Goal: Task Accomplishment & Management: Use online tool/utility

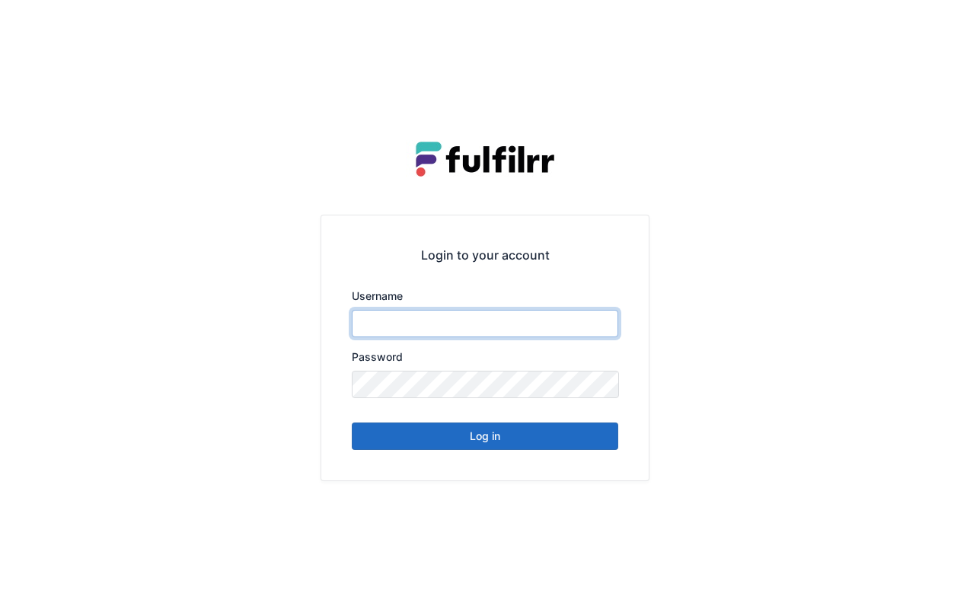
type input "*******"
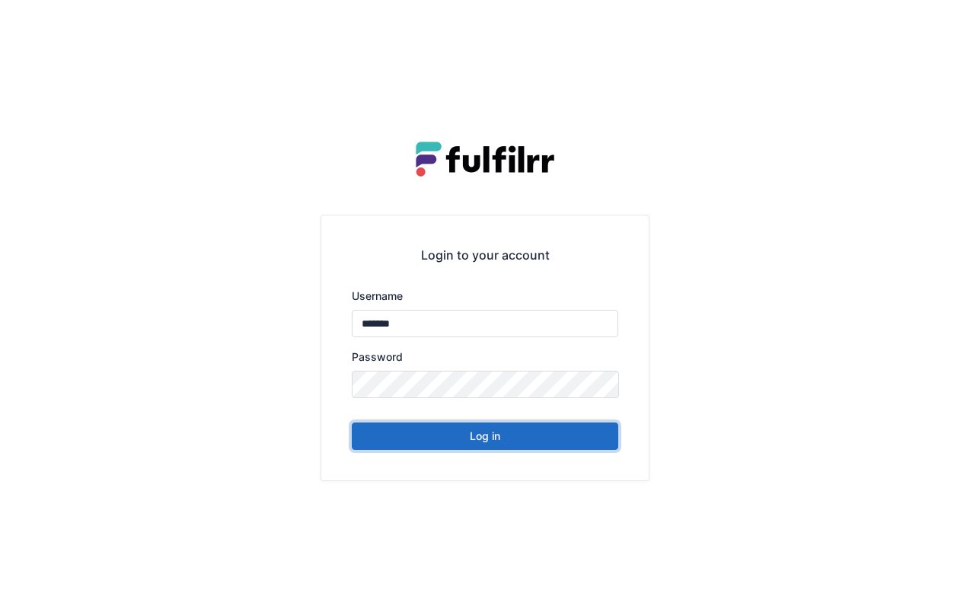
click at [524, 444] on button "Log in" at bounding box center [485, 435] width 266 height 27
click at [526, 440] on button "Log in" at bounding box center [485, 435] width 266 height 27
click at [492, 442] on button "Log in" at bounding box center [485, 435] width 266 height 27
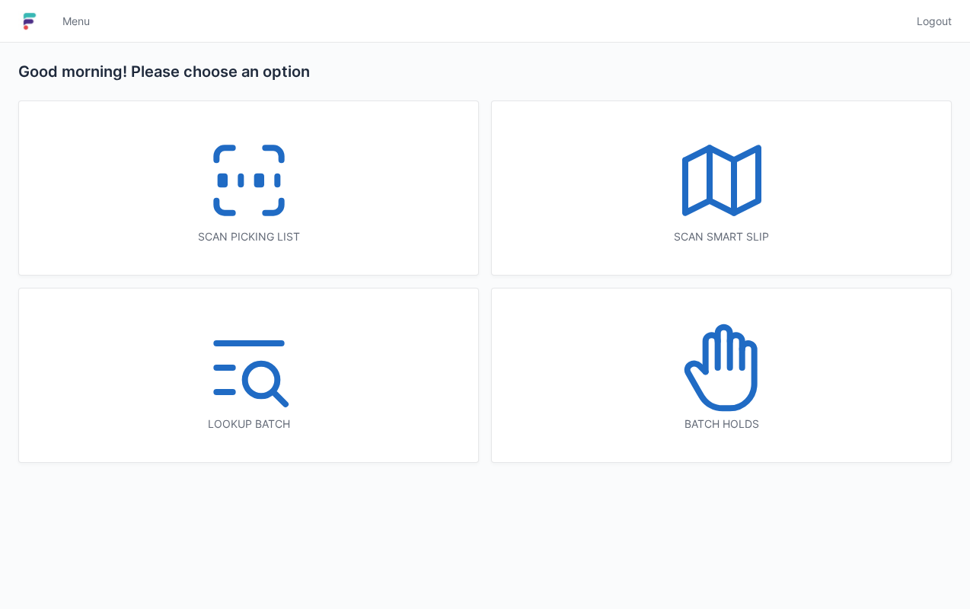
click at [269, 205] on icon at bounding box center [248, 180] width 97 height 97
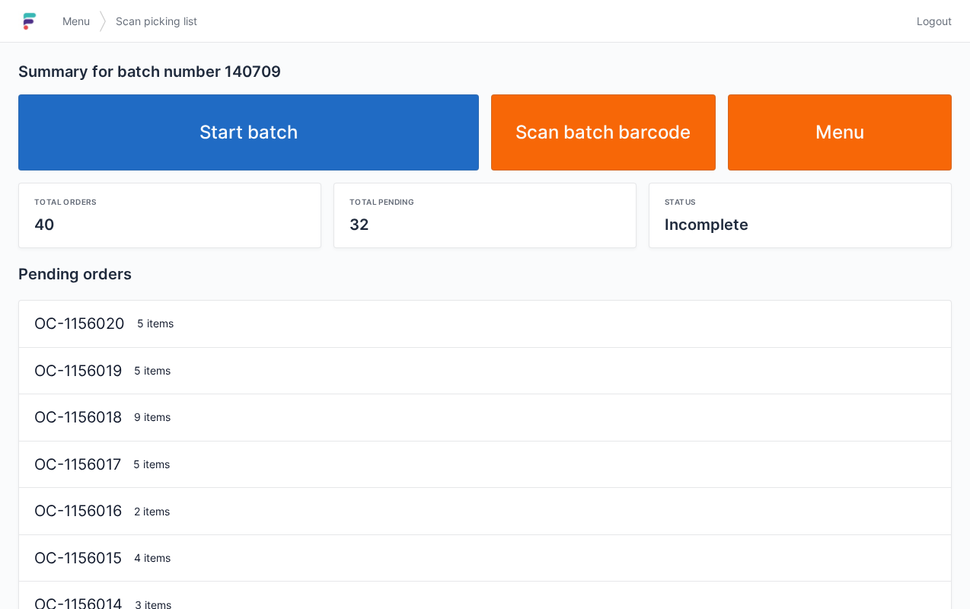
click at [361, 136] on link "Start batch" at bounding box center [248, 132] width 460 height 76
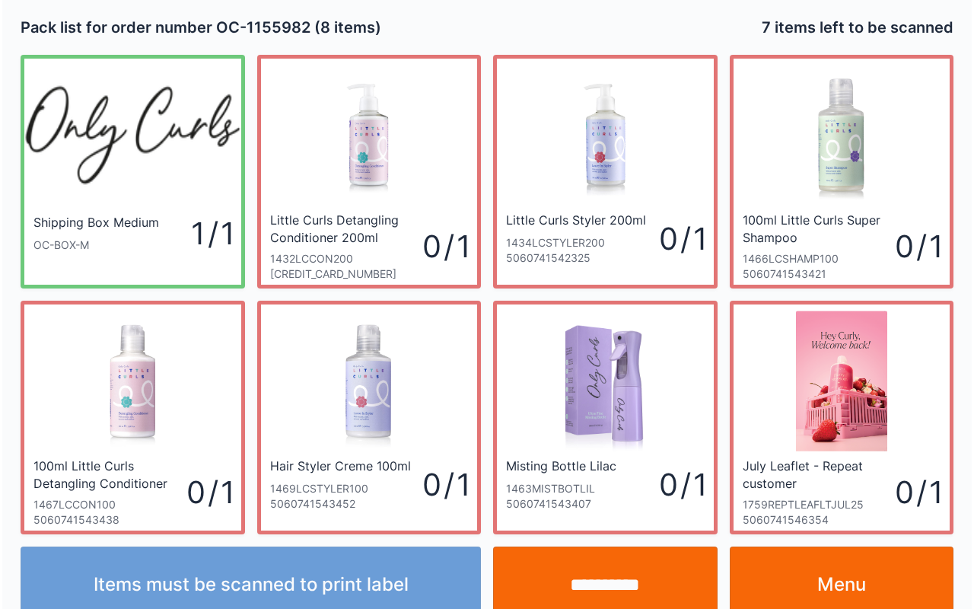
scroll to position [27, 0]
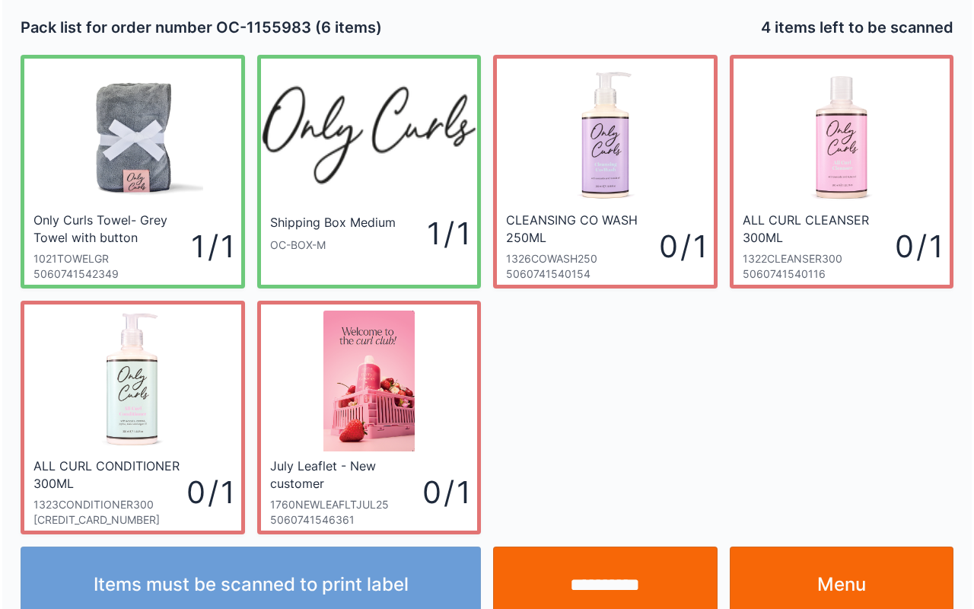
scroll to position [27, 0]
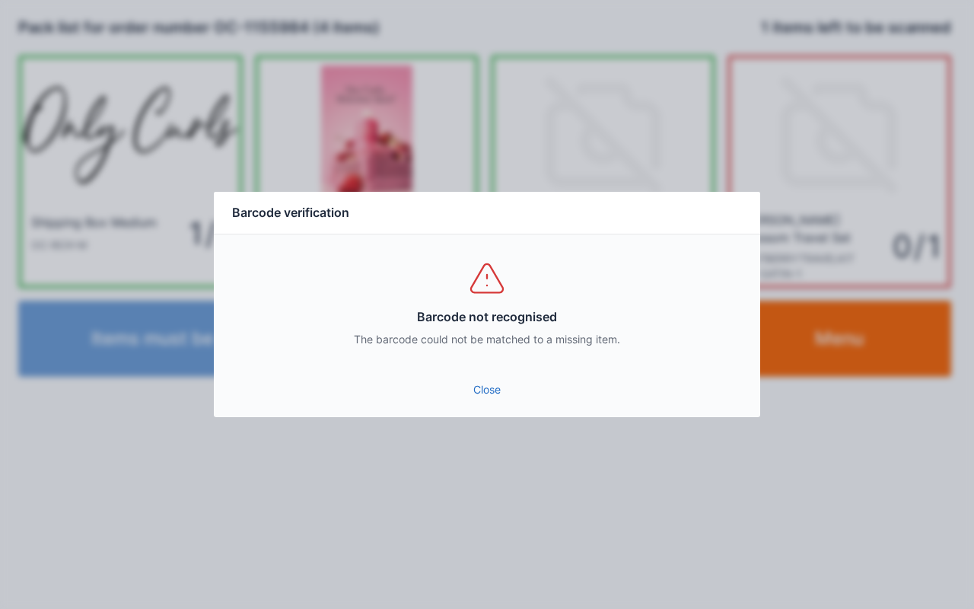
click at [483, 396] on link "Close" at bounding box center [487, 389] width 522 height 27
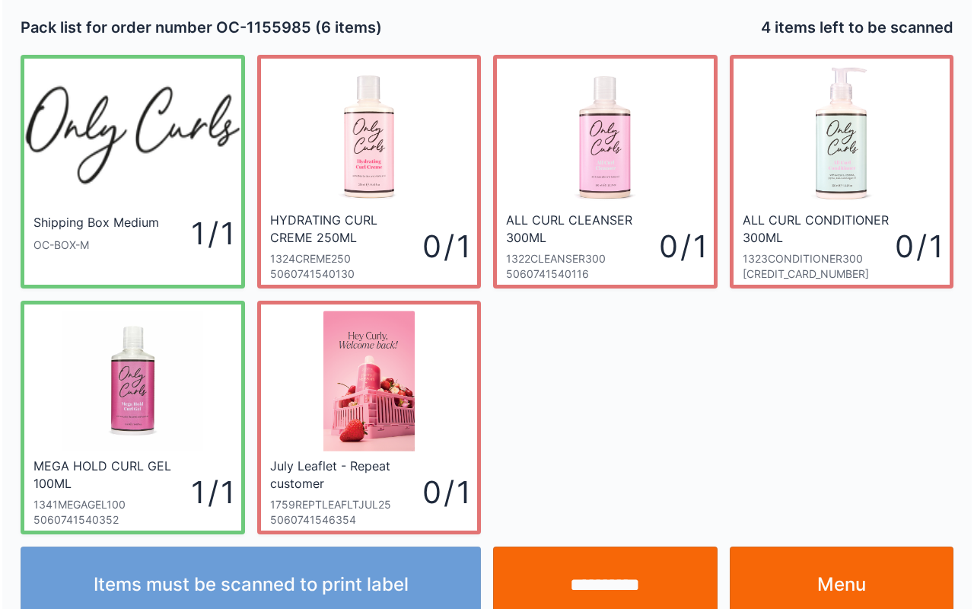
scroll to position [27, 0]
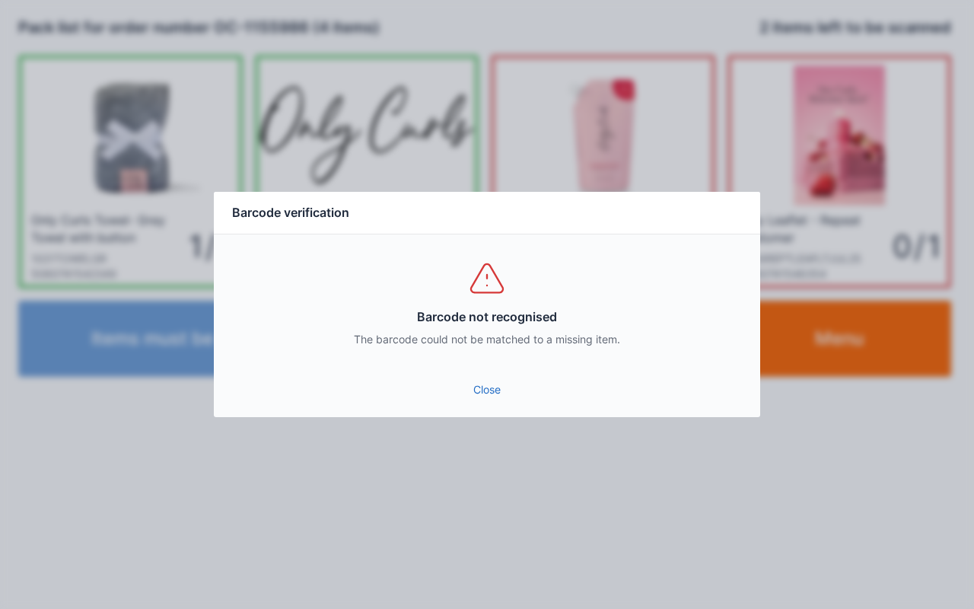
click at [496, 388] on link "Close" at bounding box center [487, 389] width 522 height 27
click at [491, 396] on link "Close" at bounding box center [487, 389] width 522 height 27
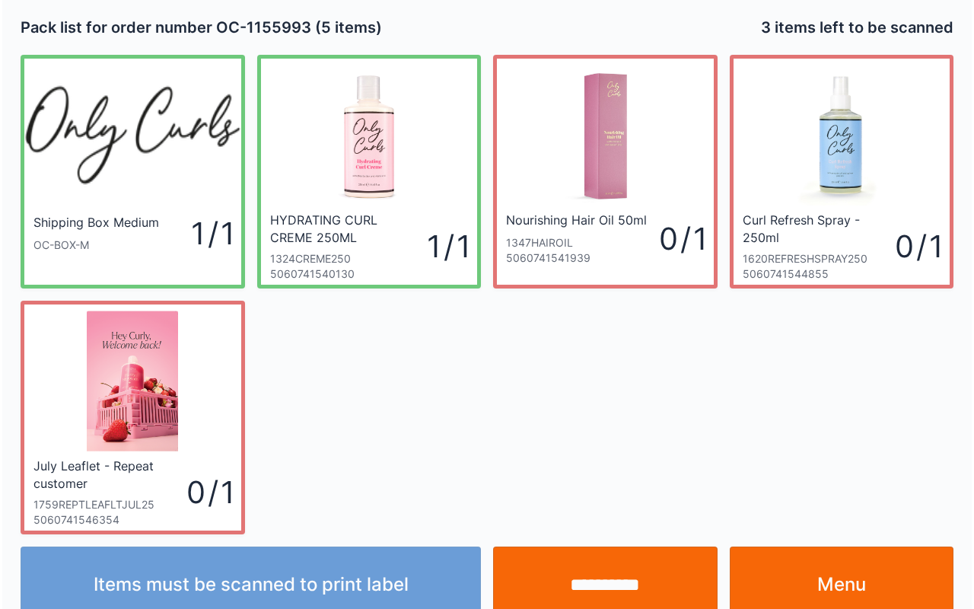
scroll to position [27, 0]
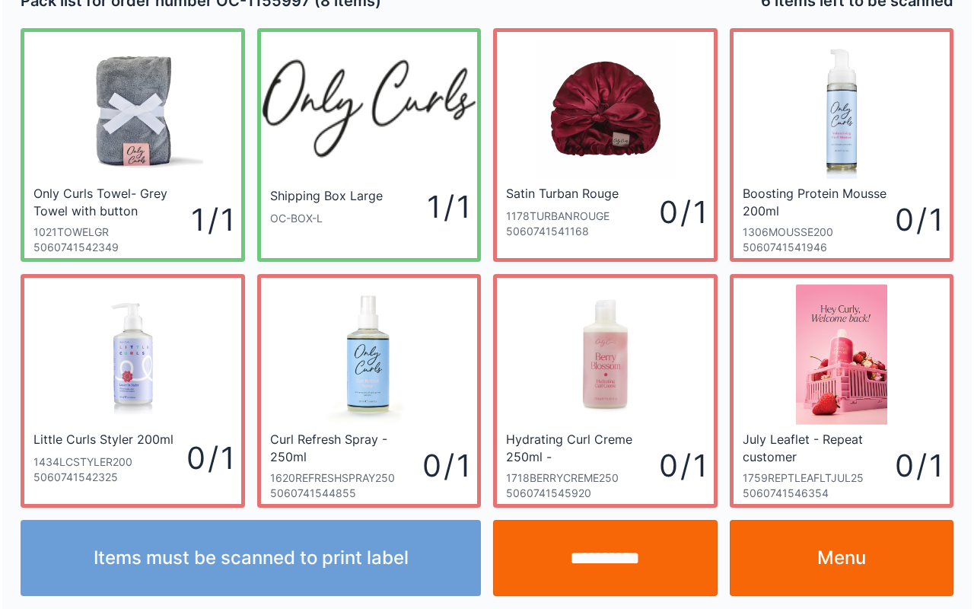
scroll to position [27, 0]
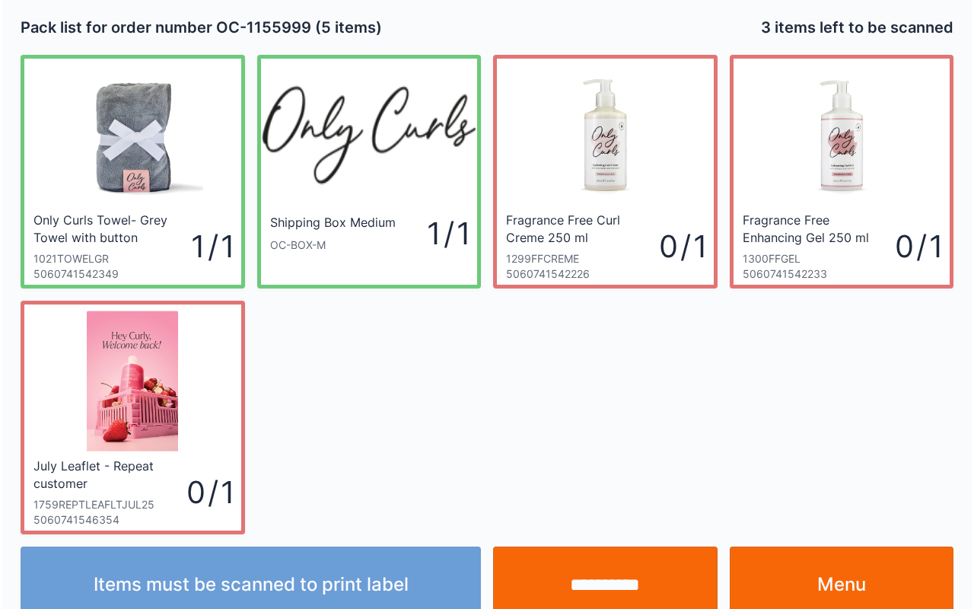
scroll to position [27, 0]
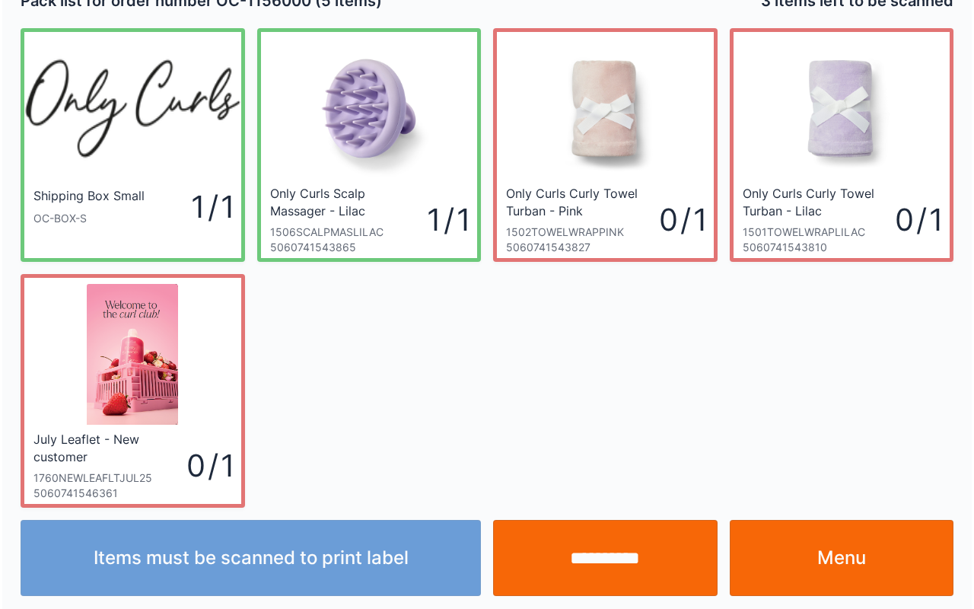
scroll to position [27, 0]
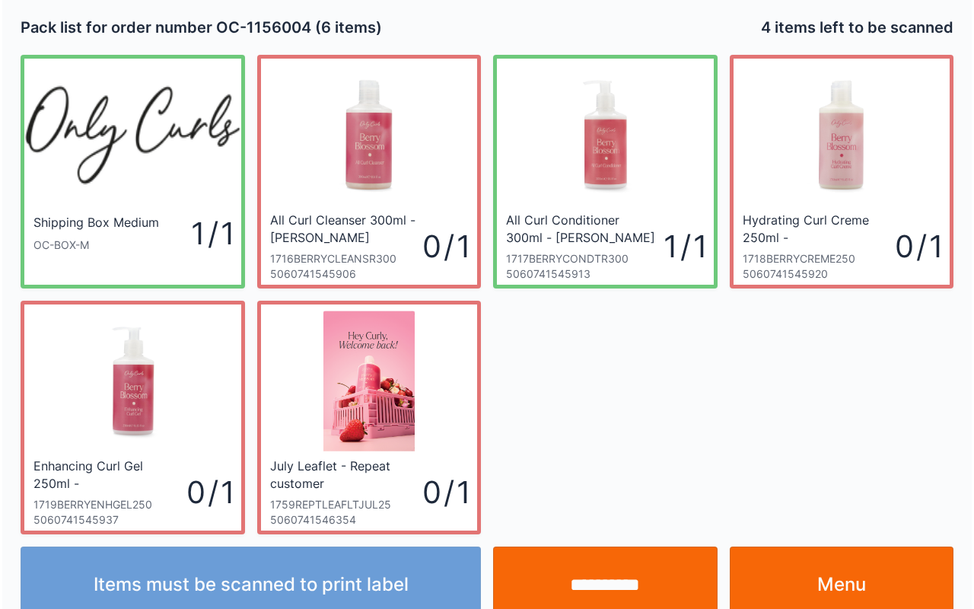
scroll to position [27, 0]
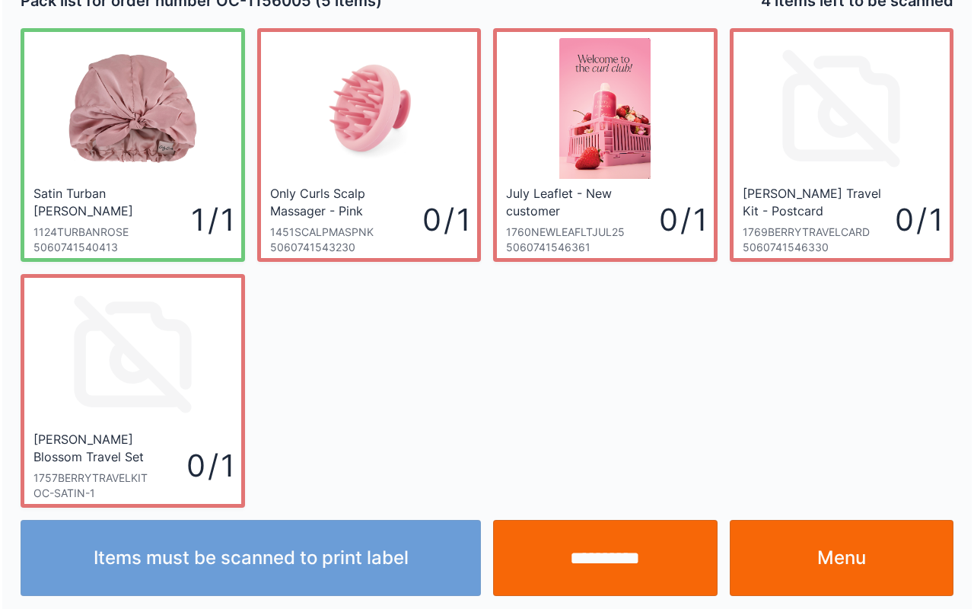
scroll to position [27, 0]
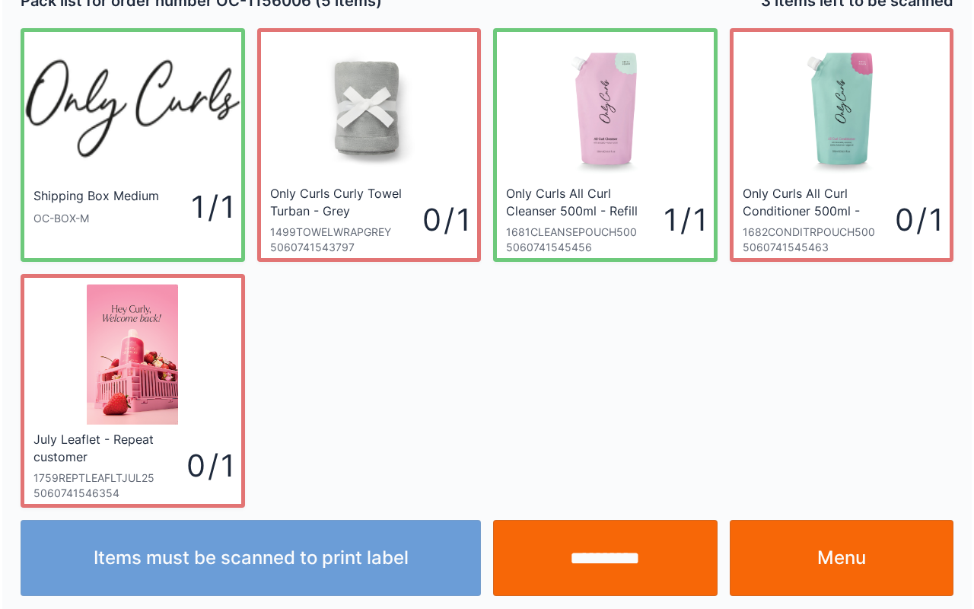
scroll to position [27, 0]
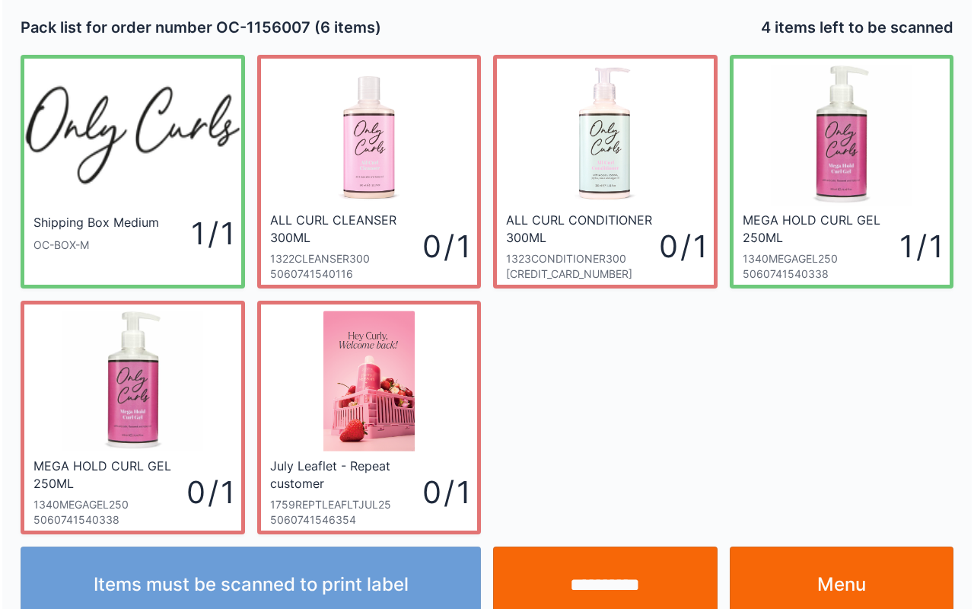
scroll to position [27, 0]
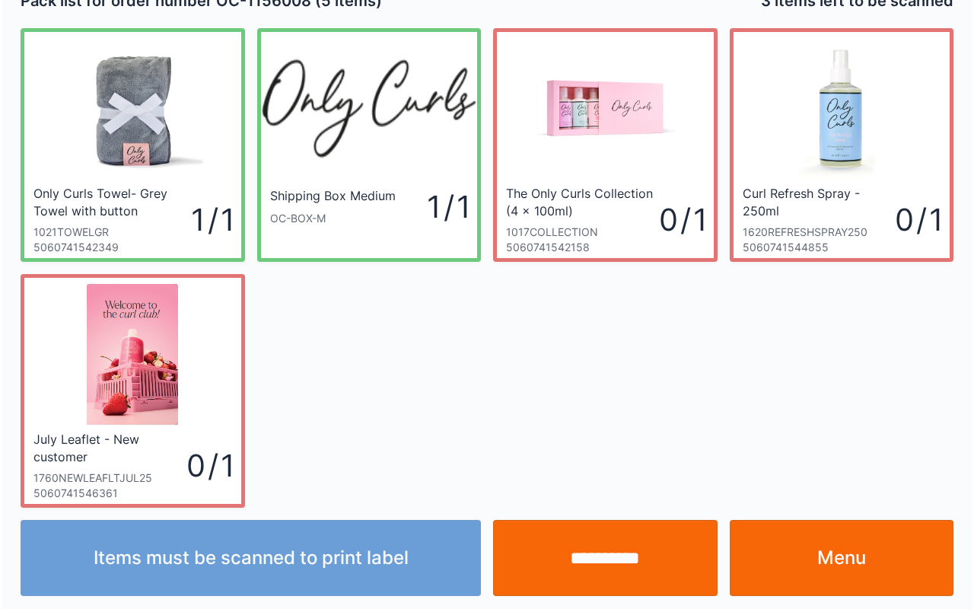
scroll to position [27, 0]
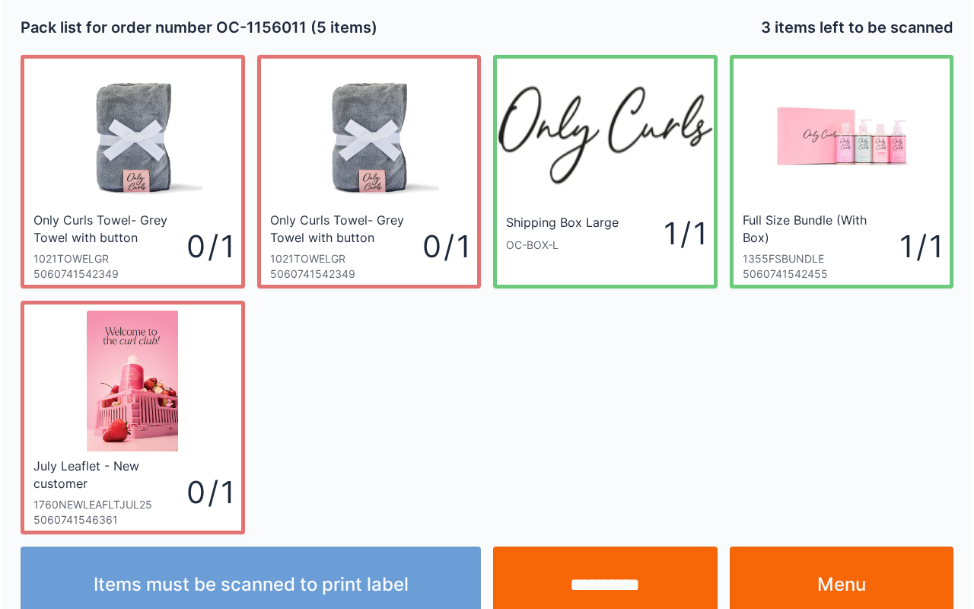
scroll to position [27, 0]
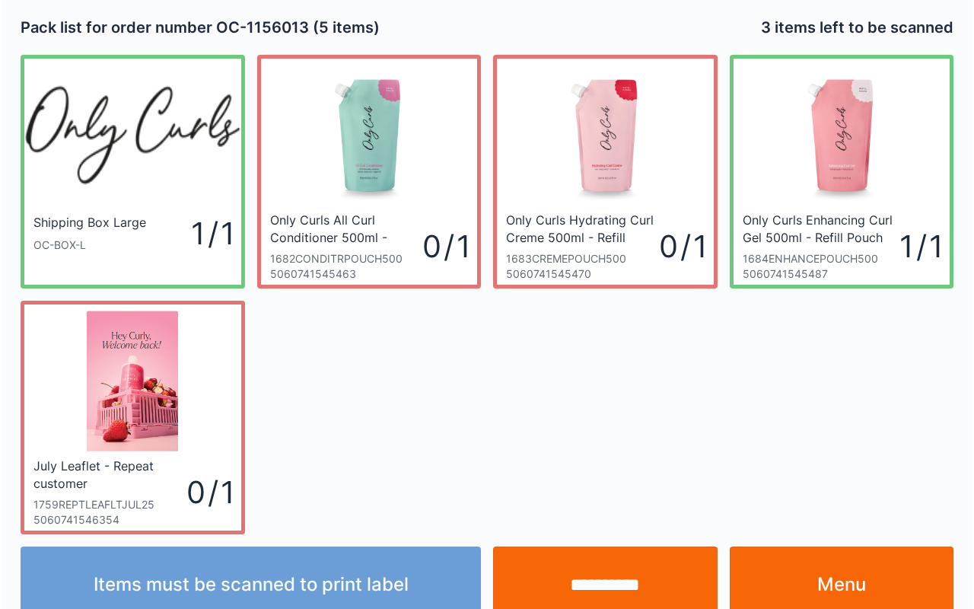
scroll to position [27, 0]
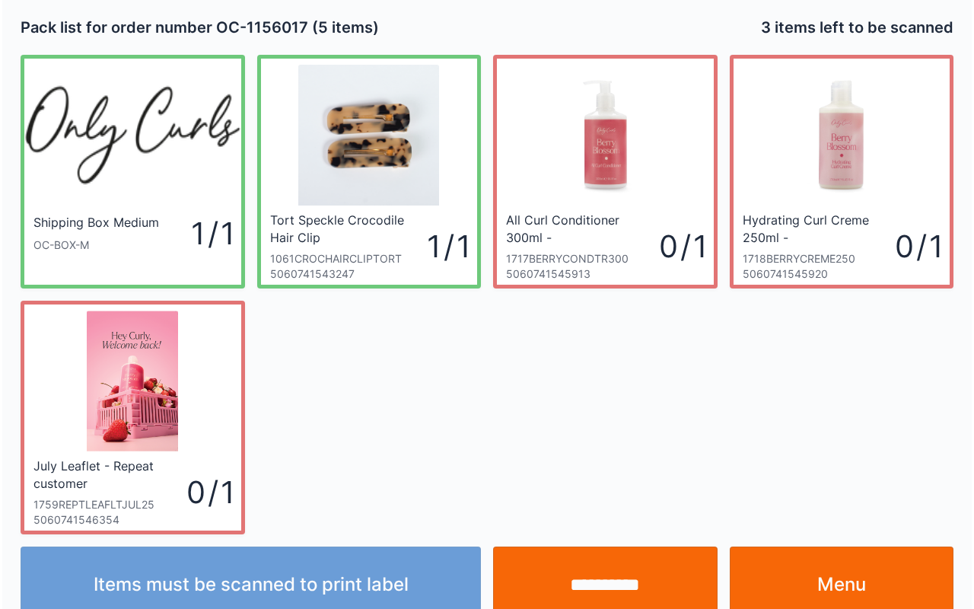
scroll to position [27, 0]
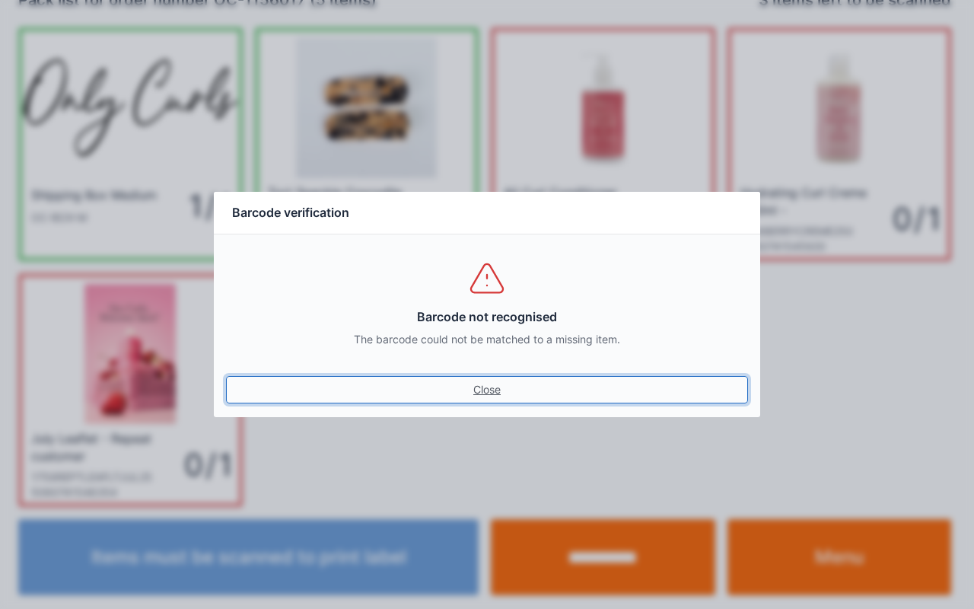
click at [471, 394] on link "Close" at bounding box center [487, 389] width 522 height 27
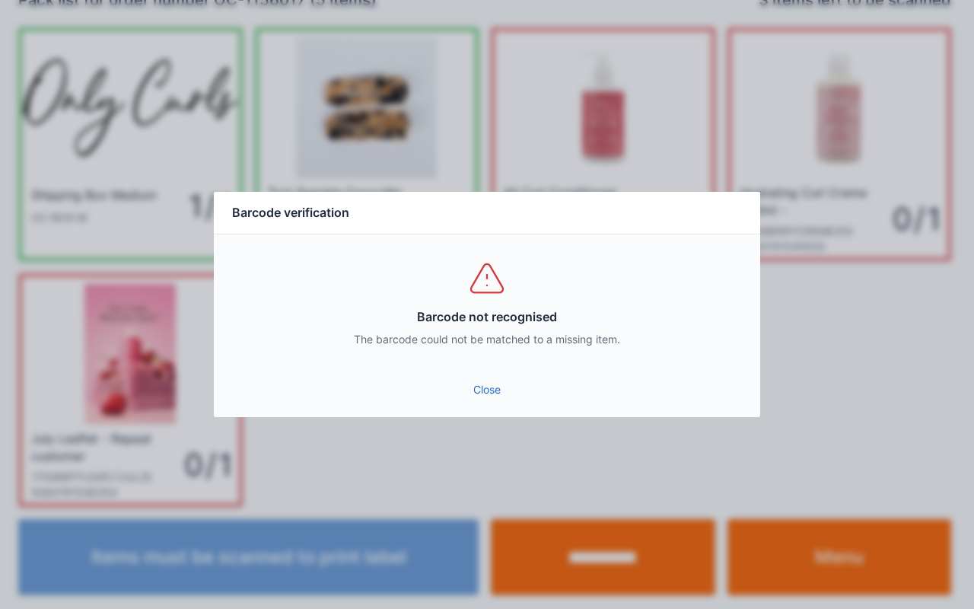
click at [482, 391] on link "Close" at bounding box center [487, 389] width 522 height 27
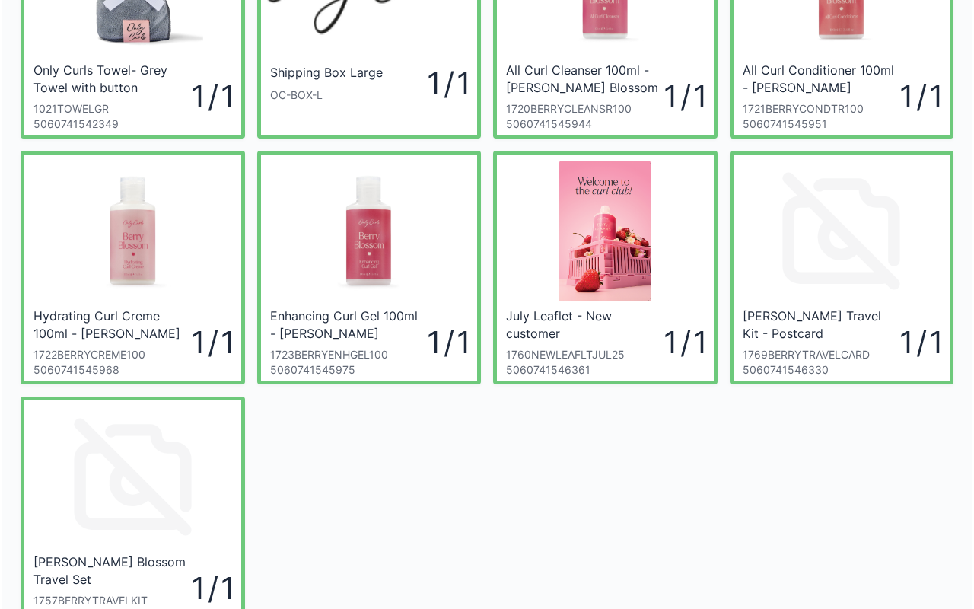
scroll to position [151, 0]
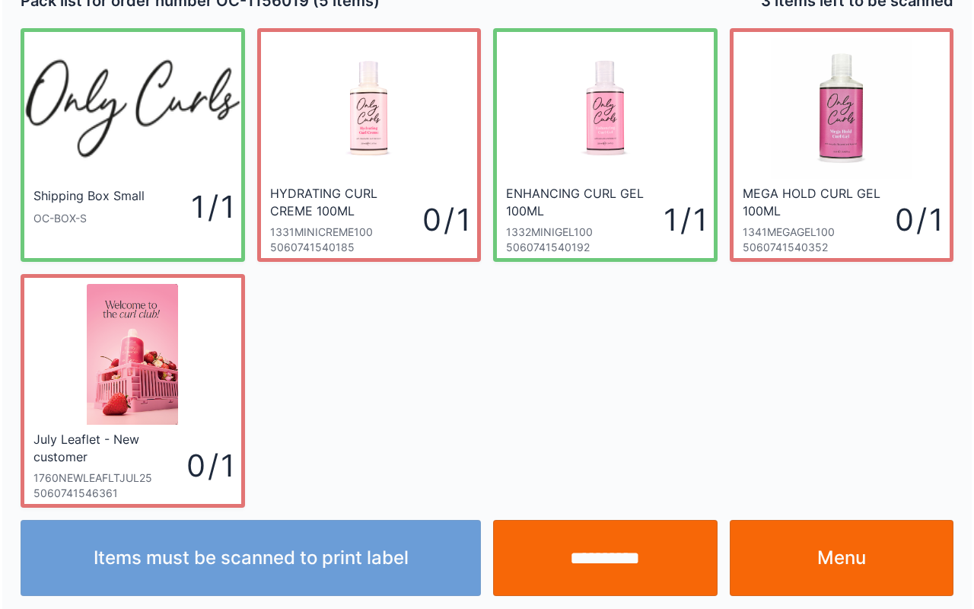
scroll to position [27, 0]
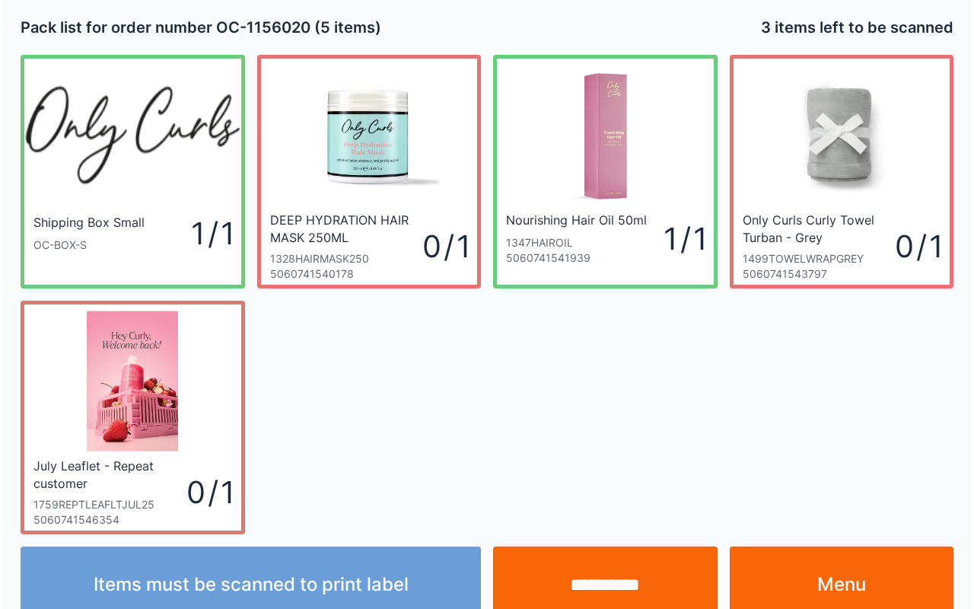
scroll to position [27, 0]
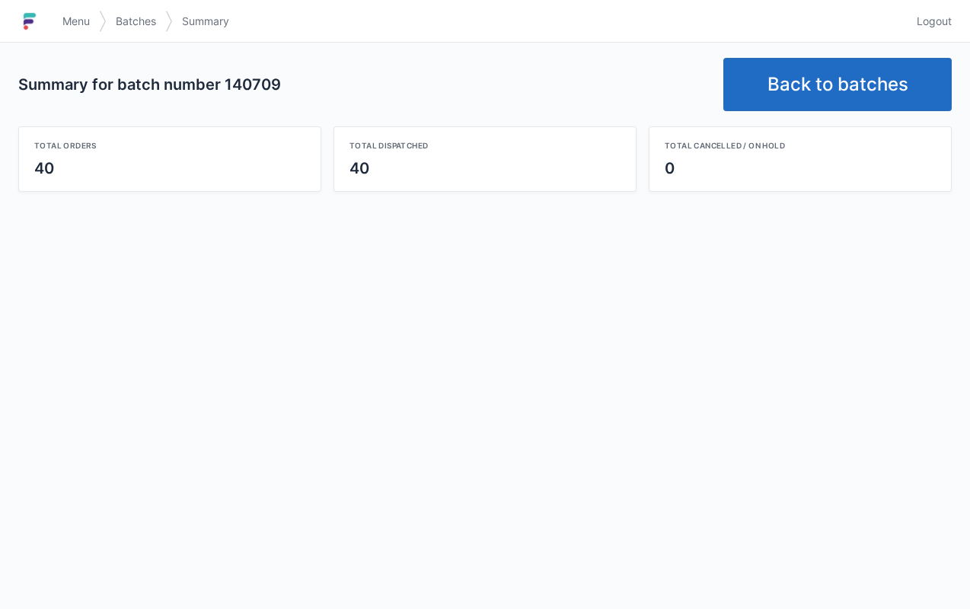
click at [59, 19] on link "Menu" at bounding box center [76, 21] width 46 height 27
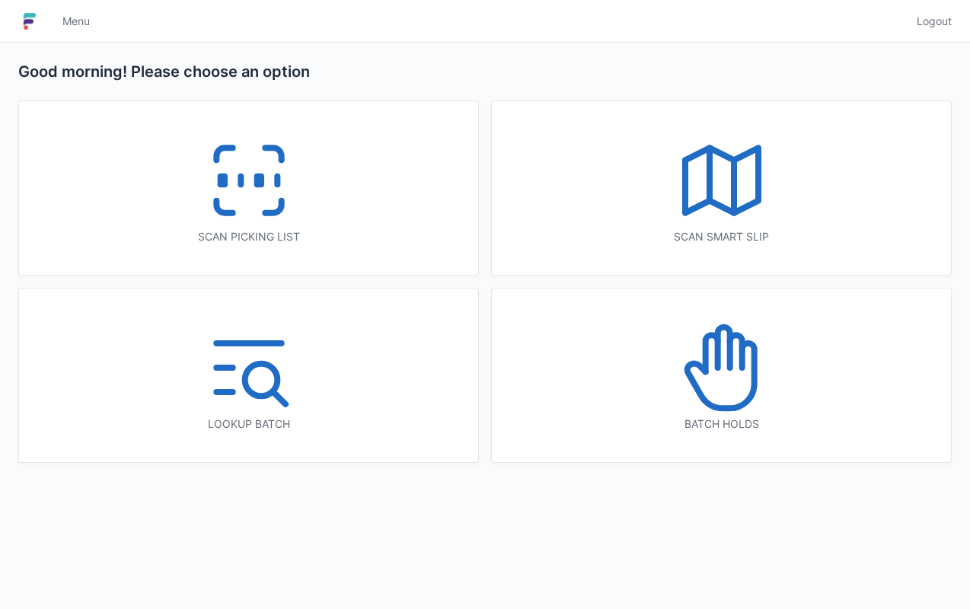
click at [296, 198] on icon at bounding box center [248, 180] width 97 height 97
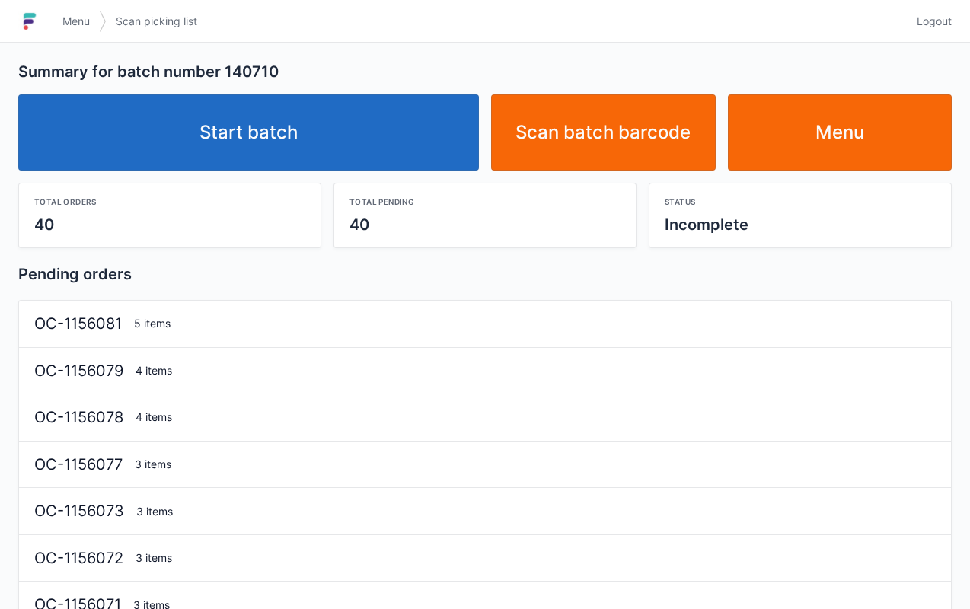
click at [282, 123] on link "Start batch" at bounding box center [248, 132] width 460 height 76
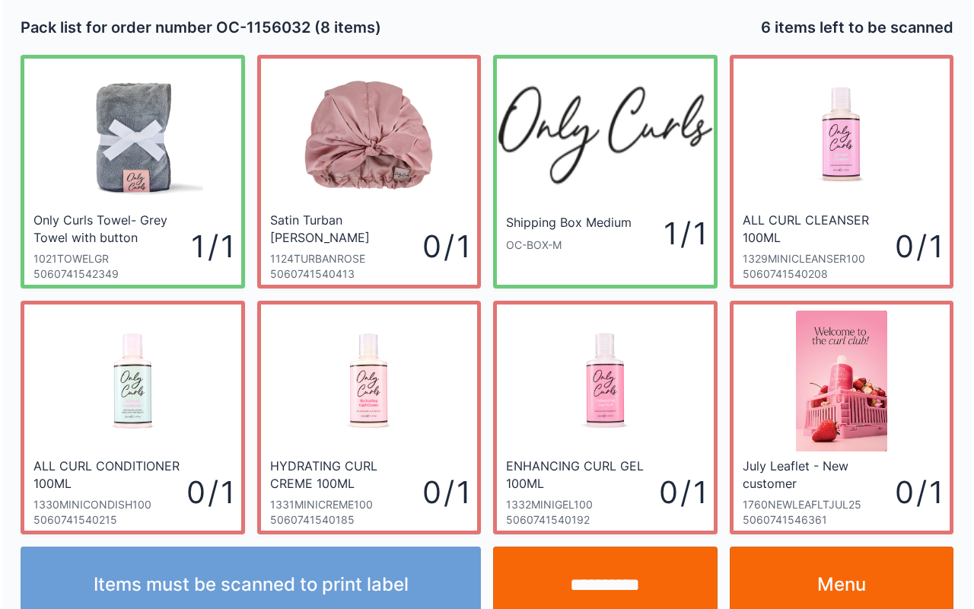
scroll to position [27, 0]
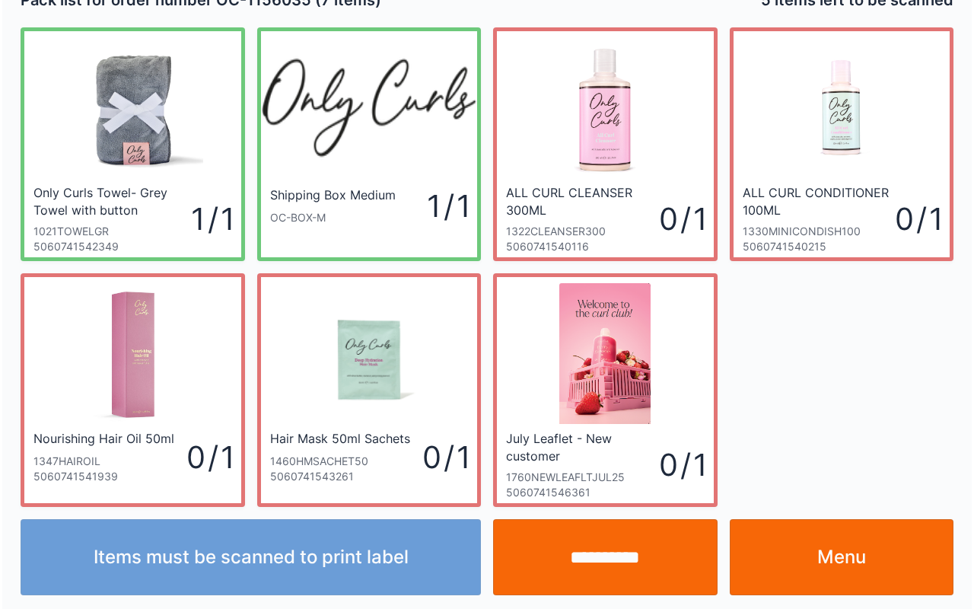
scroll to position [27, 0]
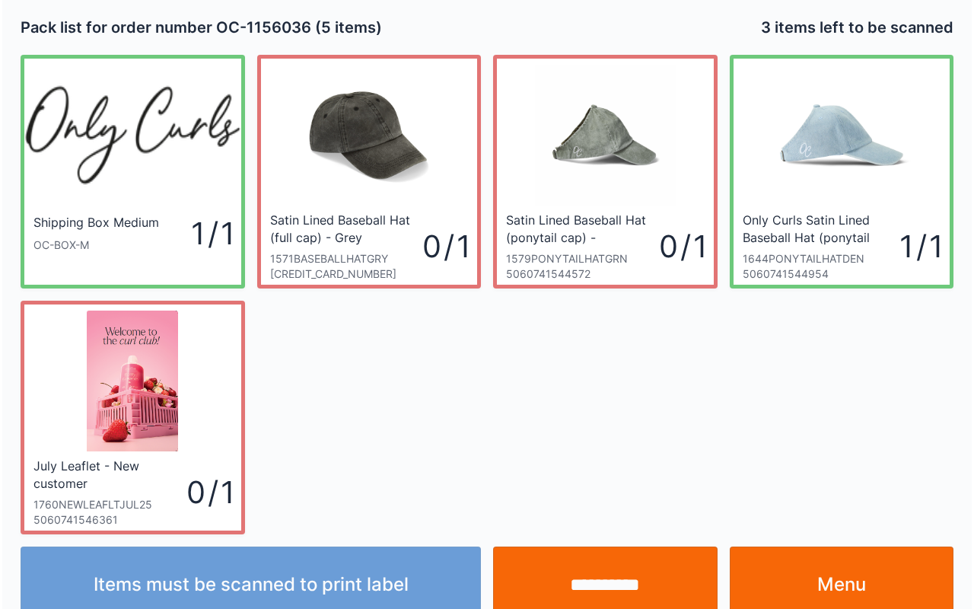
scroll to position [27, 0]
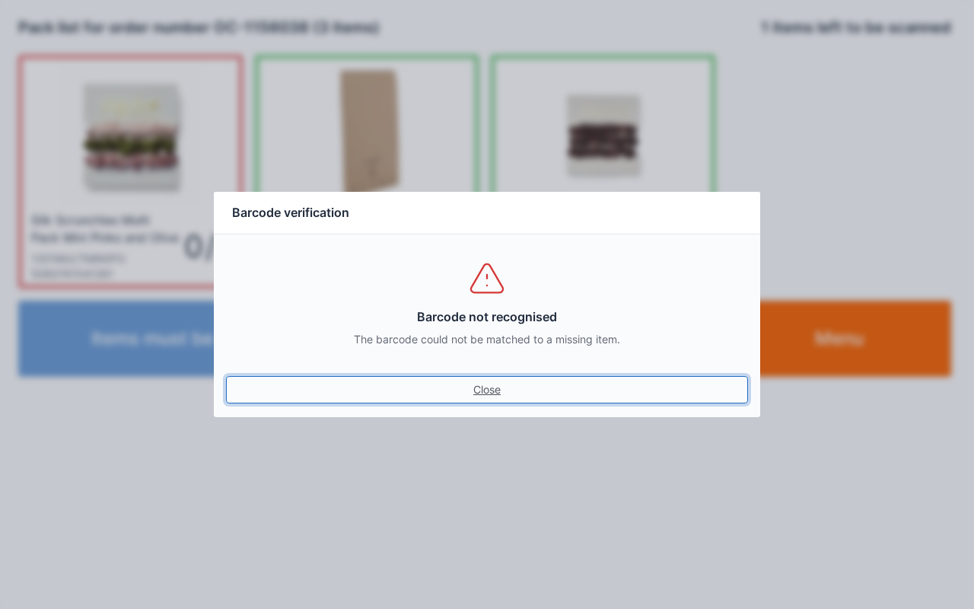
click at [472, 401] on link "Close" at bounding box center [487, 389] width 522 height 27
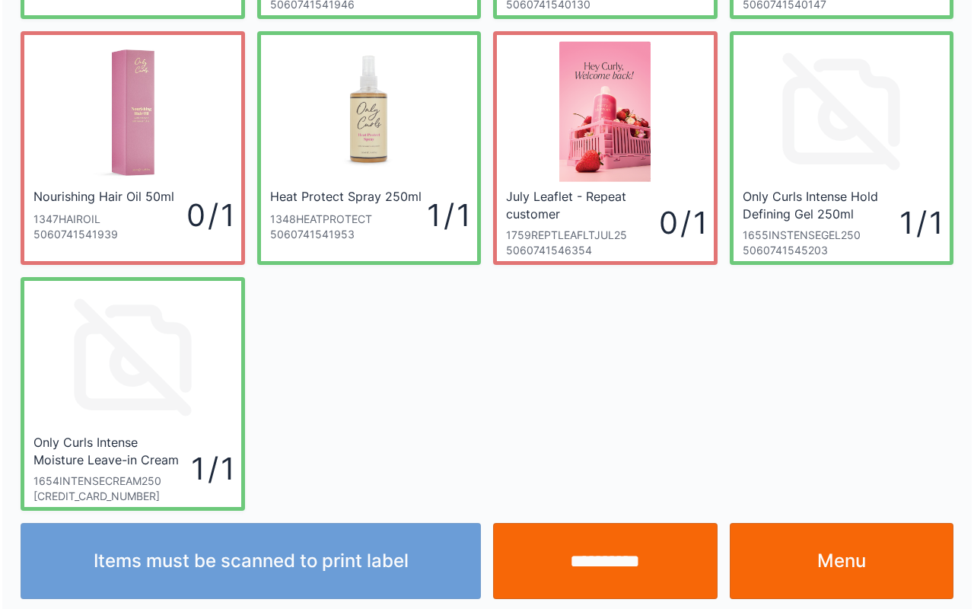
scroll to position [273, 0]
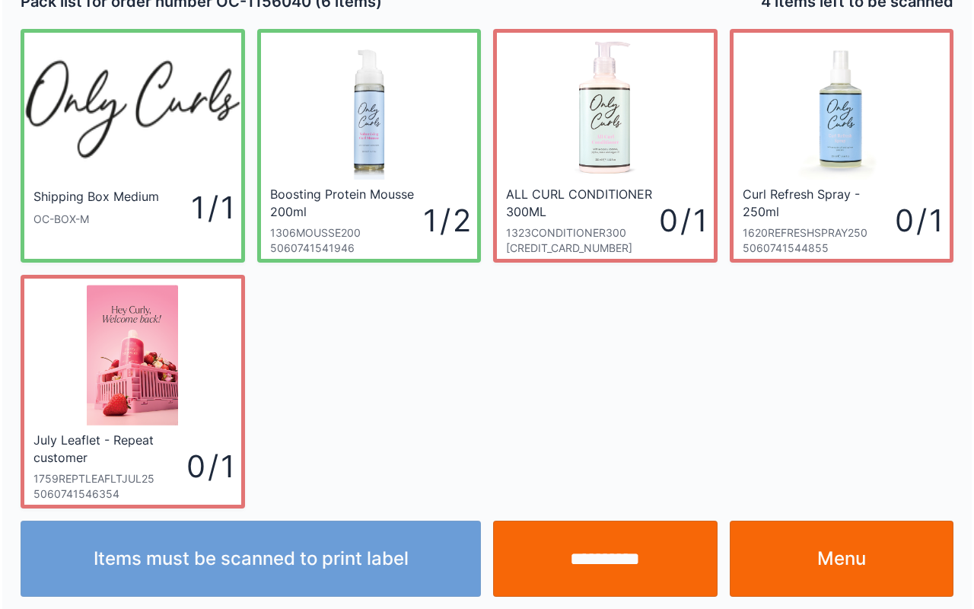
scroll to position [27, 0]
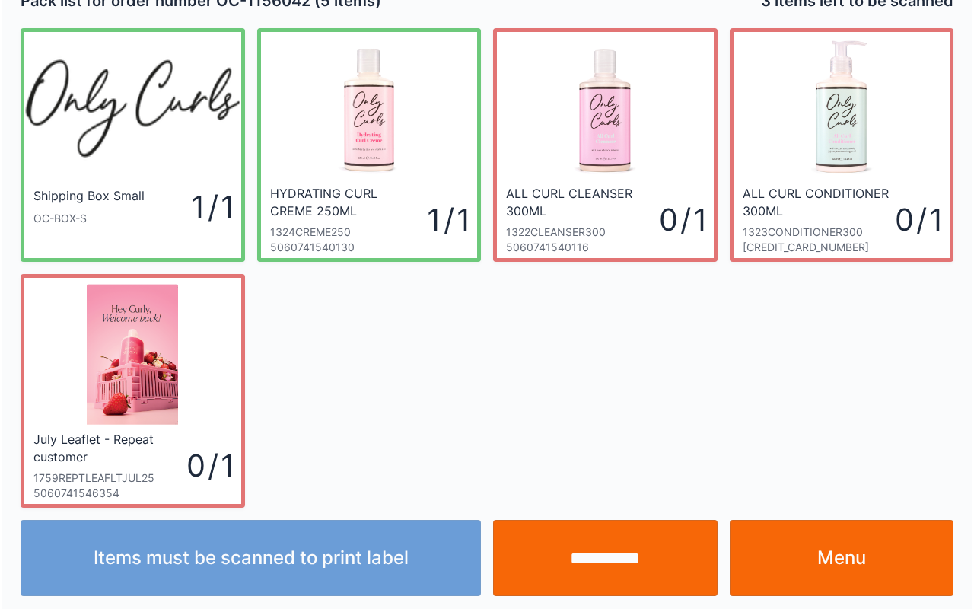
scroll to position [27, 0]
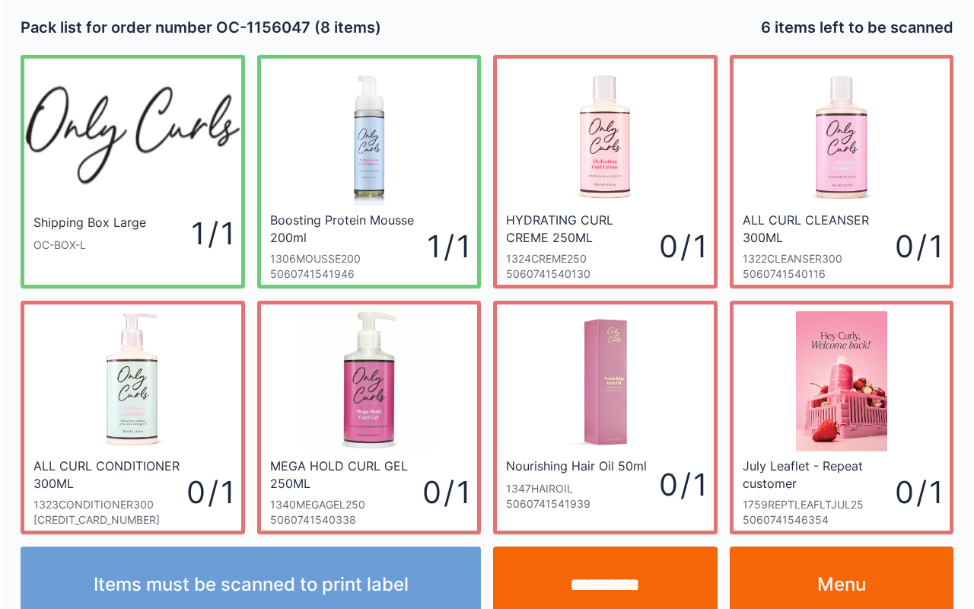
scroll to position [27, 0]
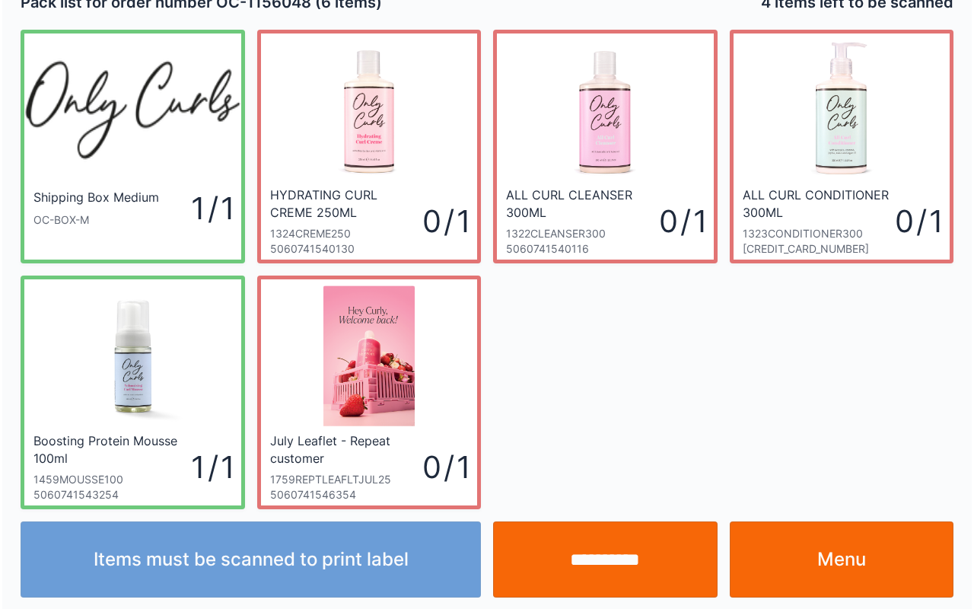
scroll to position [27, 0]
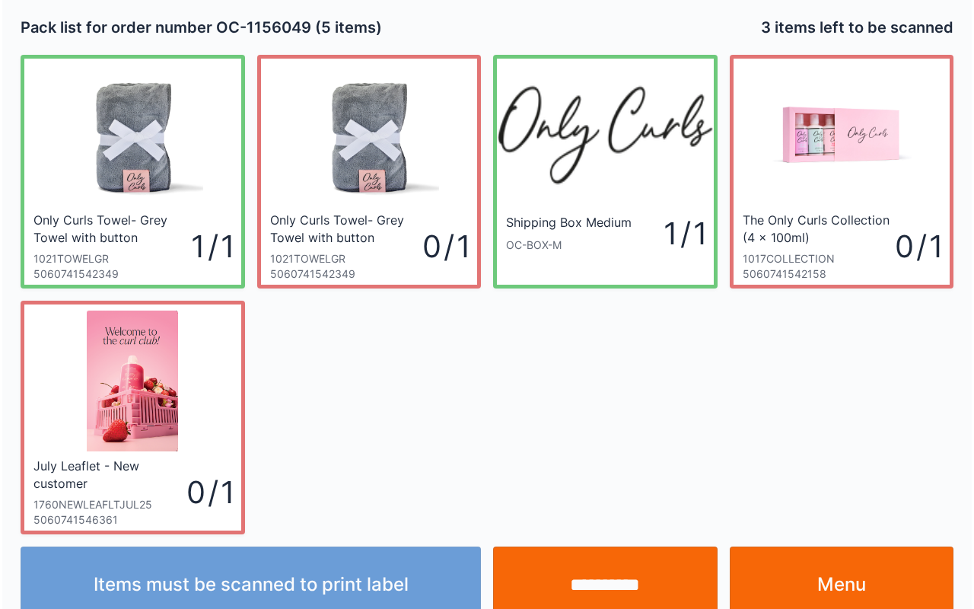
scroll to position [27, 0]
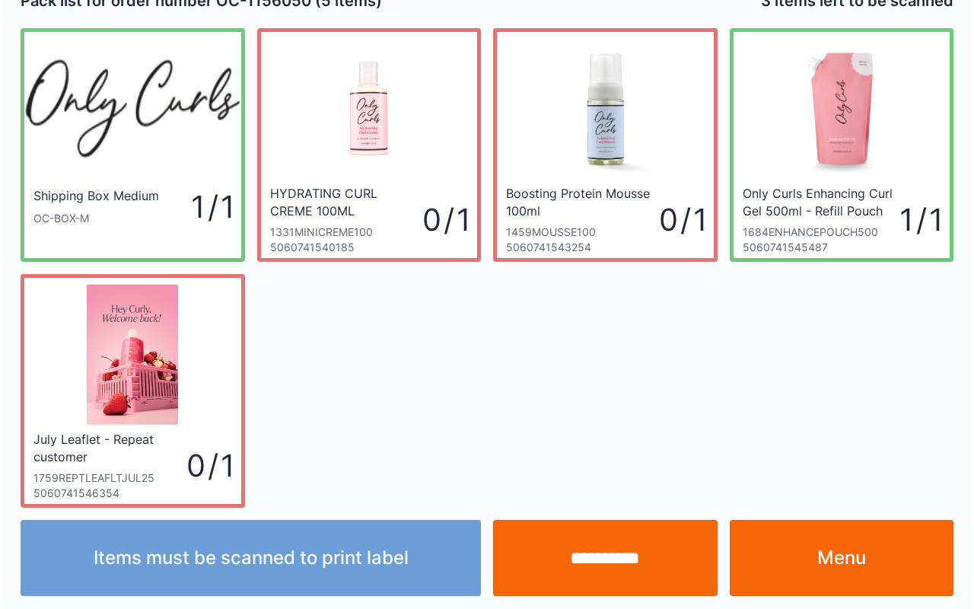
scroll to position [27, 0]
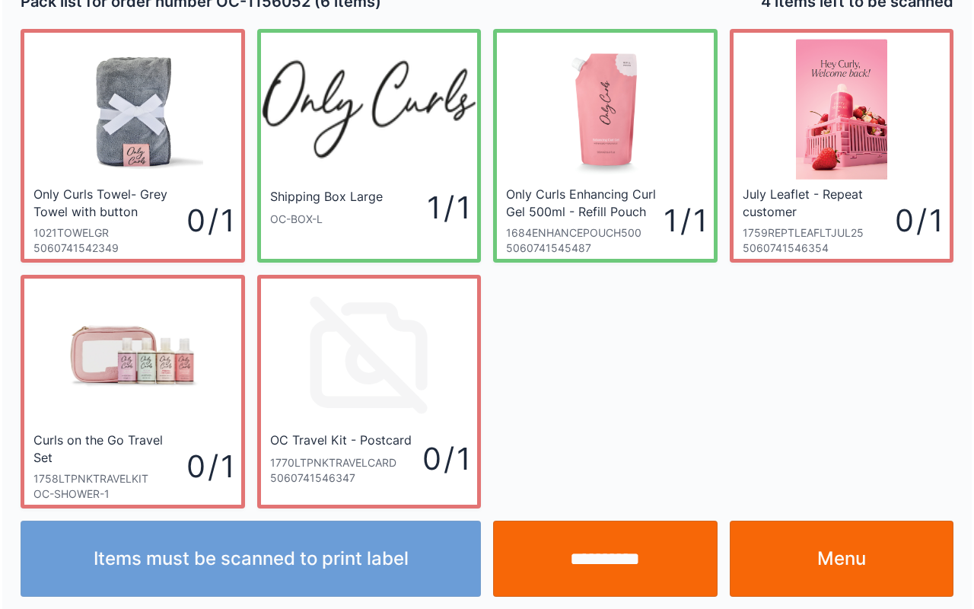
scroll to position [27, 0]
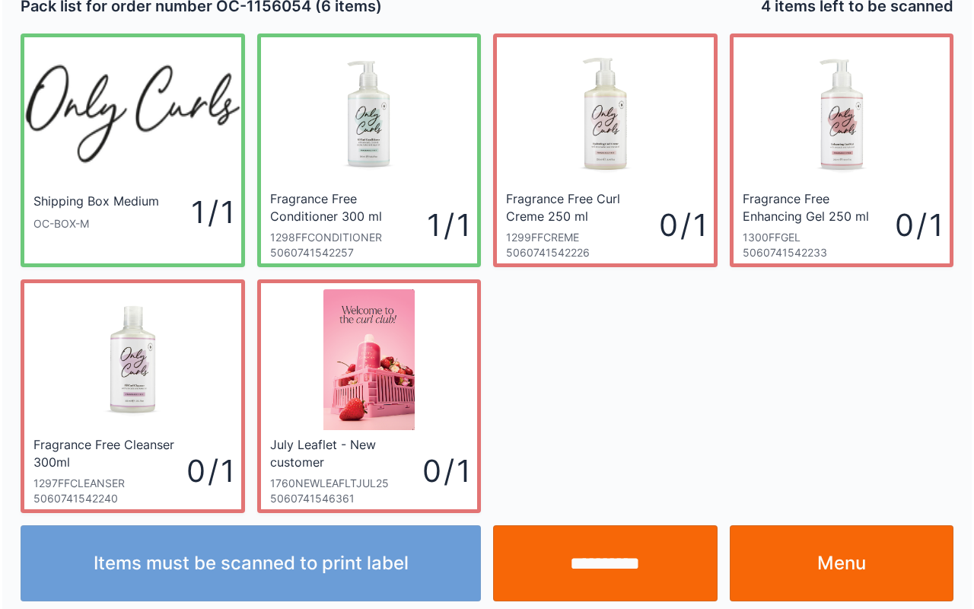
scroll to position [27, 0]
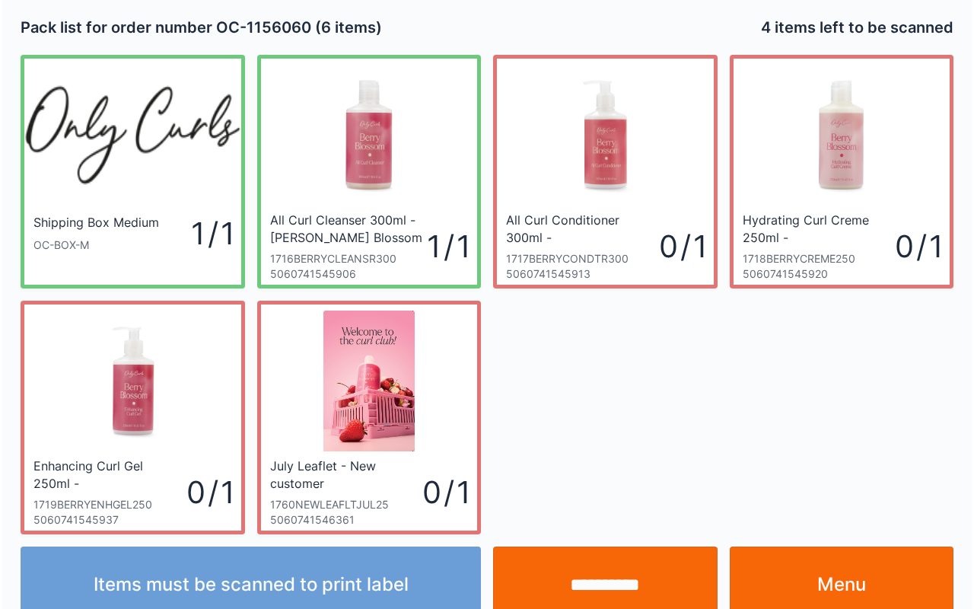
scroll to position [27, 0]
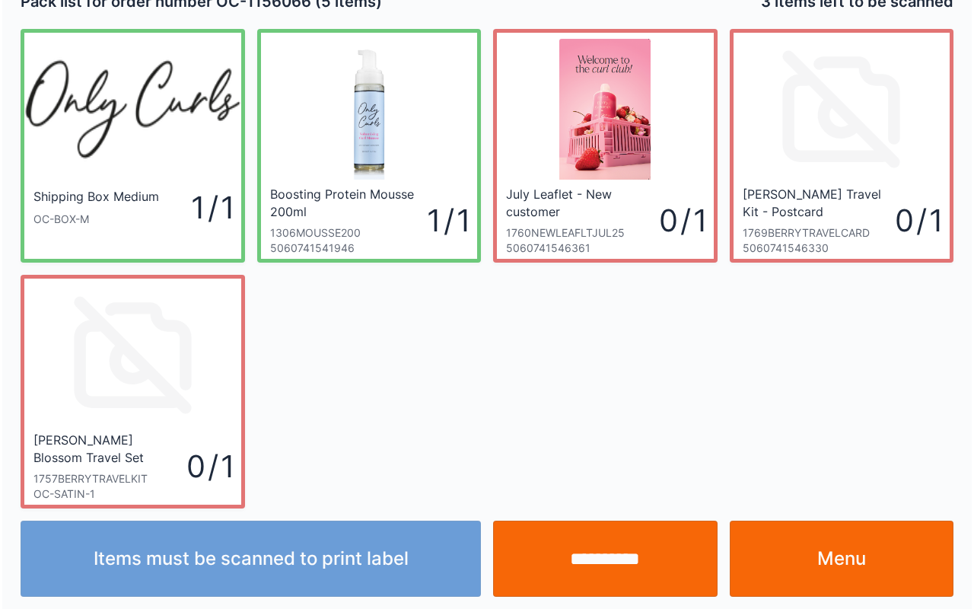
scroll to position [27, 0]
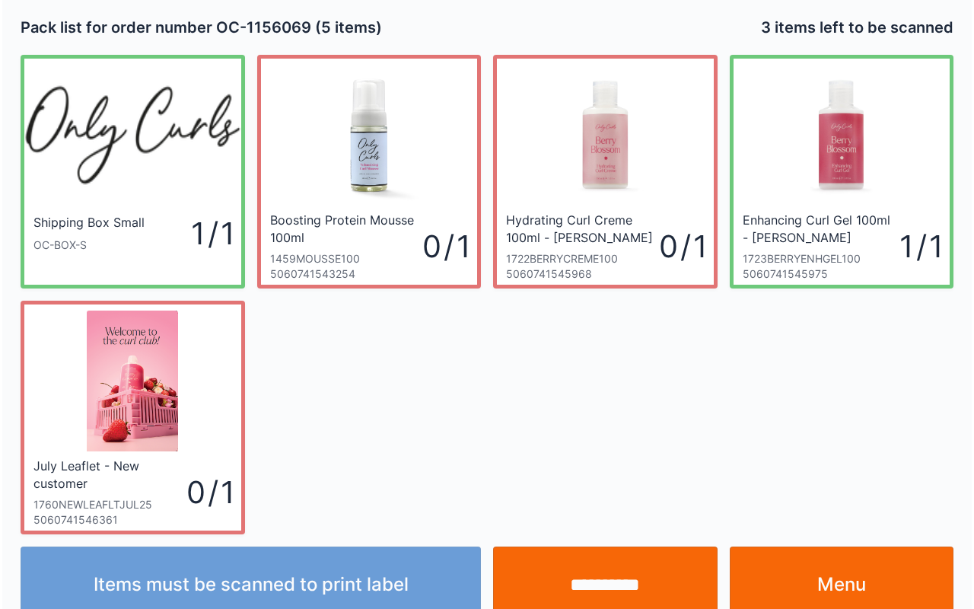
scroll to position [27, 0]
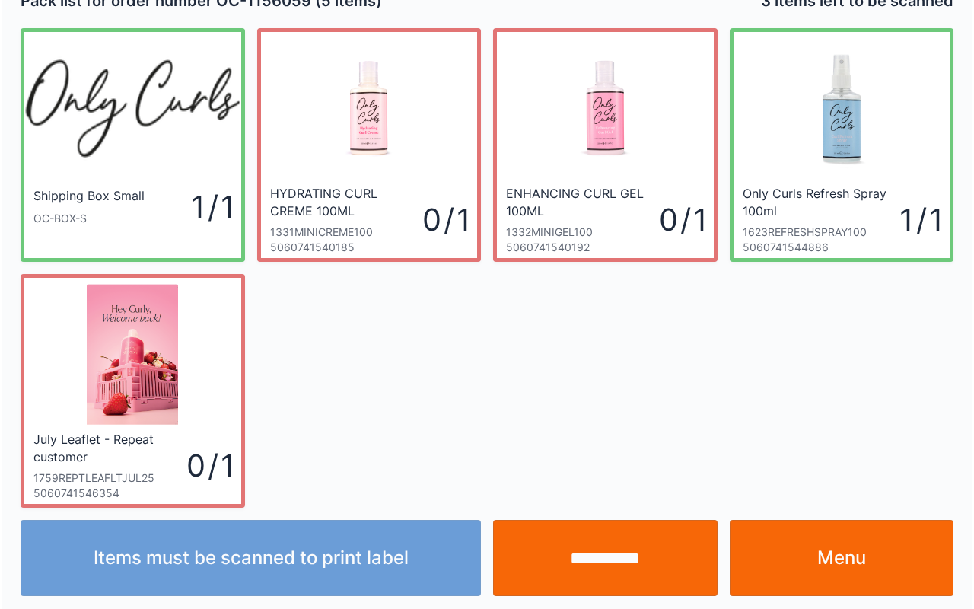
scroll to position [27, 0]
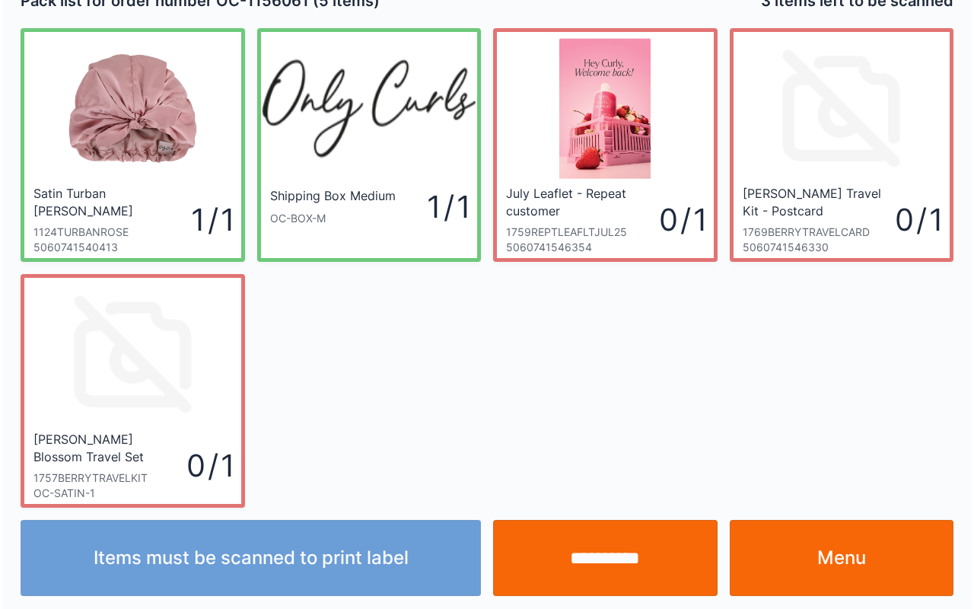
scroll to position [27, 0]
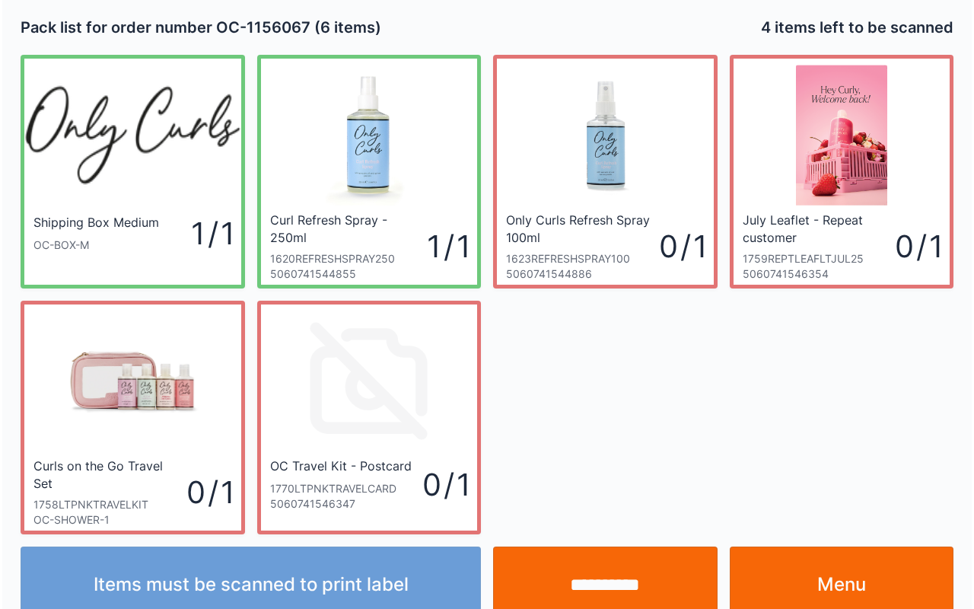
scroll to position [27, 0]
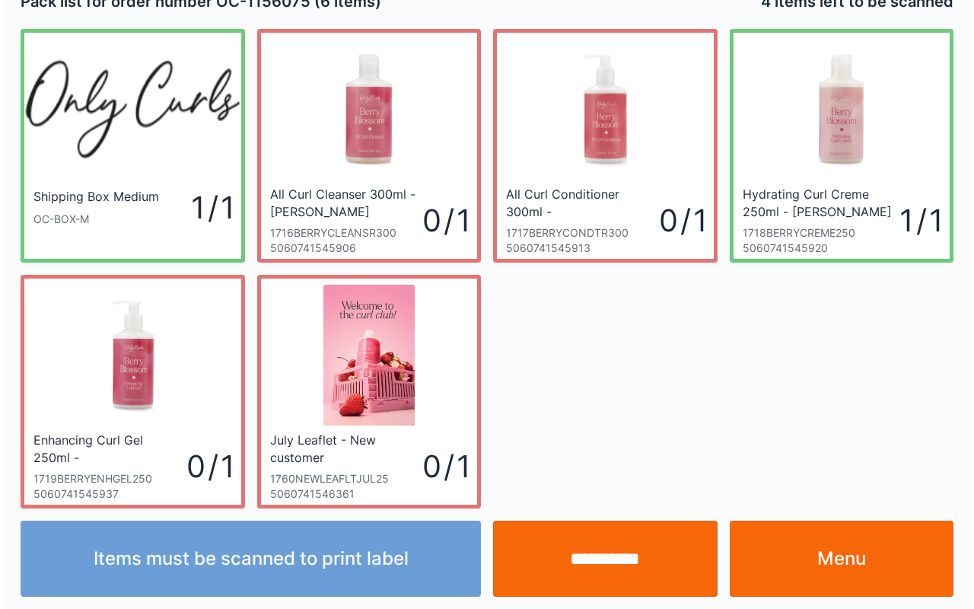
scroll to position [27, 0]
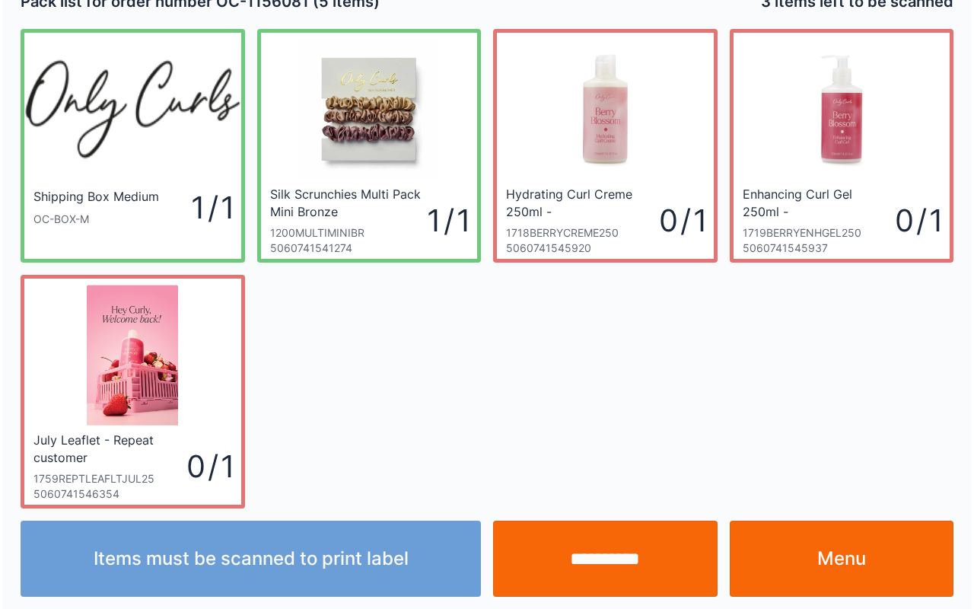
scroll to position [27, 0]
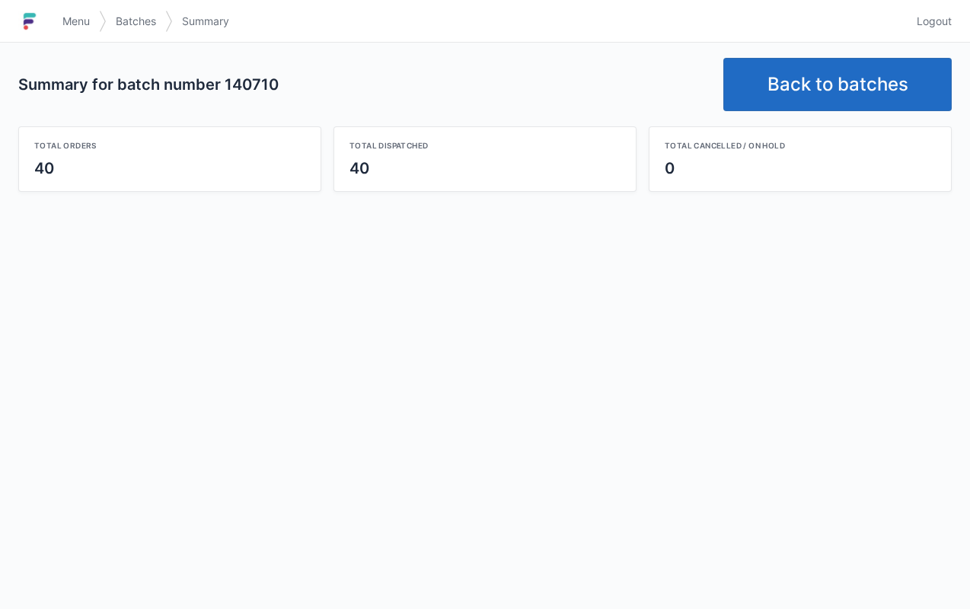
click at [70, 26] on span "Menu" at bounding box center [75, 21] width 27 height 15
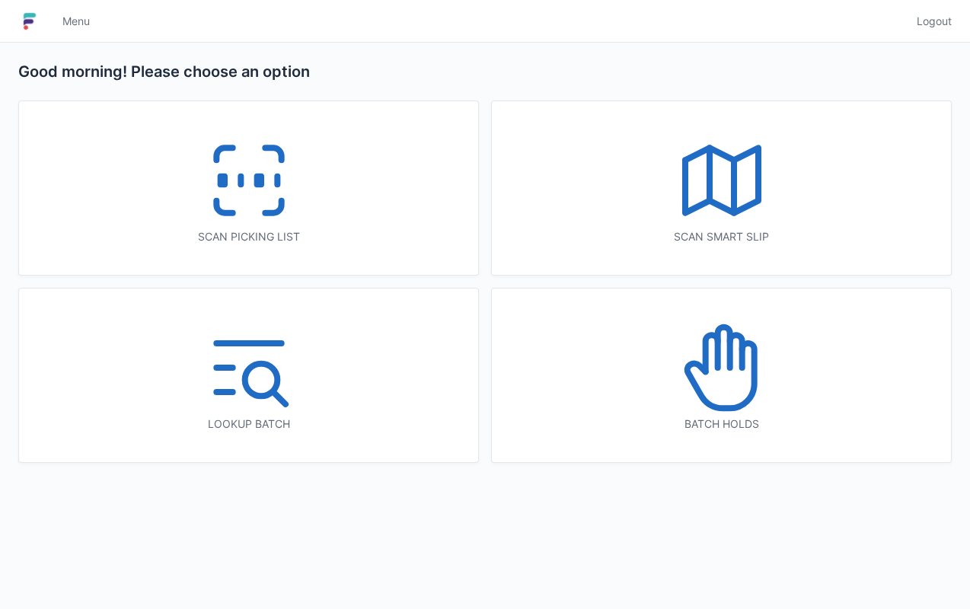
click at [317, 209] on div "Scan picking list" at bounding box center [248, 188] width 459 height 174
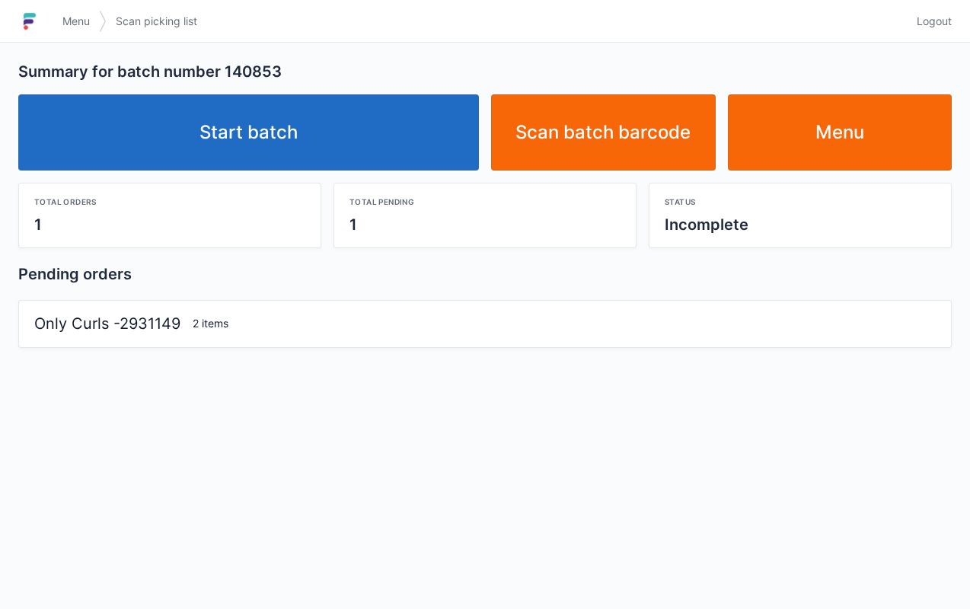
click at [297, 164] on link "Start batch" at bounding box center [248, 132] width 460 height 76
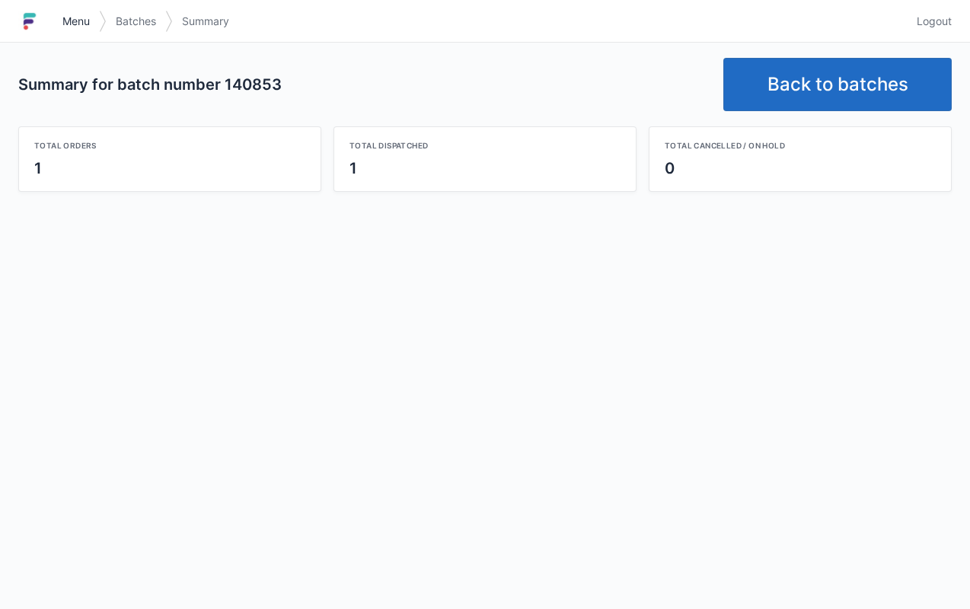
click at [65, 9] on link "Menu" at bounding box center [76, 21] width 46 height 27
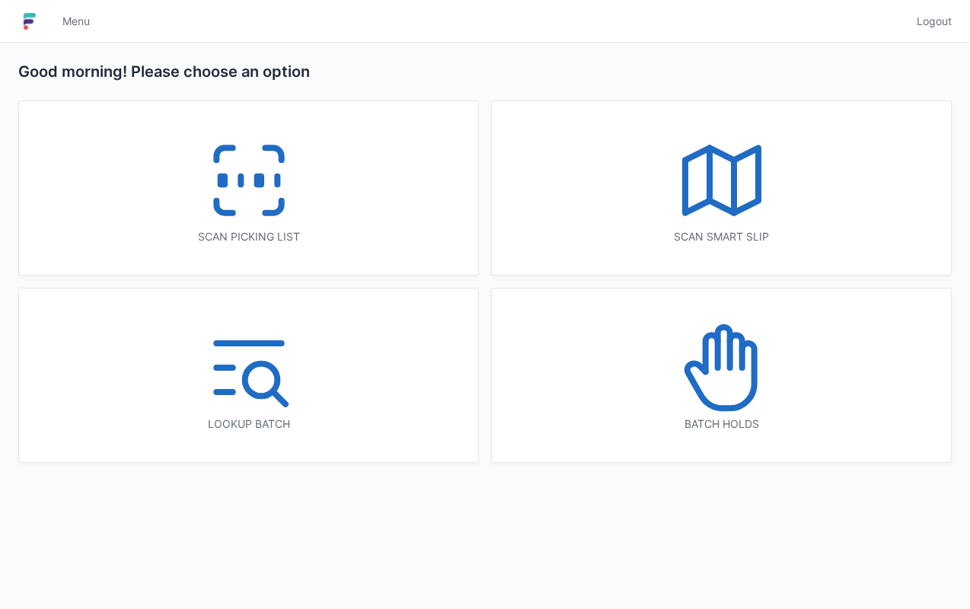
click at [295, 190] on icon at bounding box center [248, 180] width 97 height 97
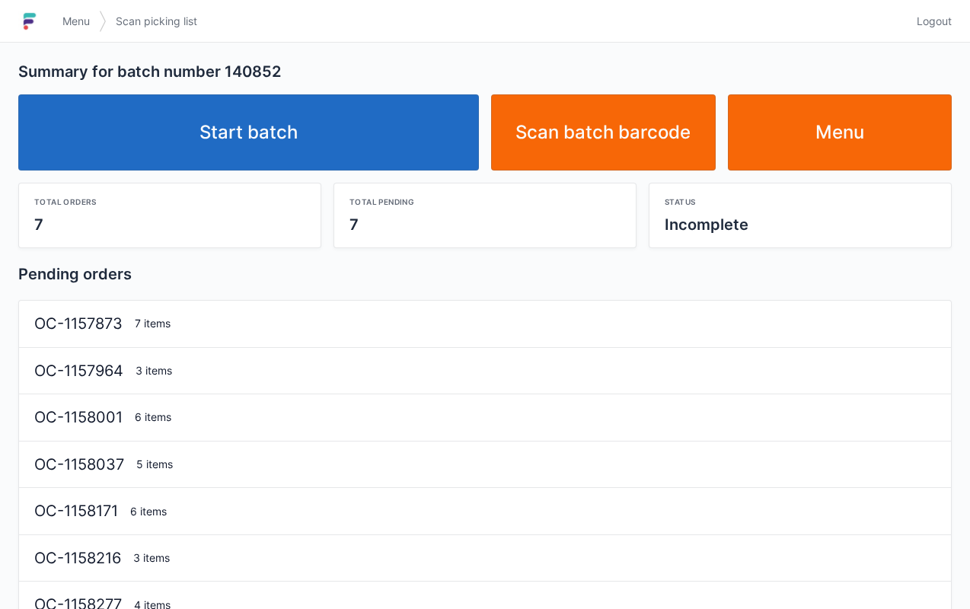
click at [352, 143] on link "Start batch" at bounding box center [248, 132] width 460 height 76
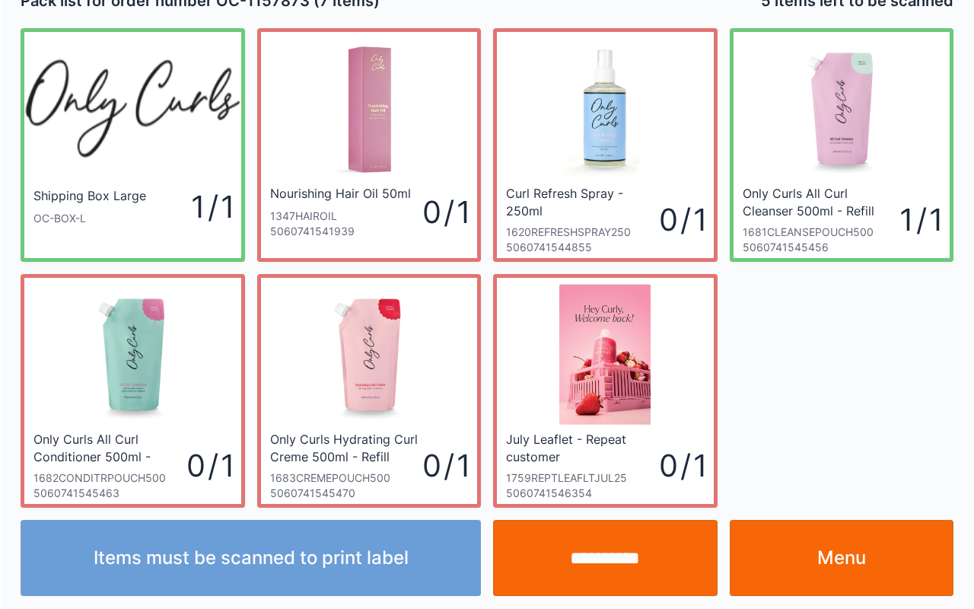
scroll to position [27, 0]
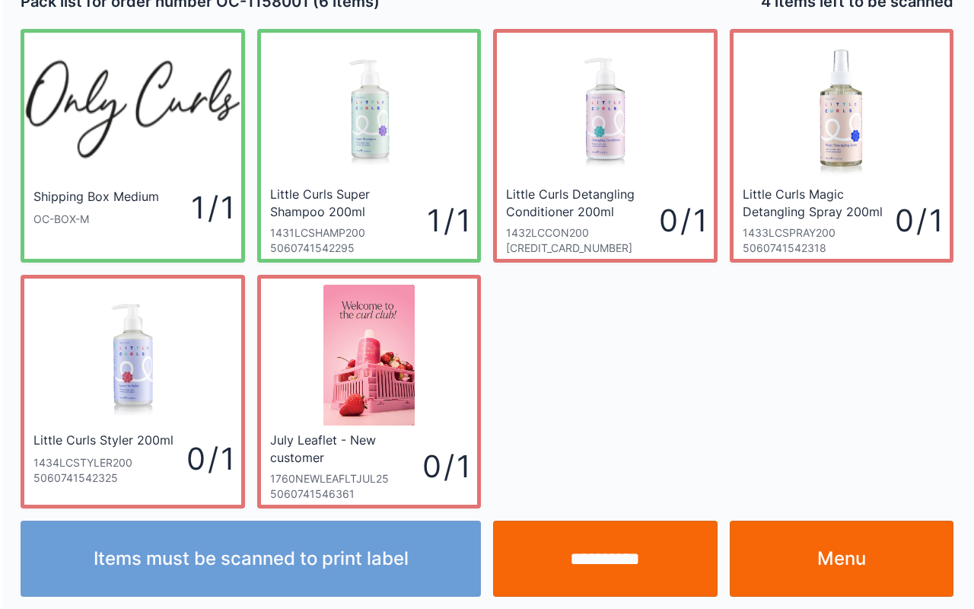
scroll to position [27, 0]
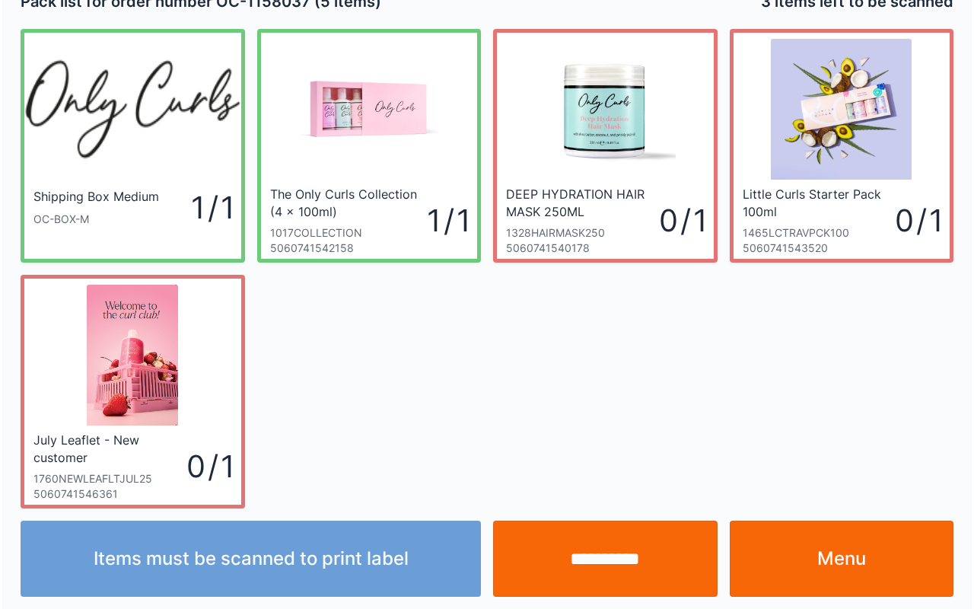
scroll to position [27, 0]
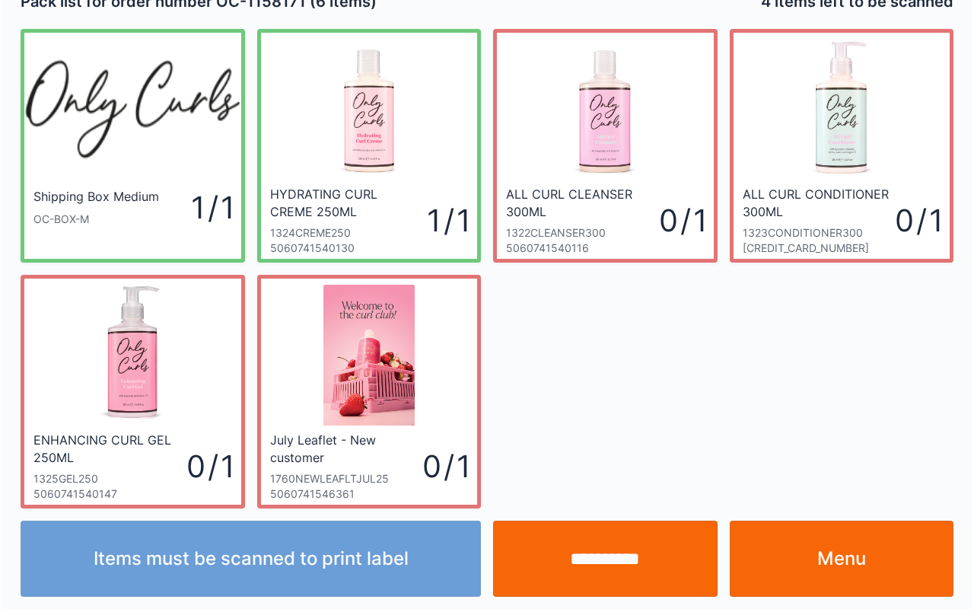
scroll to position [27, 0]
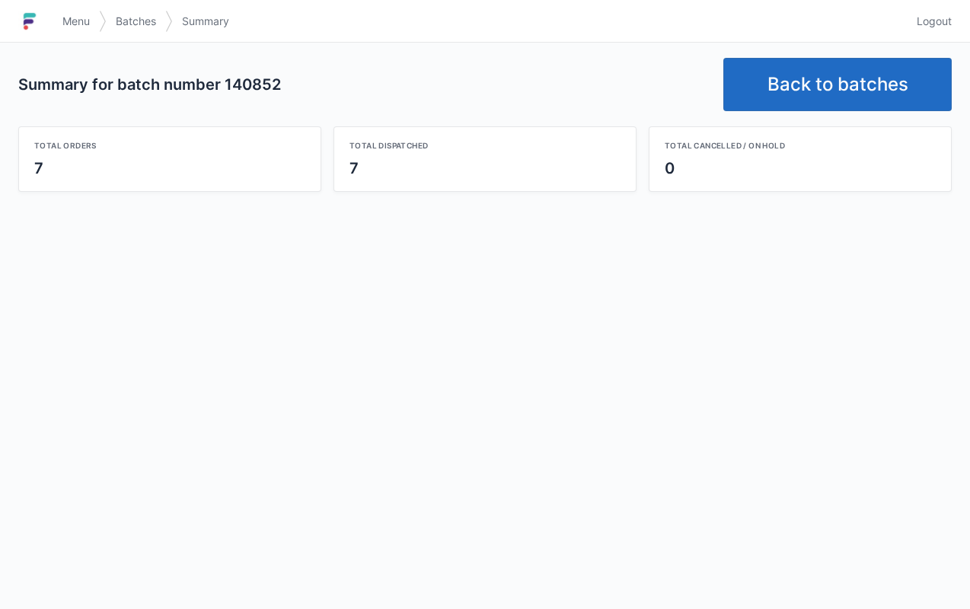
click at [67, 14] on span "Menu" at bounding box center [75, 21] width 27 height 15
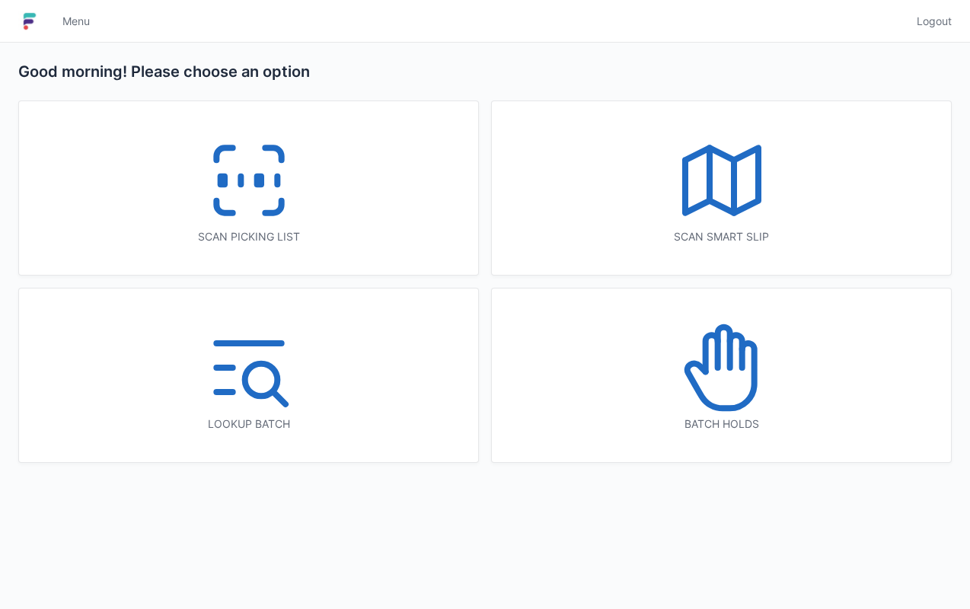
click at [347, 215] on div "Scan picking list" at bounding box center [248, 188] width 459 height 174
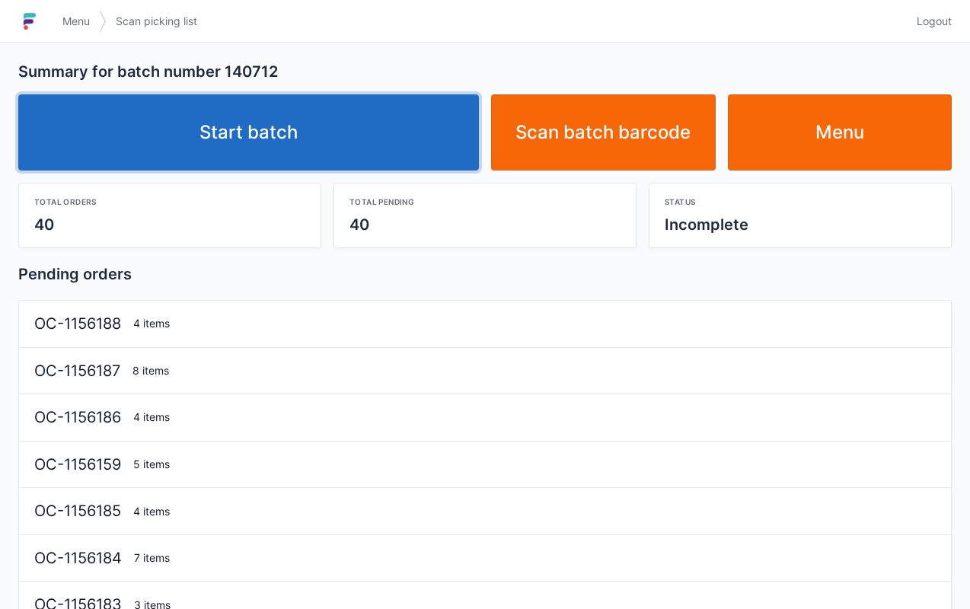
click at [349, 158] on link "Start batch" at bounding box center [248, 132] width 460 height 76
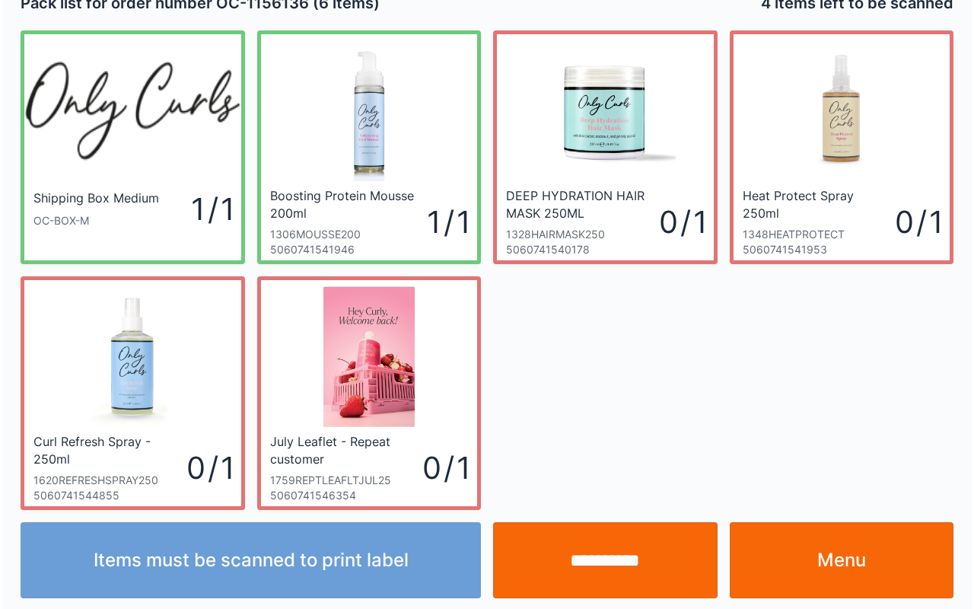
scroll to position [27, 0]
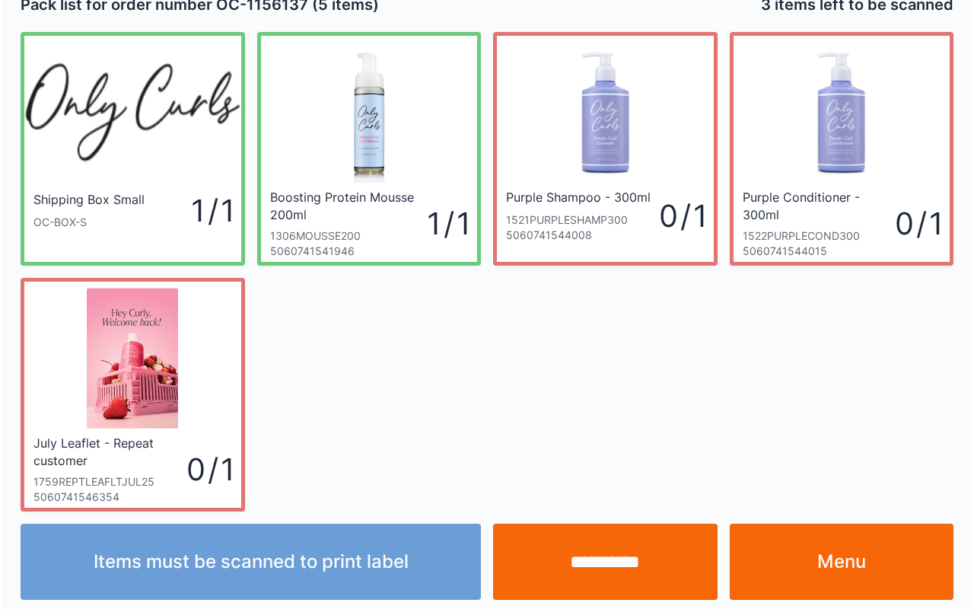
scroll to position [27, 0]
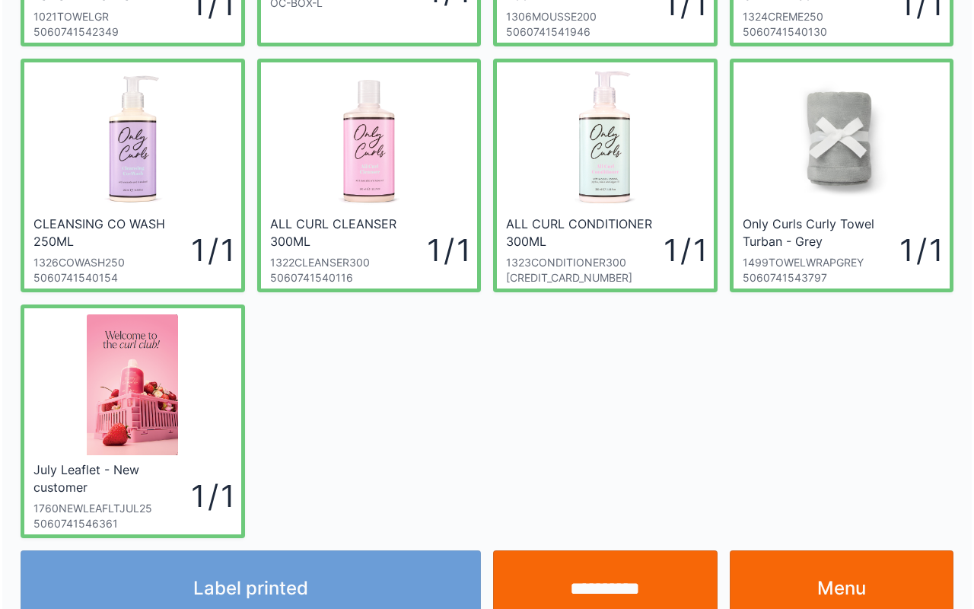
scroll to position [244, 0]
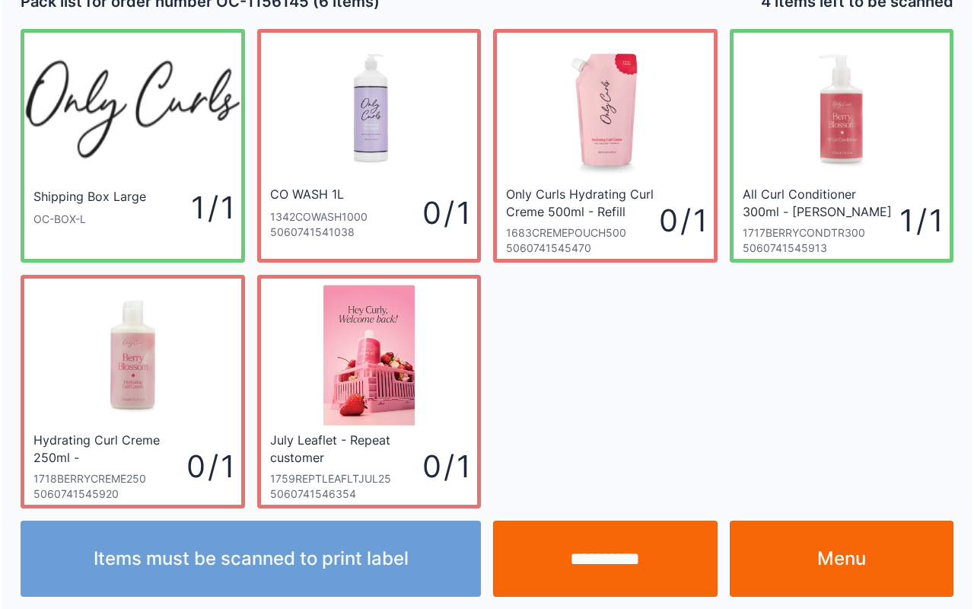
scroll to position [27, 0]
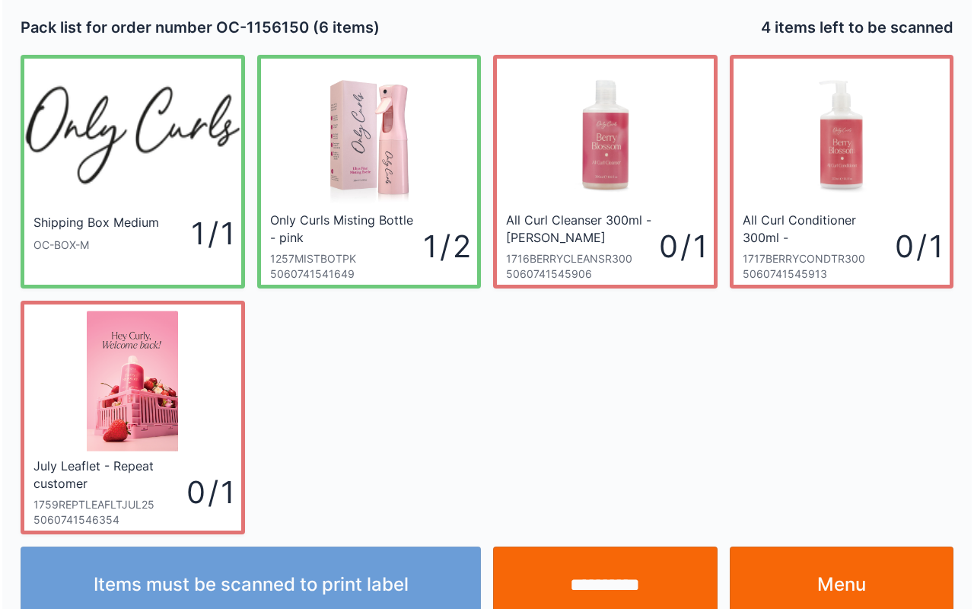
scroll to position [27, 0]
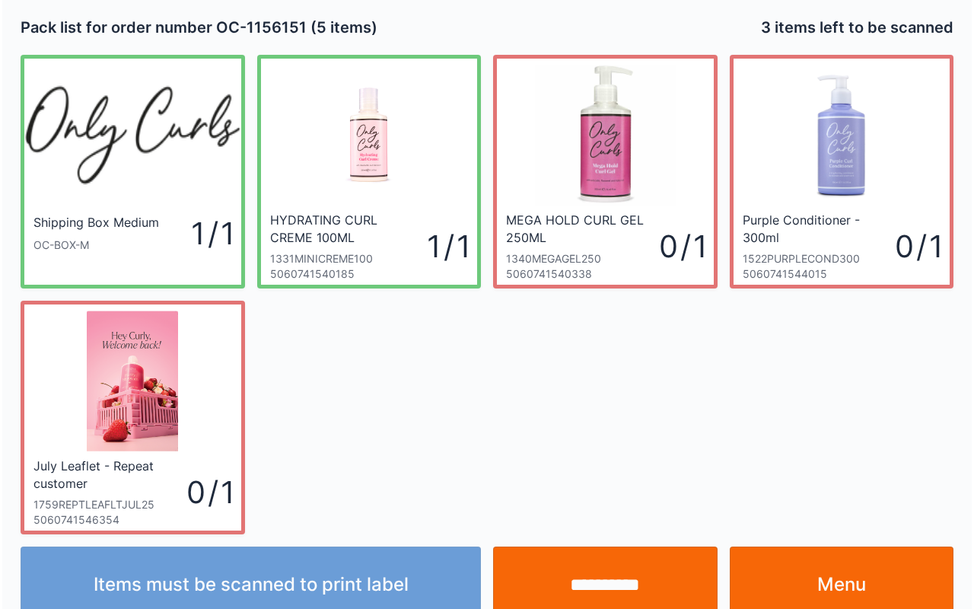
scroll to position [27, 0]
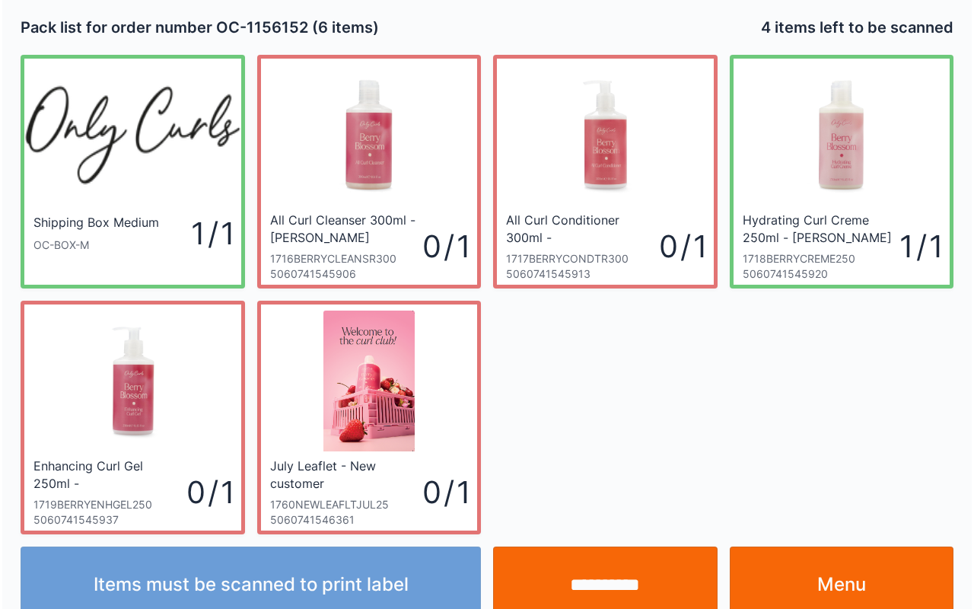
scroll to position [27, 0]
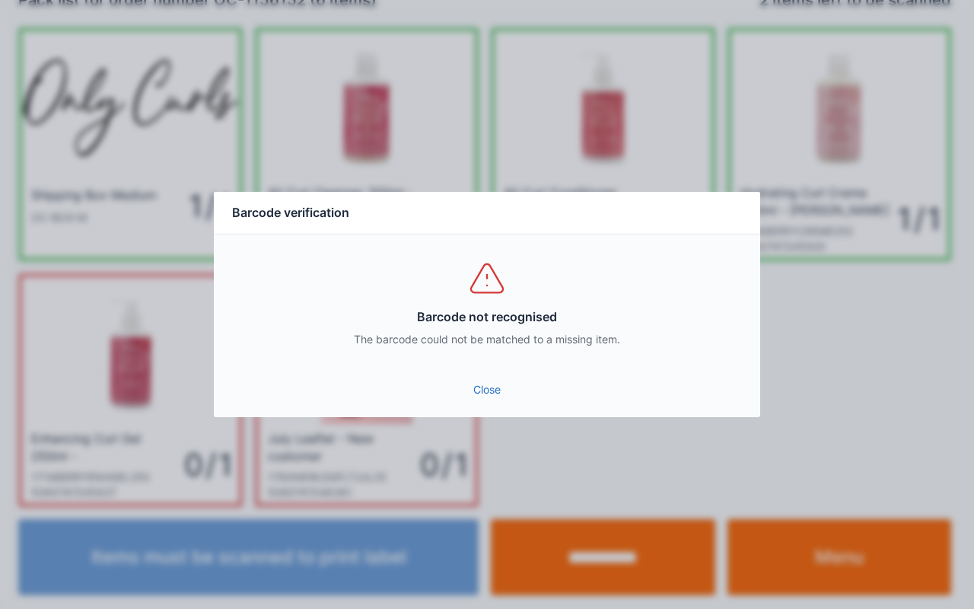
click at [506, 385] on link "Close" at bounding box center [487, 389] width 522 height 27
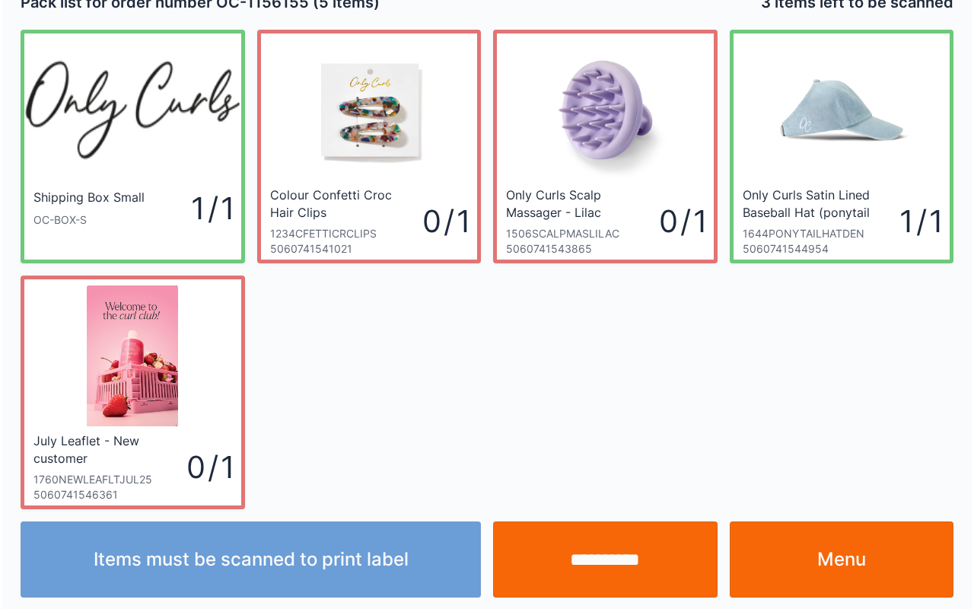
scroll to position [27, 0]
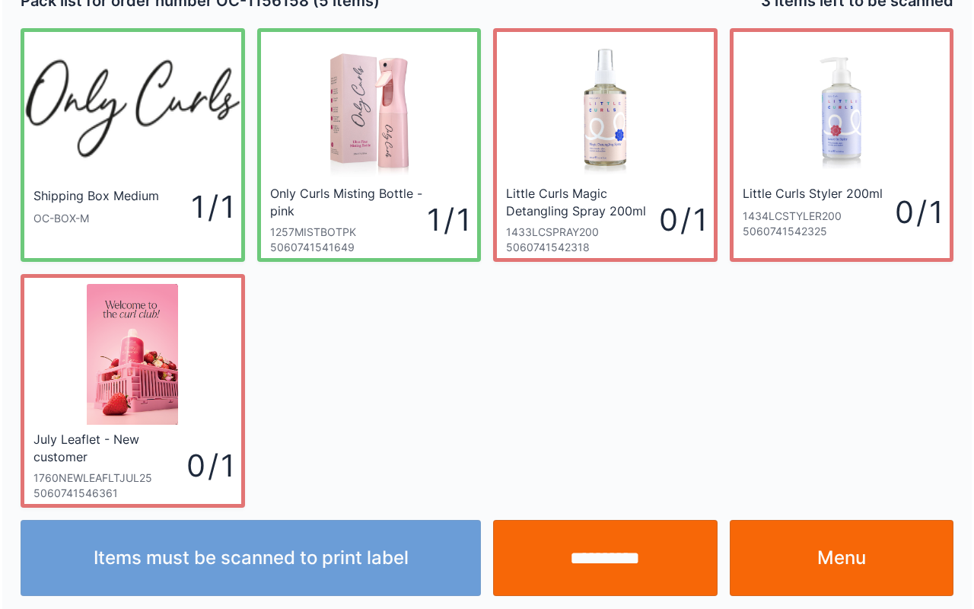
scroll to position [27, 0]
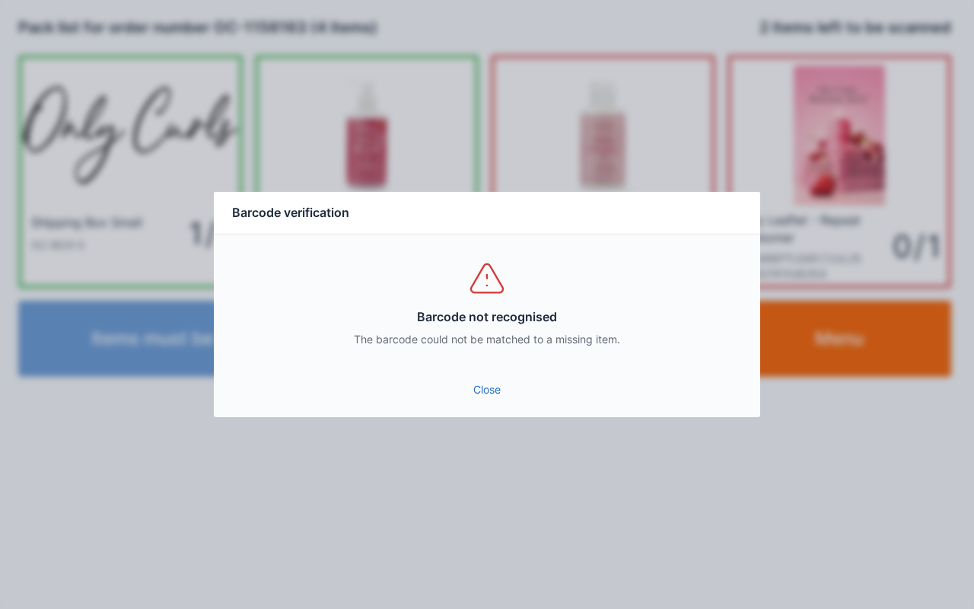
click at [499, 399] on link "Close" at bounding box center [487, 389] width 522 height 27
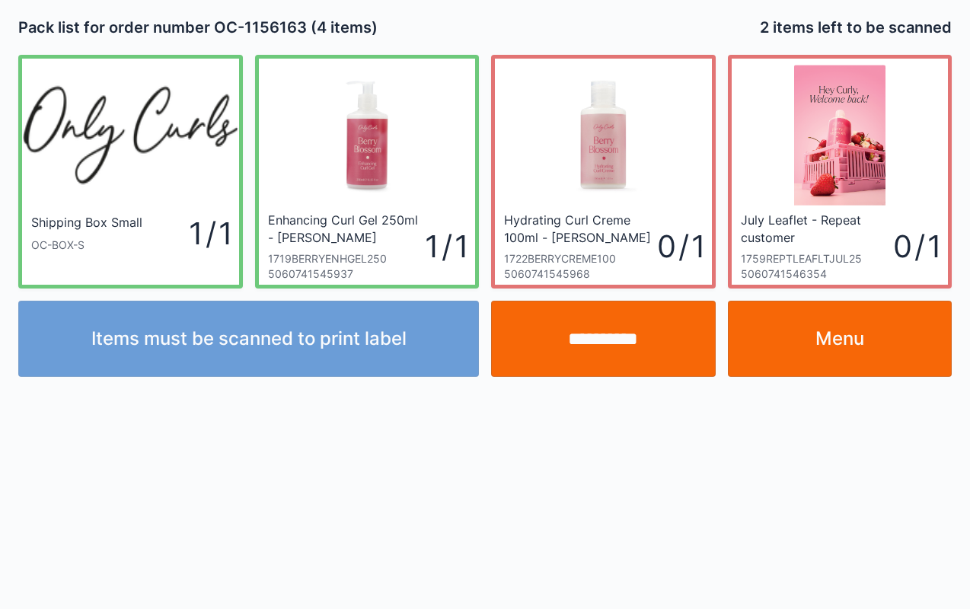
click at [518, 415] on div "**********" at bounding box center [485, 304] width 970 height 609
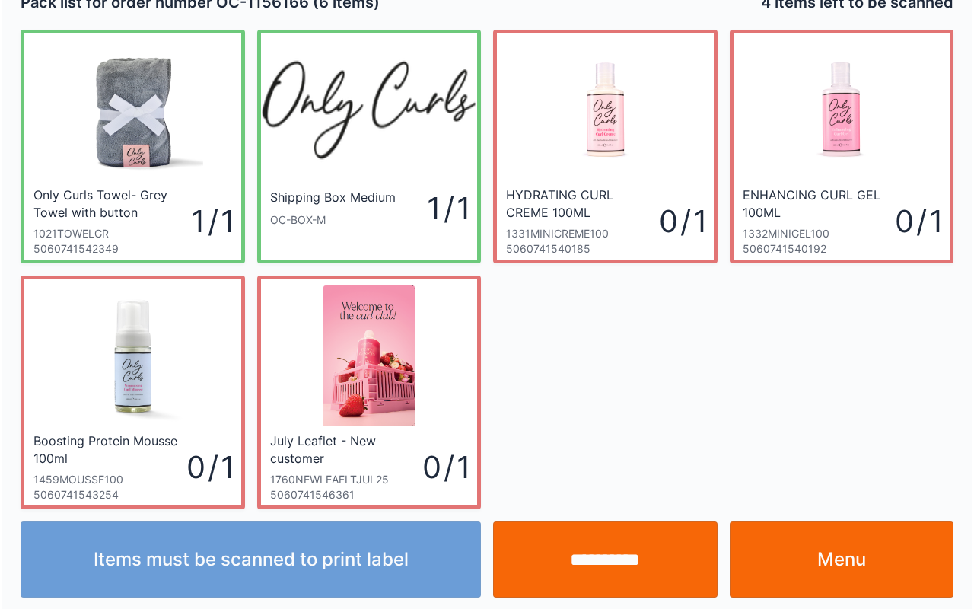
scroll to position [27, 0]
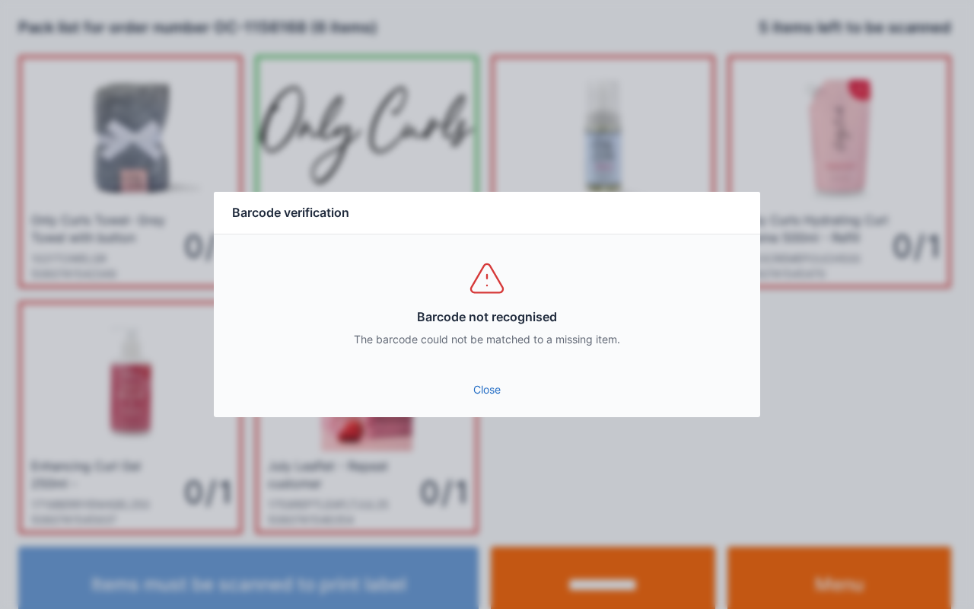
click at [473, 349] on div "Barcode not recognised The barcode could not be matched to a missing item." at bounding box center [487, 302] width 546 height 137
click at [475, 388] on link "Close" at bounding box center [487, 389] width 522 height 27
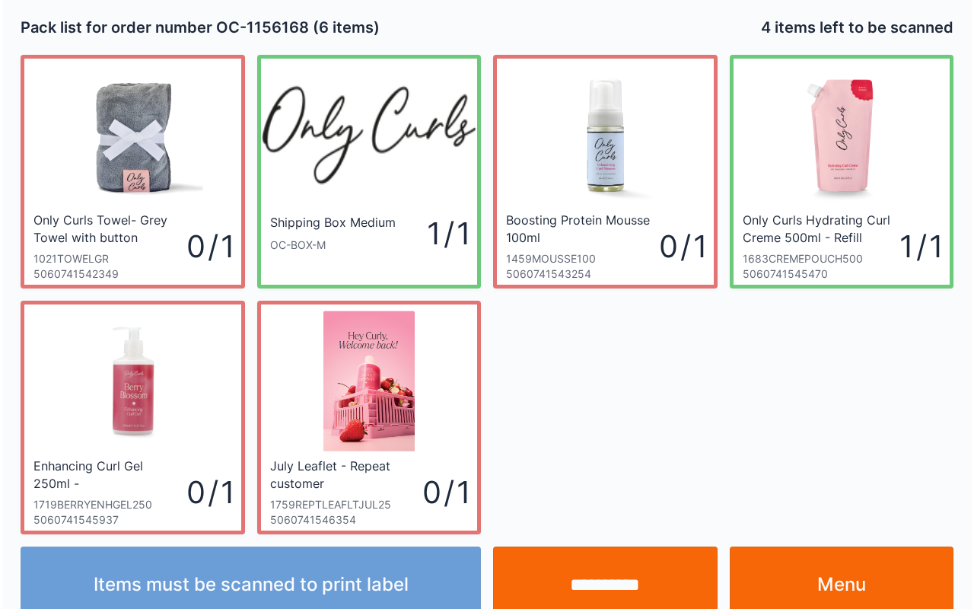
scroll to position [27, 0]
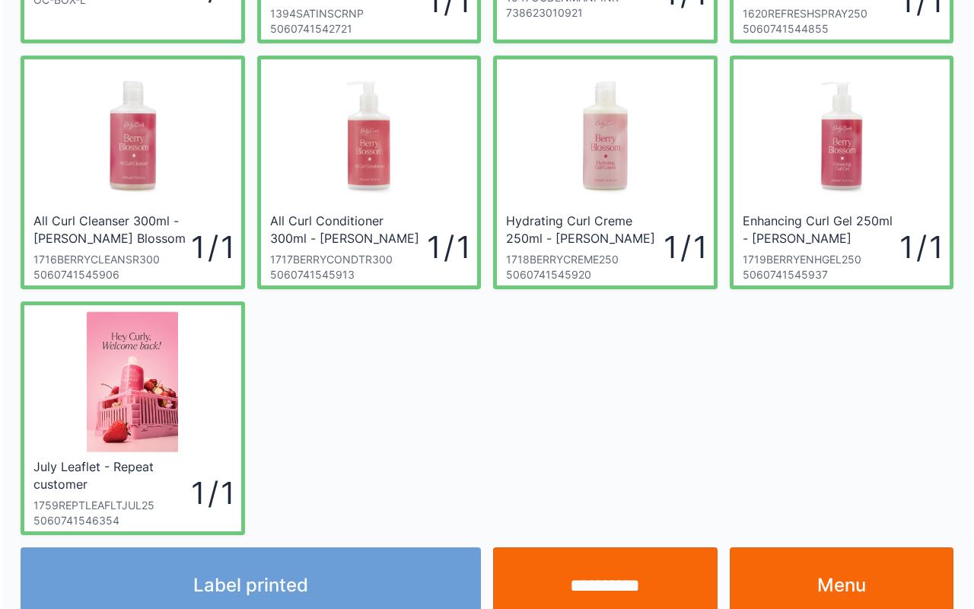
scroll to position [247, 0]
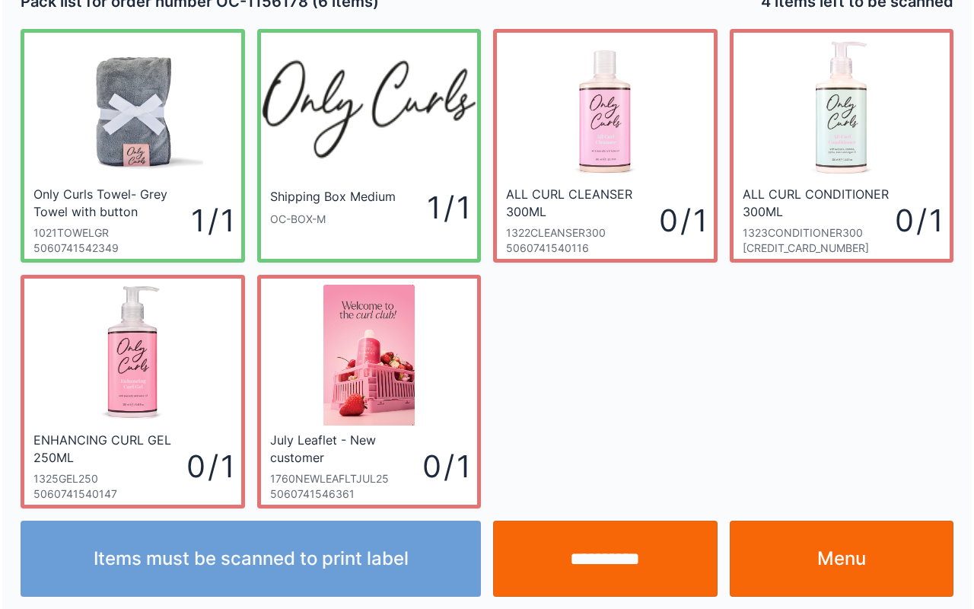
scroll to position [27, 0]
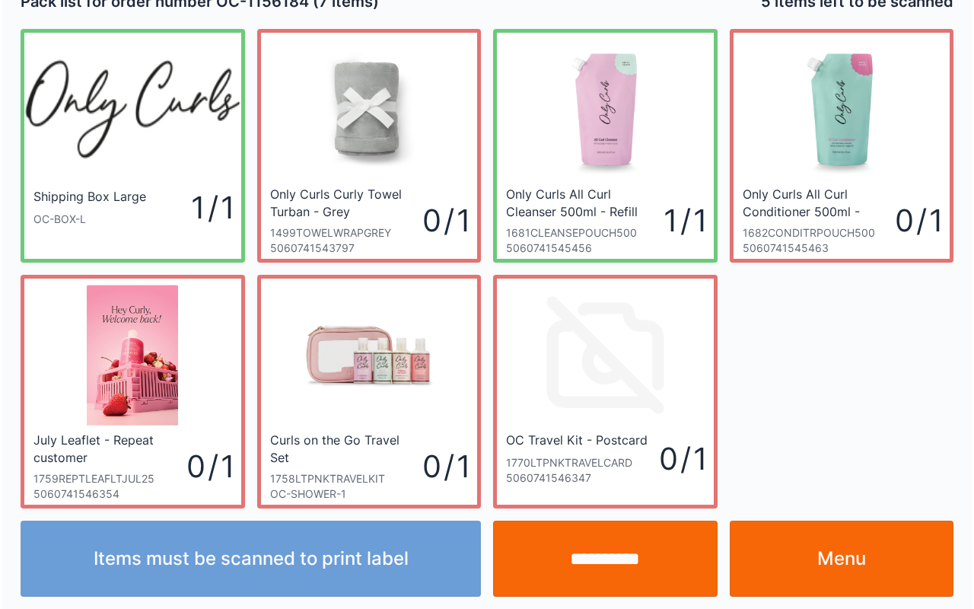
scroll to position [27, 0]
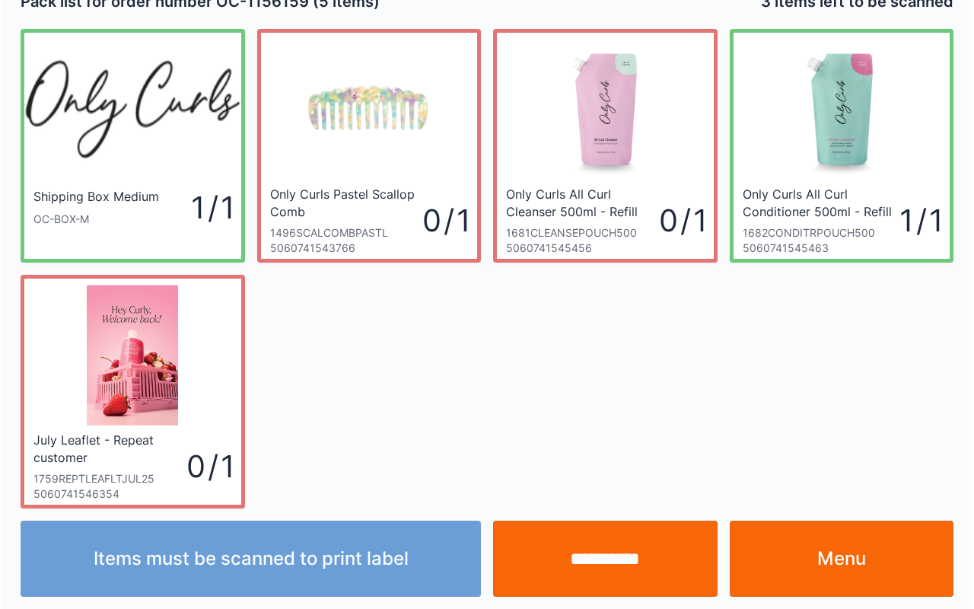
scroll to position [27, 0]
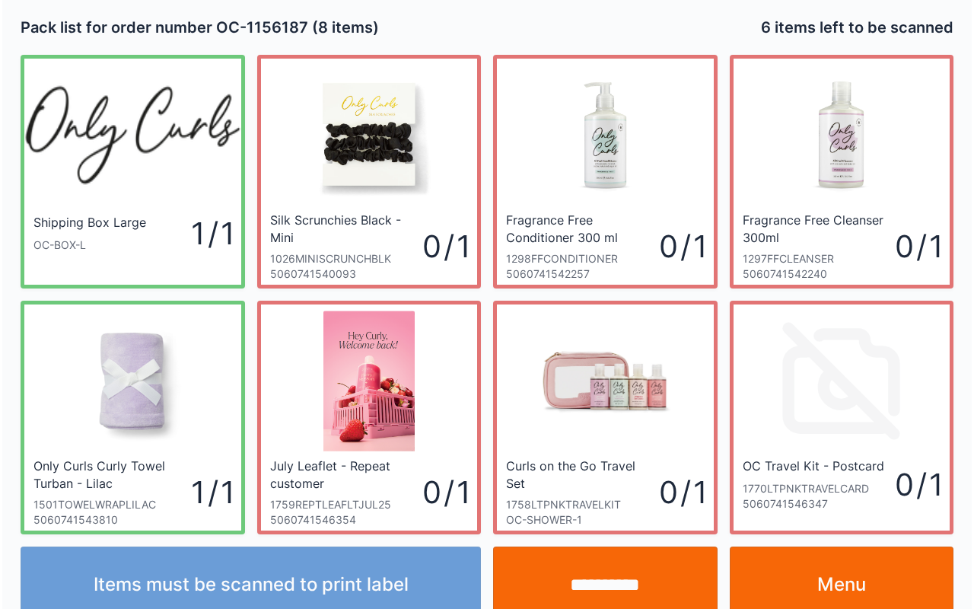
scroll to position [27, 0]
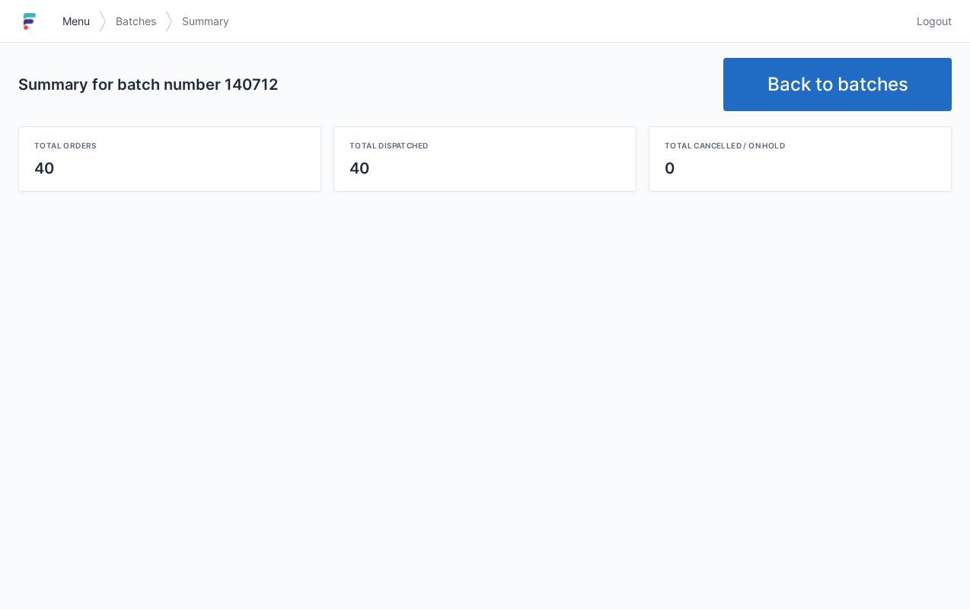
click at [82, 13] on link "Menu" at bounding box center [76, 21] width 46 height 27
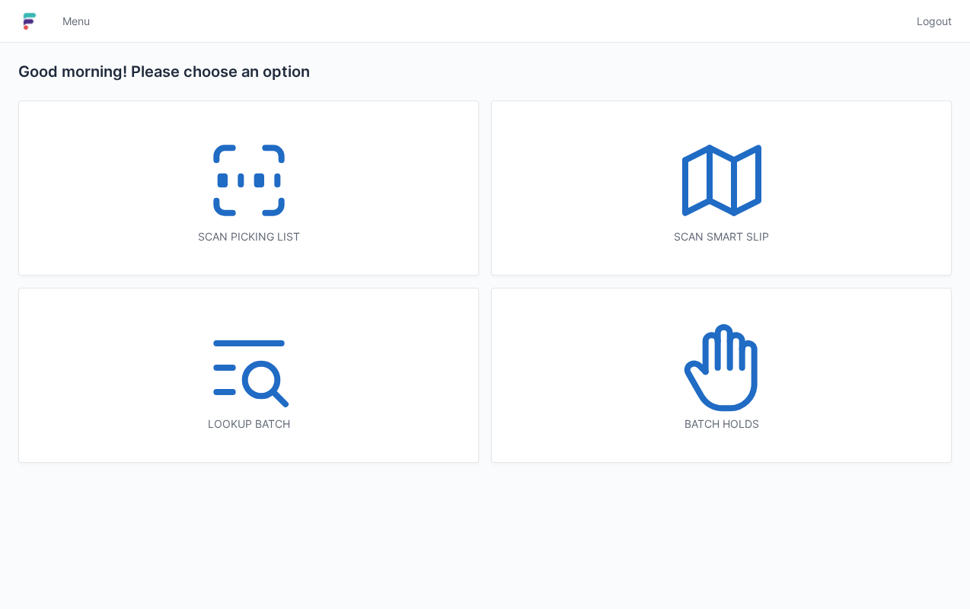
click at [286, 198] on icon at bounding box center [248, 180] width 97 height 97
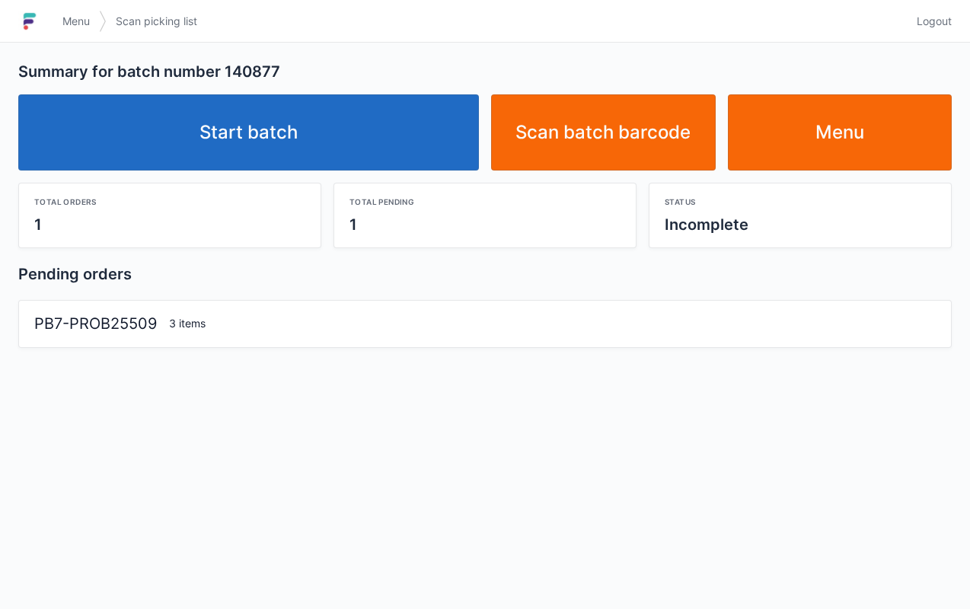
click at [307, 135] on link "Start batch" at bounding box center [248, 132] width 460 height 76
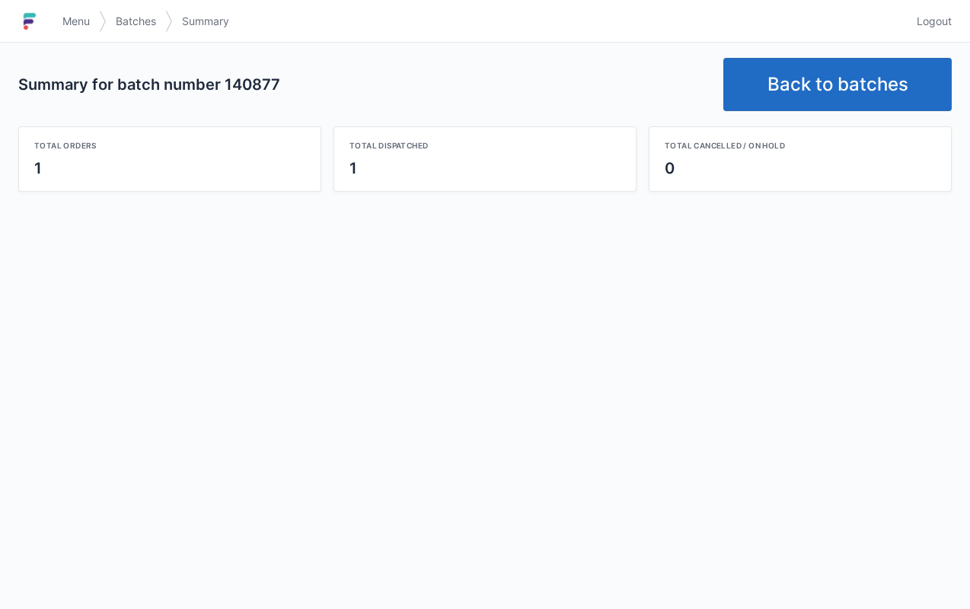
click at [75, 32] on link "Menu" at bounding box center [76, 21] width 46 height 27
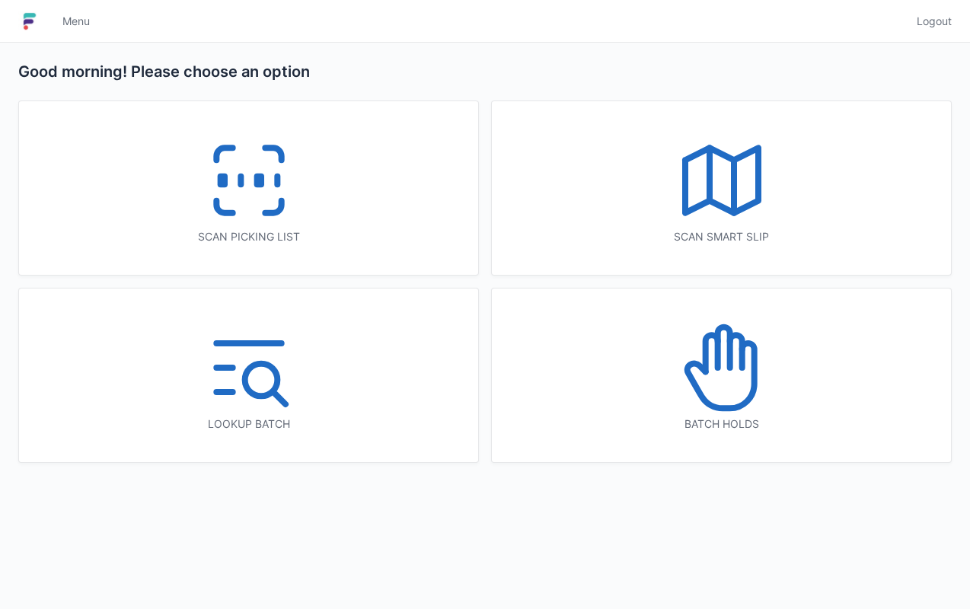
click at [309, 211] on div "Scan picking list" at bounding box center [248, 188] width 459 height 174
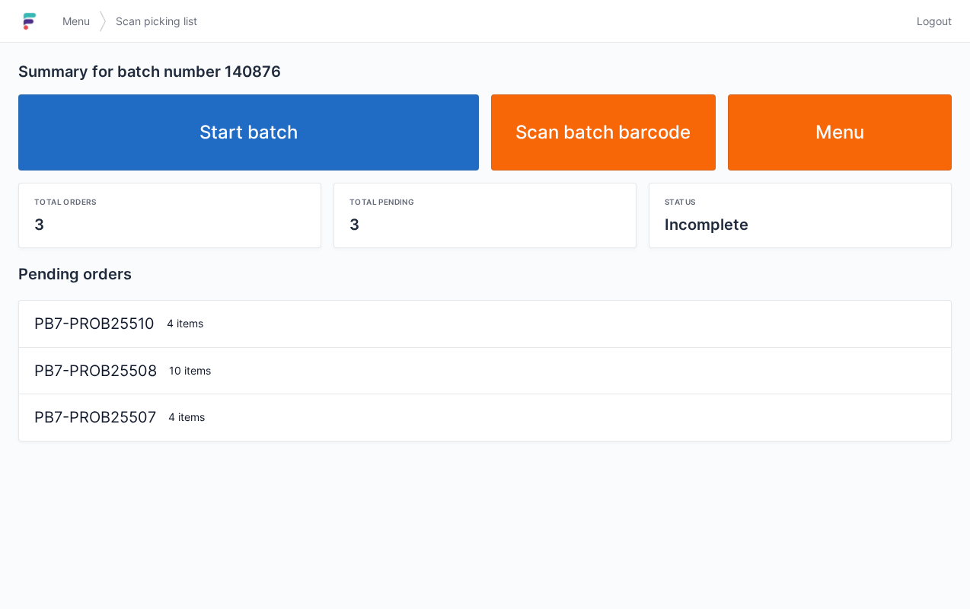
click at [347, 119] on link "Start batch" at bounding box center [248, 132] width 460 height 76
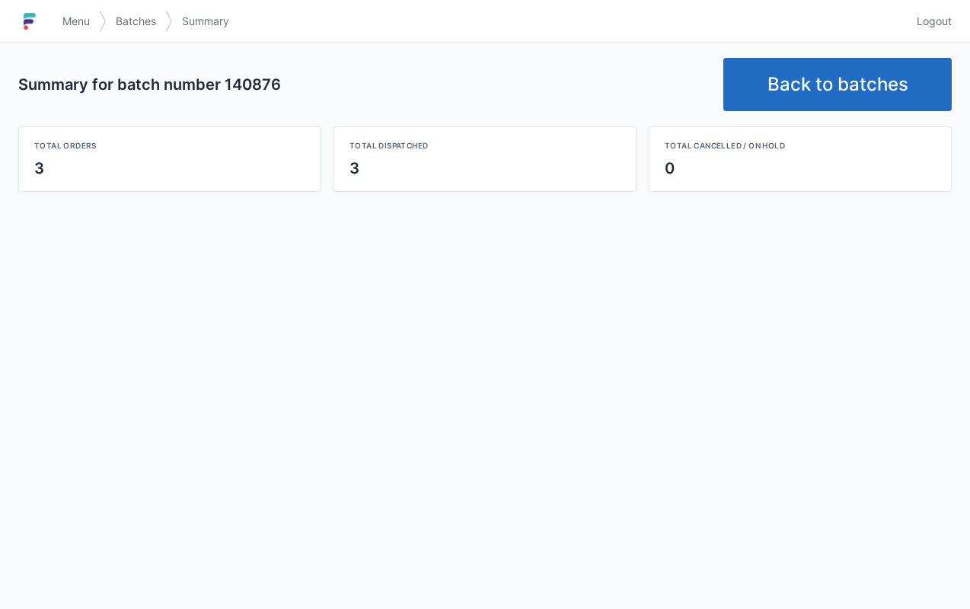
click at [85, 26] on span "Menu" at bounding box center [75, 21] width 27 height 15
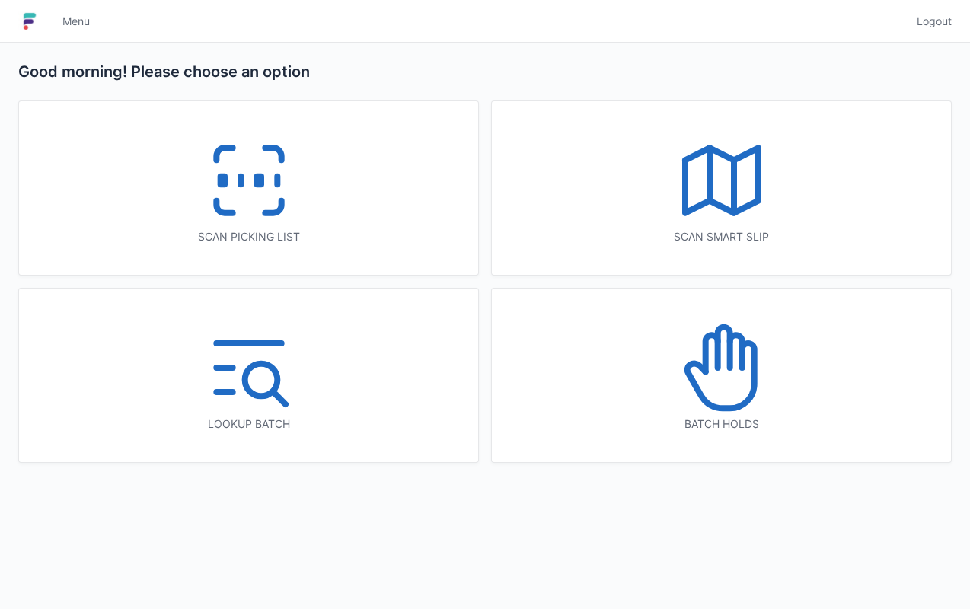
click at [254, 203] on icon at bounding box center [248, 180] width 97 height 97
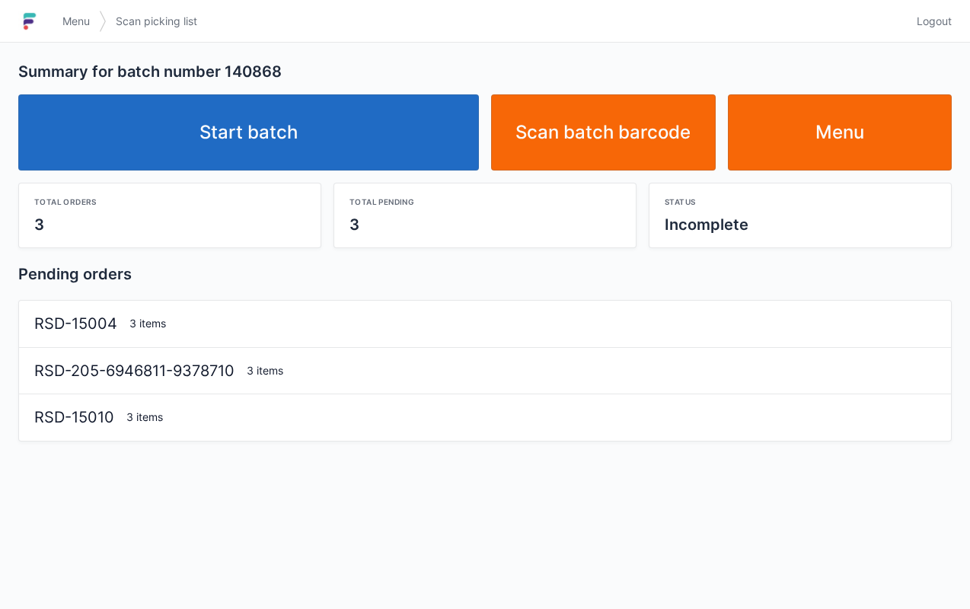
click at [339, 121] on link "Start batch" at bounding box center [248, 132] width 460 height 76
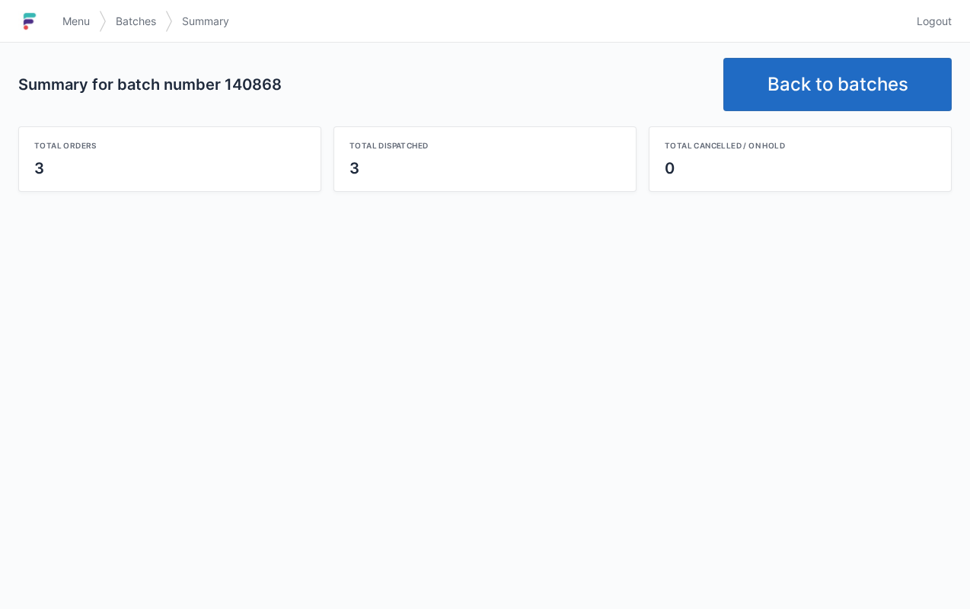
click at [63, 11] on link "Menu" at bounding box center [76, 21] width 46 height 27
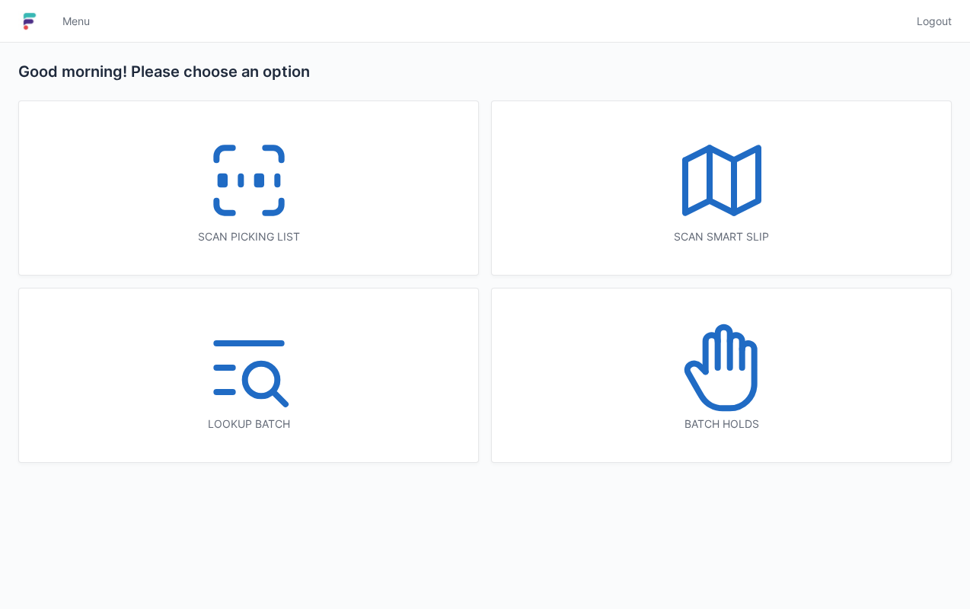
click at [241, 203] on icon at bounding box center [248, 180] width 97 height 97
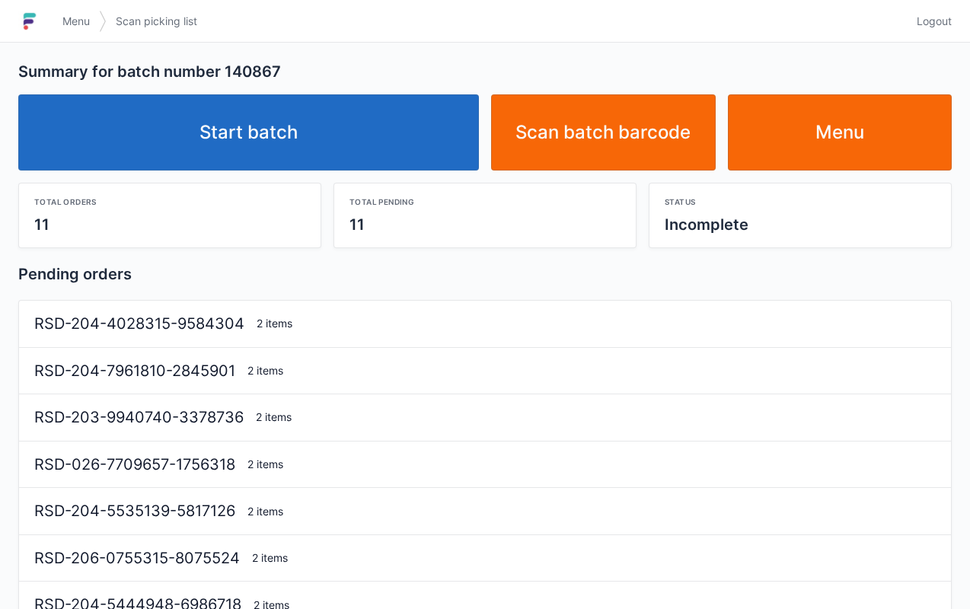
click at [280, 126] on link "Start batch" at bounding box center [248, 132] width 460 height 76
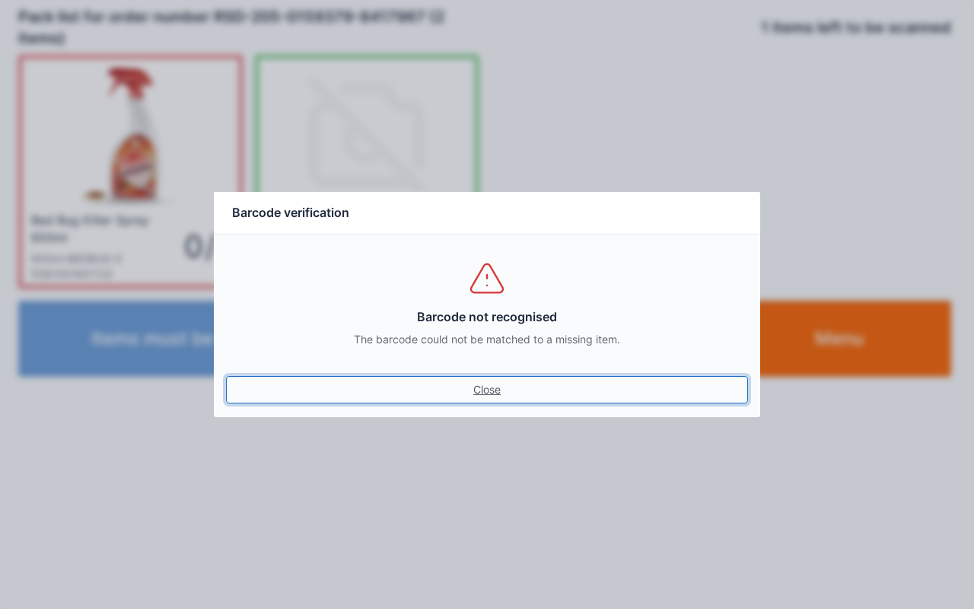
click at [484, 400] on link "Close" at bounding box center [487, 389] width 522 height 27
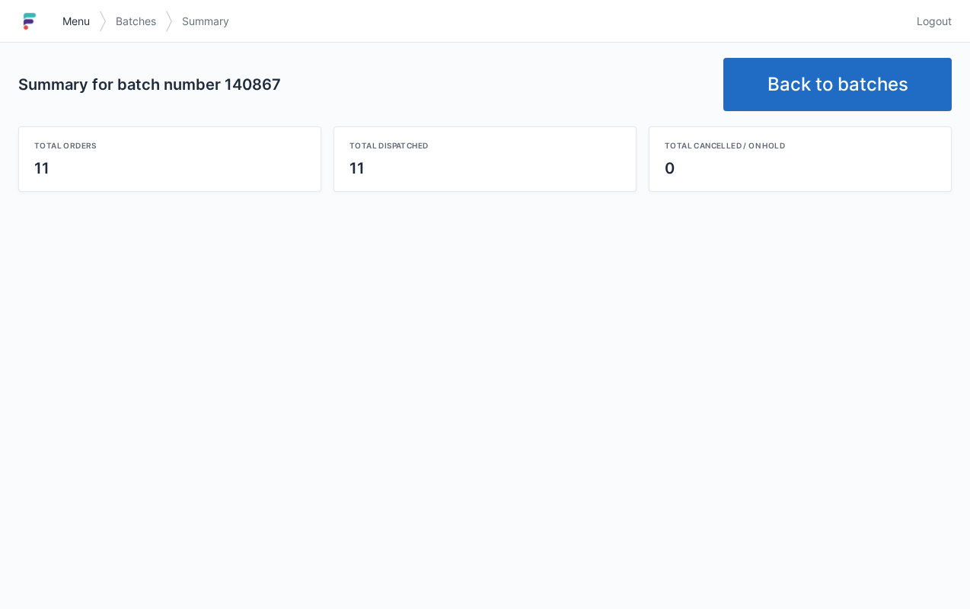
click at [75, 9] on link "Menu" at bounding box center [76, 21] width 46 height 27
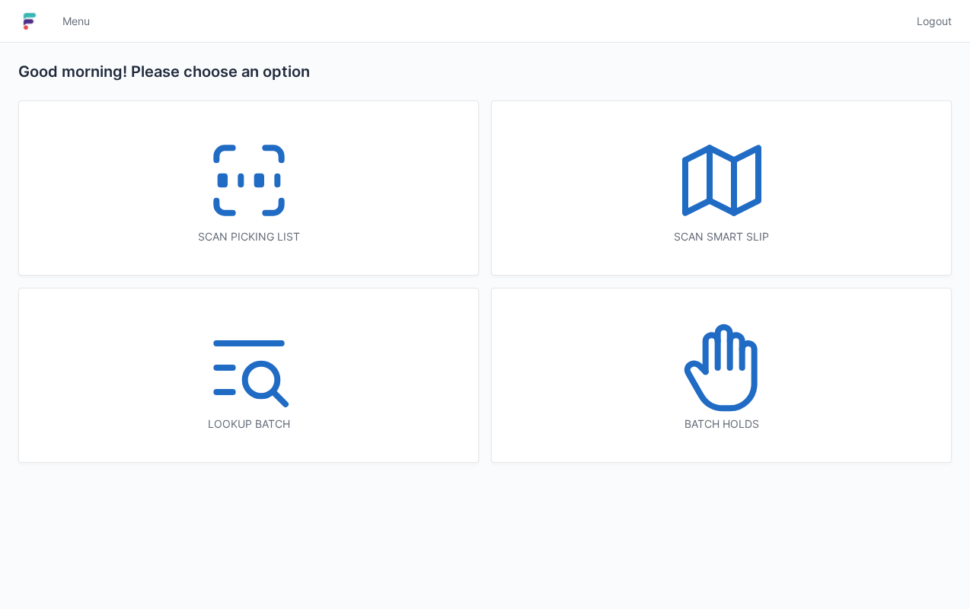
click at [327, 200] on div "Scan picking list" at bounding box center [248, 188] width 459 height 174
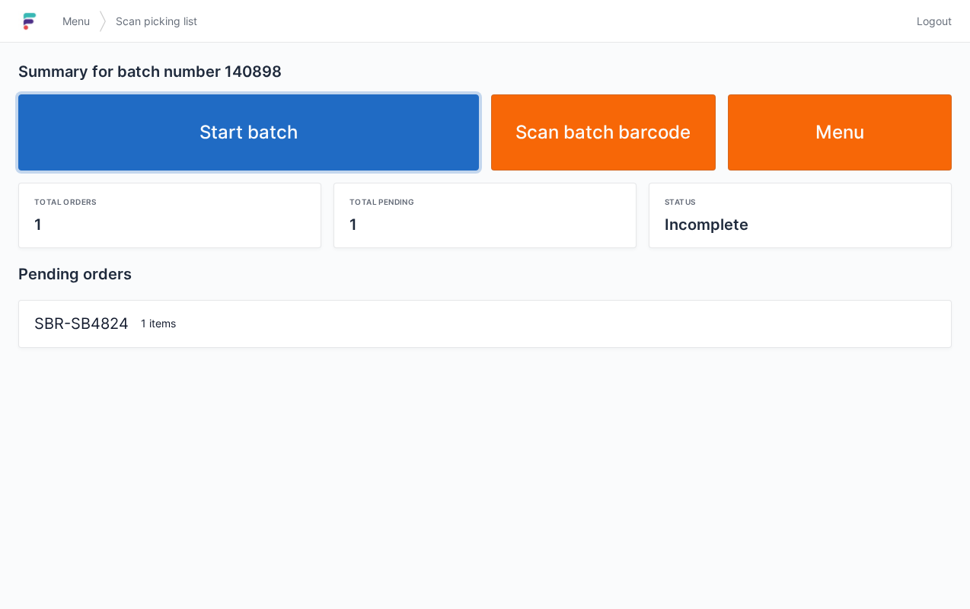
click at [323, 129] on link "Start batch" at bounding box center [248, 132] width 460 height 76
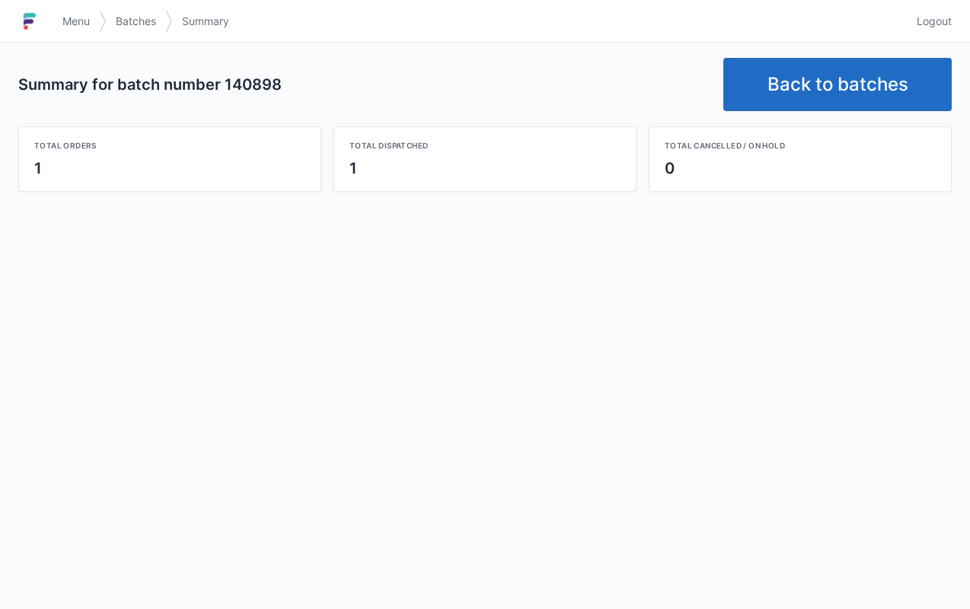
click at [56, 24] on link "Menu" at bounding box center [76, 21] width 46 height 27
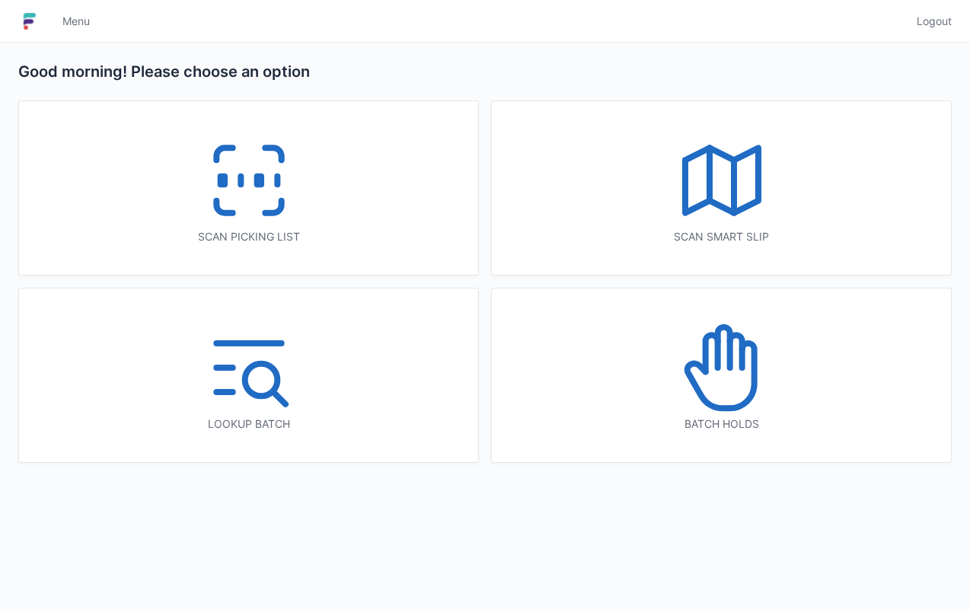
click at [266, 202] on icon at bounding box center [248, 180] width 97 height 97
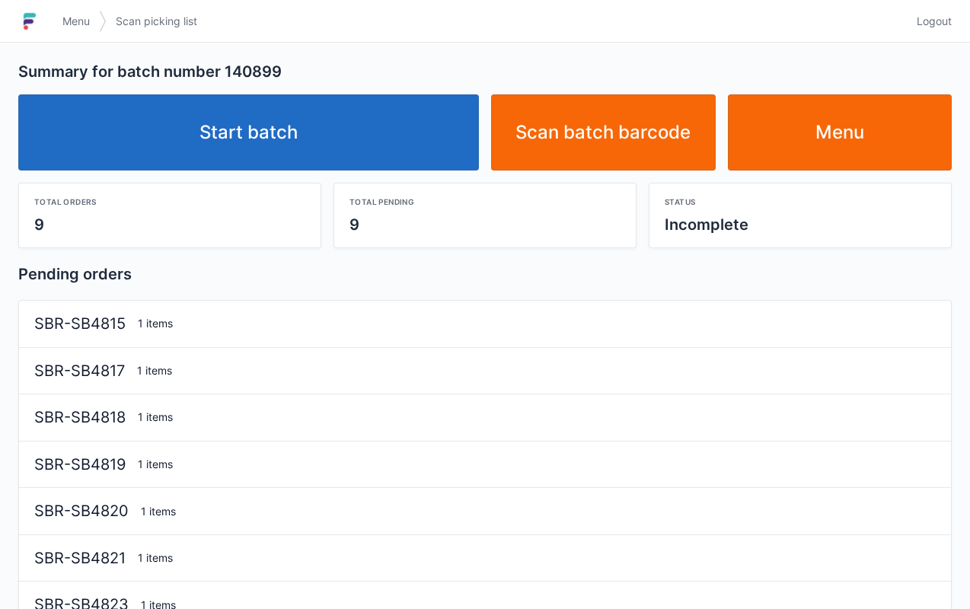
click at [261, 151] on link "Start batch" at bounding box center [248, 132] width 460 height 76
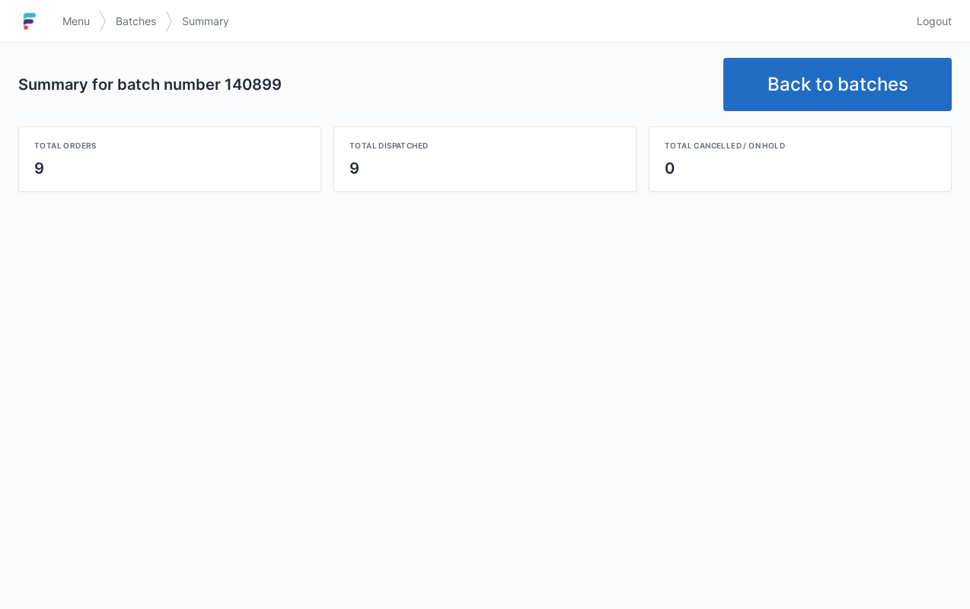
click at [54, 26] on link "Menu" at bounding box center [76, 21] width 46 height 27
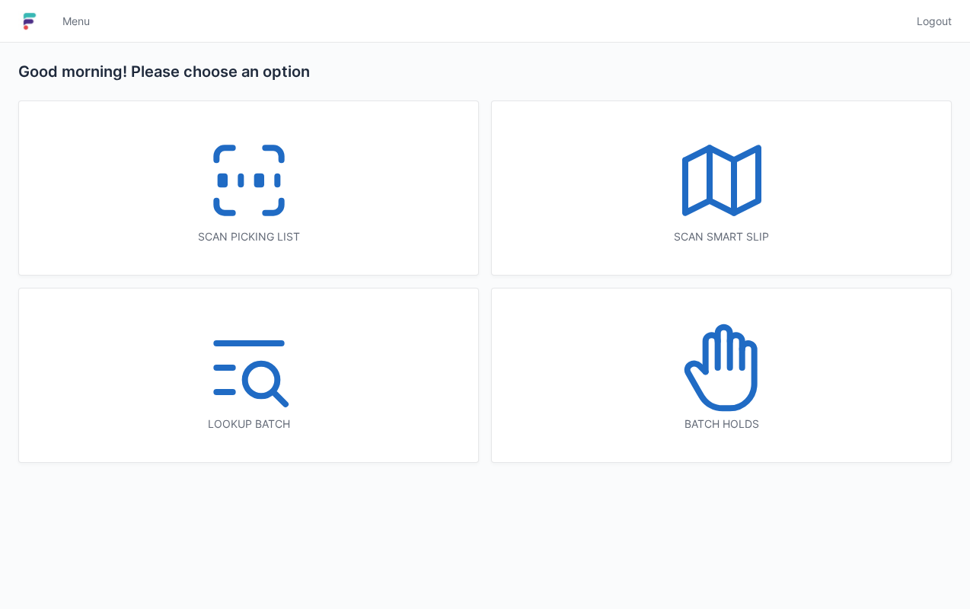
click at [325, 228] on div "Scan picking list" at bounding box center [248, 188] width 459 height 174
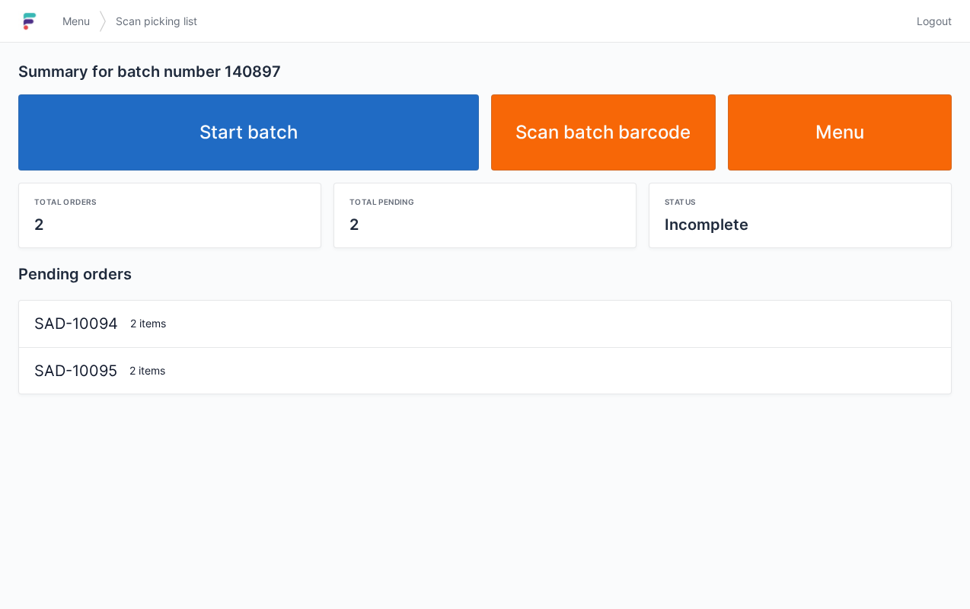
click at [367, 134] on link "Start batch" at bounding box center [248, 132] width 460 height 76
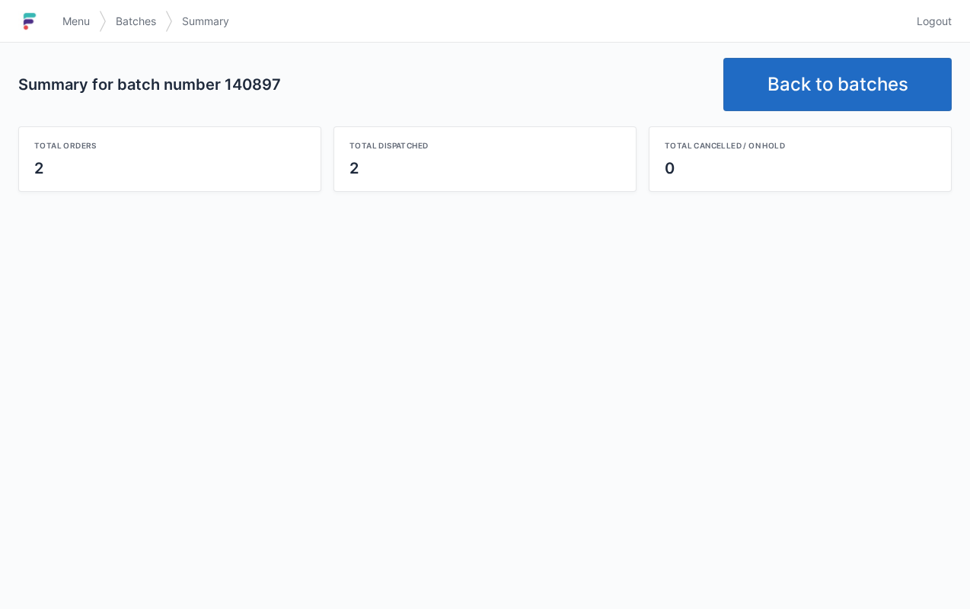
click at [68, 20] on span "Menu" at bounding box center [75, 21] width 27 height 15
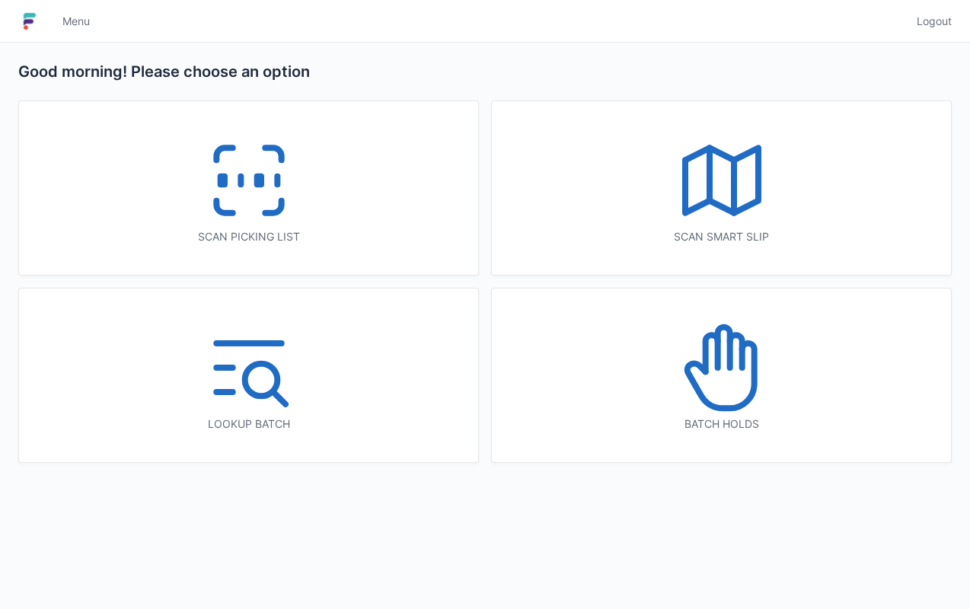
click at [279, 240] on div "Scan picking list" at bounding box center [248, 236] width 398 height 15
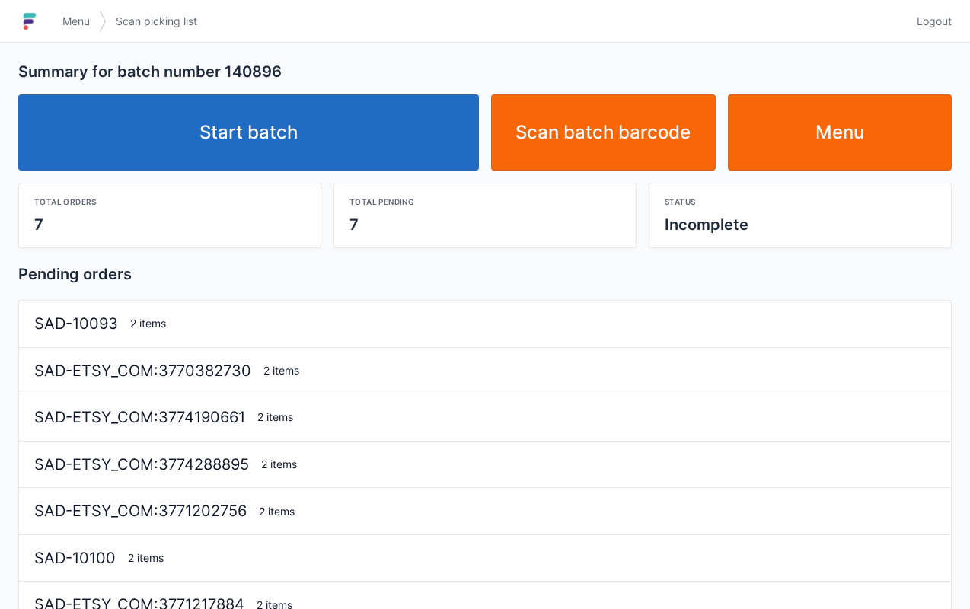
click at [385, 145] on link "Start batch" at bounding box center [248, 132] width 460 height 76
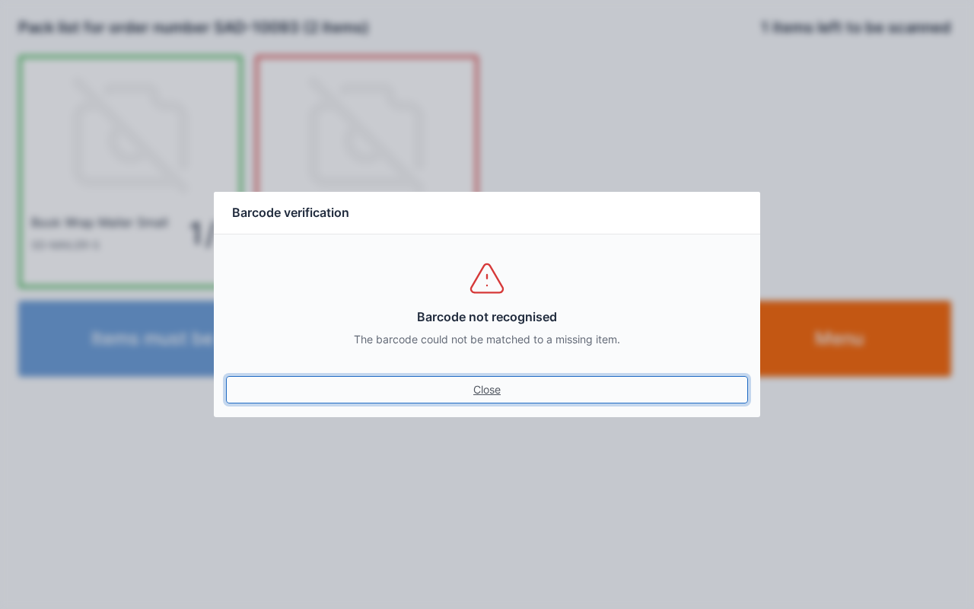
click at [495, 393] on link "Close" at bounding box center [487, 389] width 522 height 27
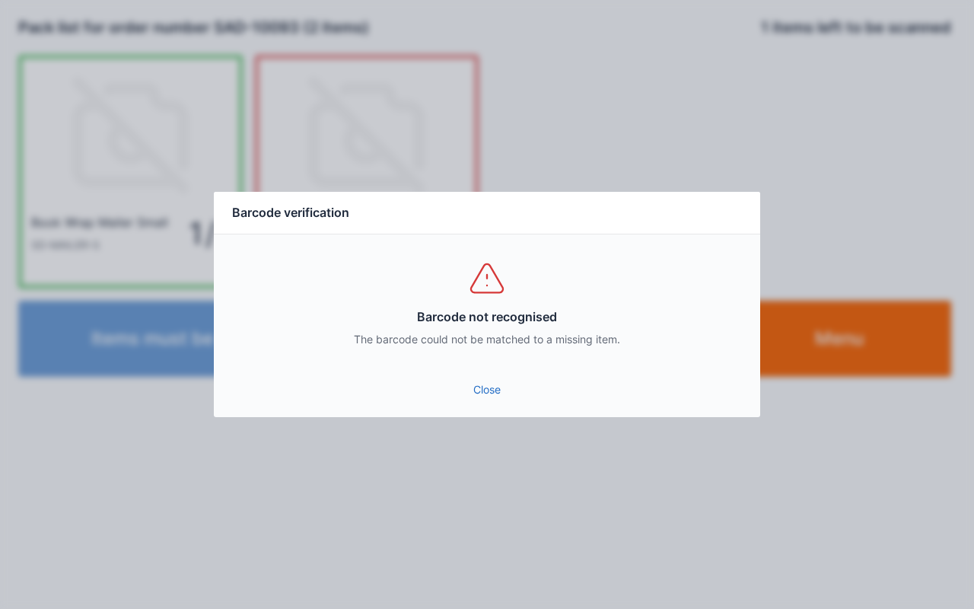
click at [499, 399] on link "Close" at bounding box center [487, 389] width 522 height 27
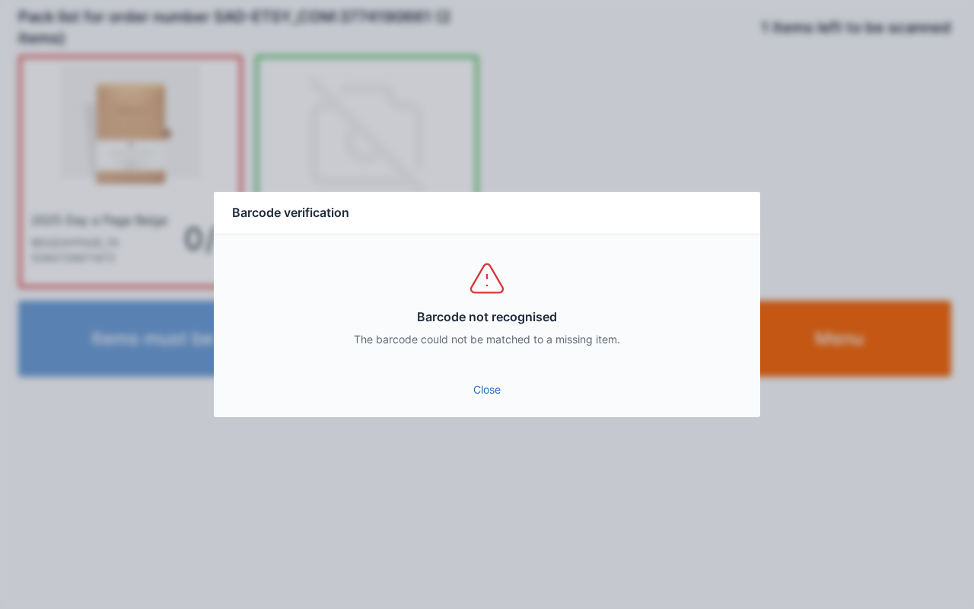
click at [514, 393] on link "Close" at bounding box center [487, 389] width 522 height 27
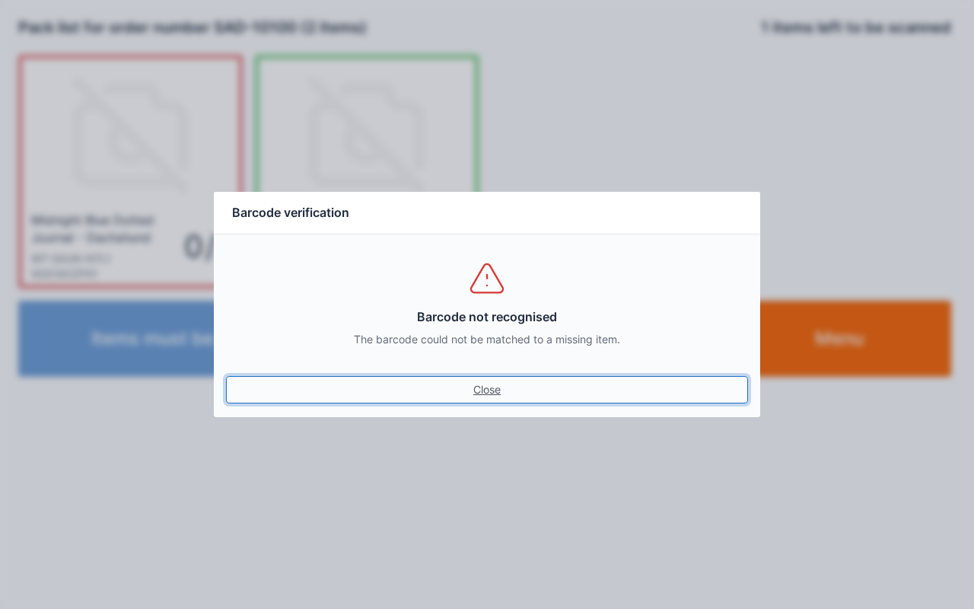
click at [484, 402] on link "Close" at bounding box center [487, 389] width 522 height 27
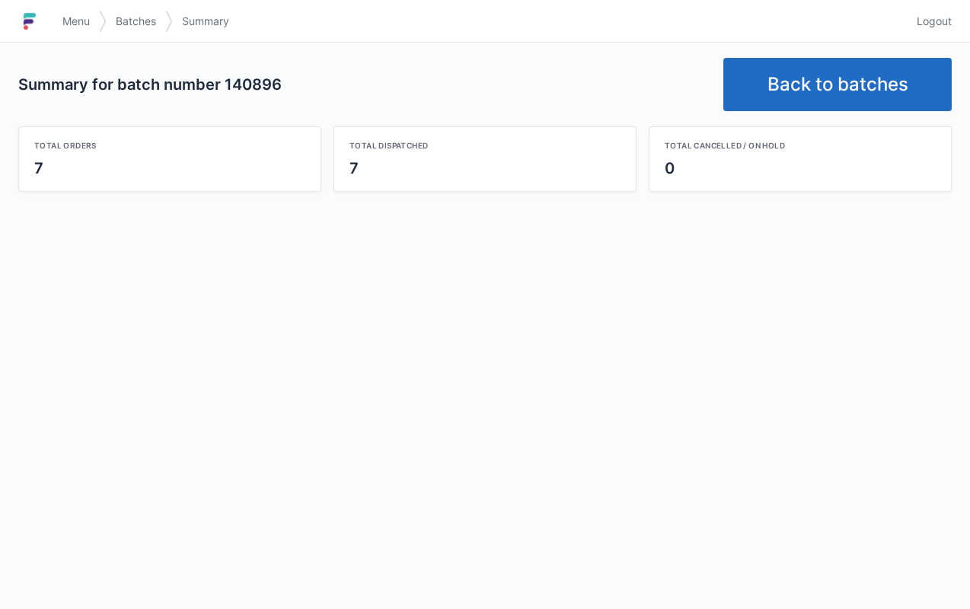
click at [75, 16] on span "Menu" at bounding box center [75, 21] width 27 height 15
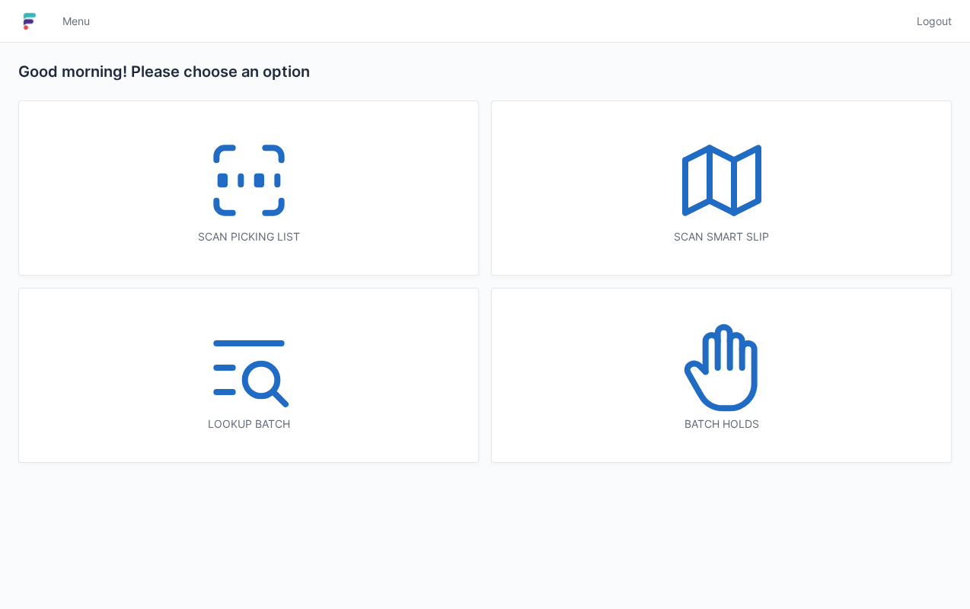
click at [364, 235] on div "Scan picking list" at bounding box center [248, 236] width 398 height 15
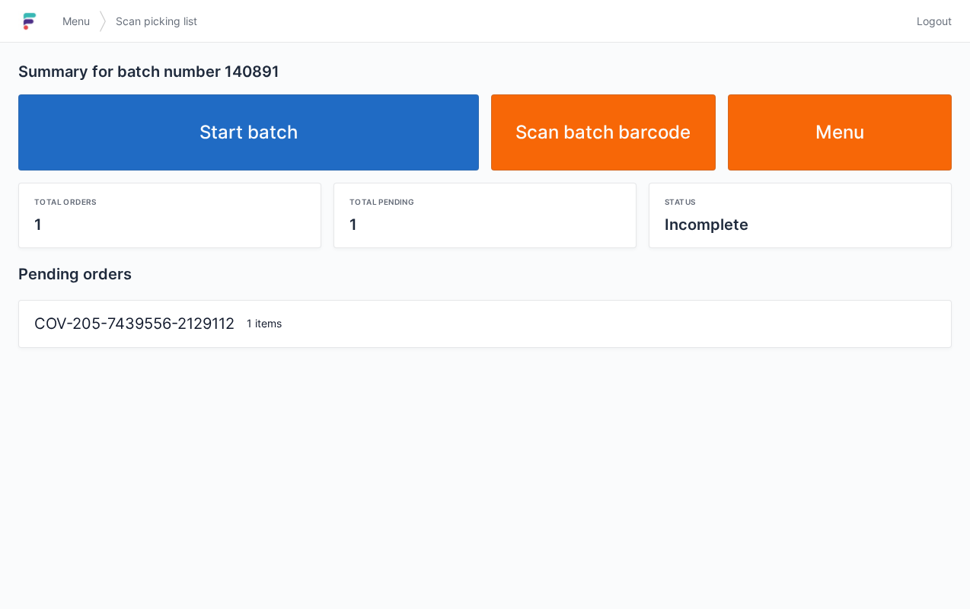
click at [422, 123] on link "Start batch" at bounding box center [248, 132] width 460 height 76
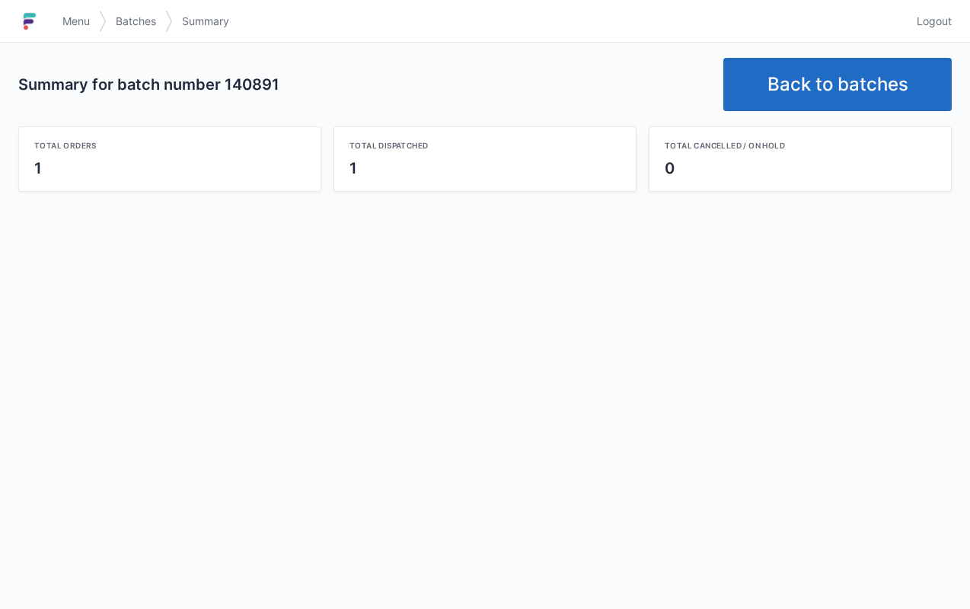
click at [65, 26] on span "Menu" at bounding box center [75, 21] width 27 height 15
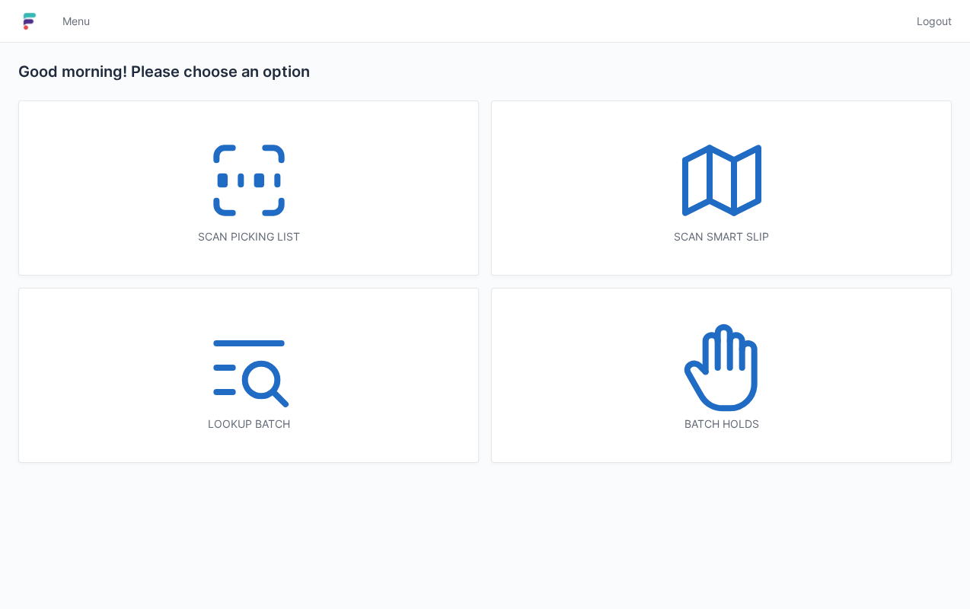
click at [358, 231] on div "Scan picking list" at bounding box center [248, 236] width 398 height 15
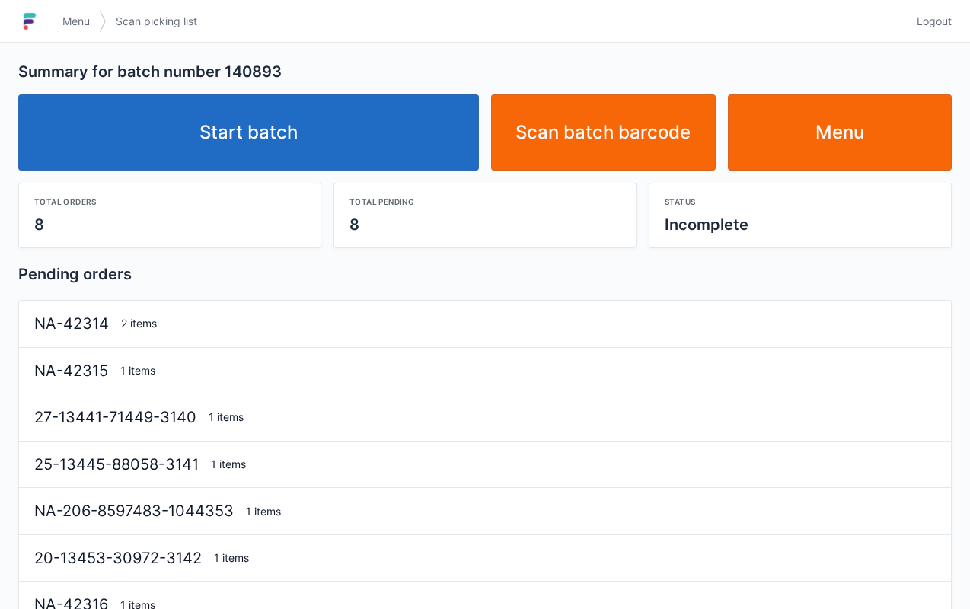
click at [400, 140] on link "Start batch" at bounding box center [248, 132] width 460 height 76
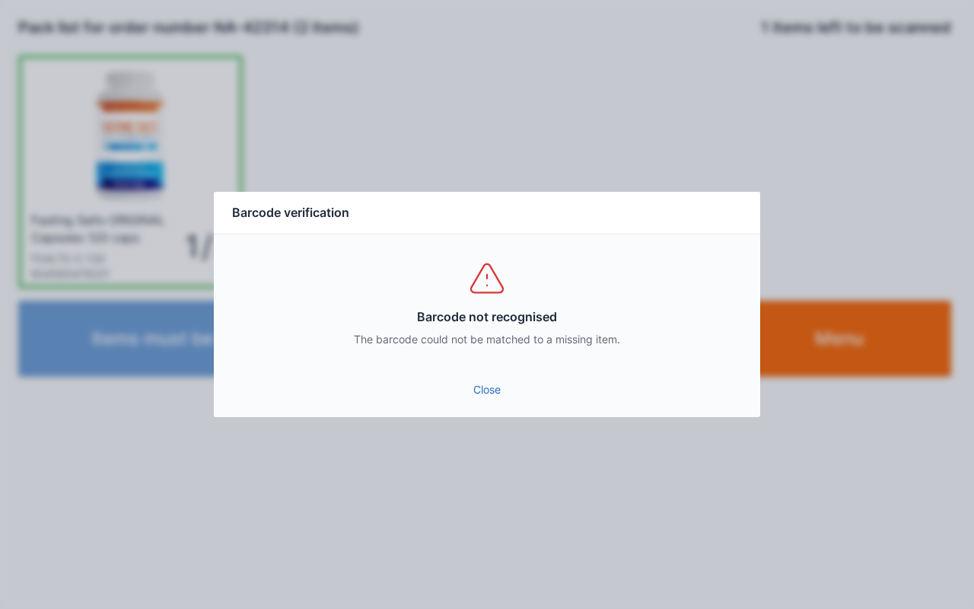
click at [495, 395] on link "Close" at bounding box center [487, 389] width 522 height 27
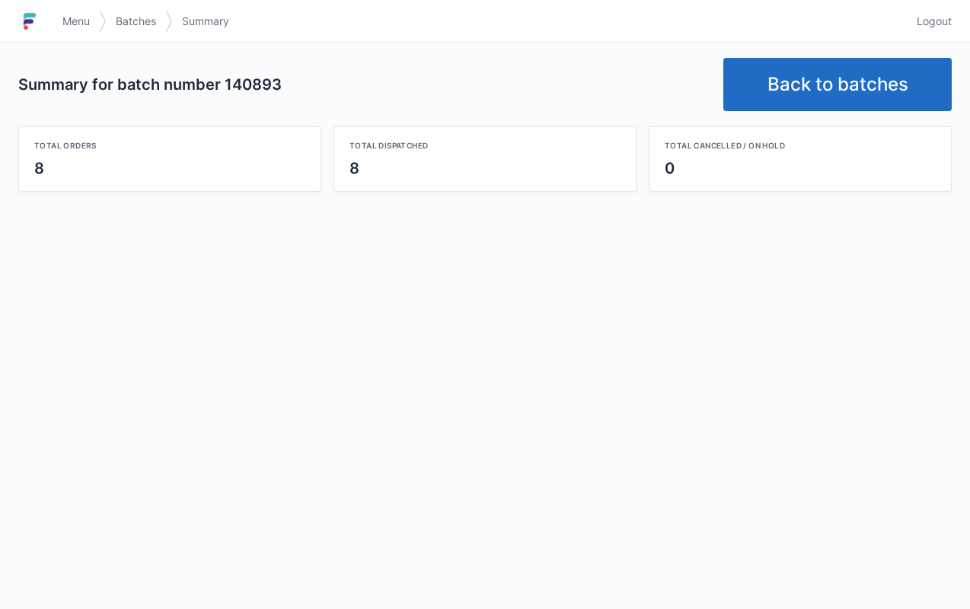
click at [62, 17] on span "Menu" at bounding box center [75, 21] width 27 height 15
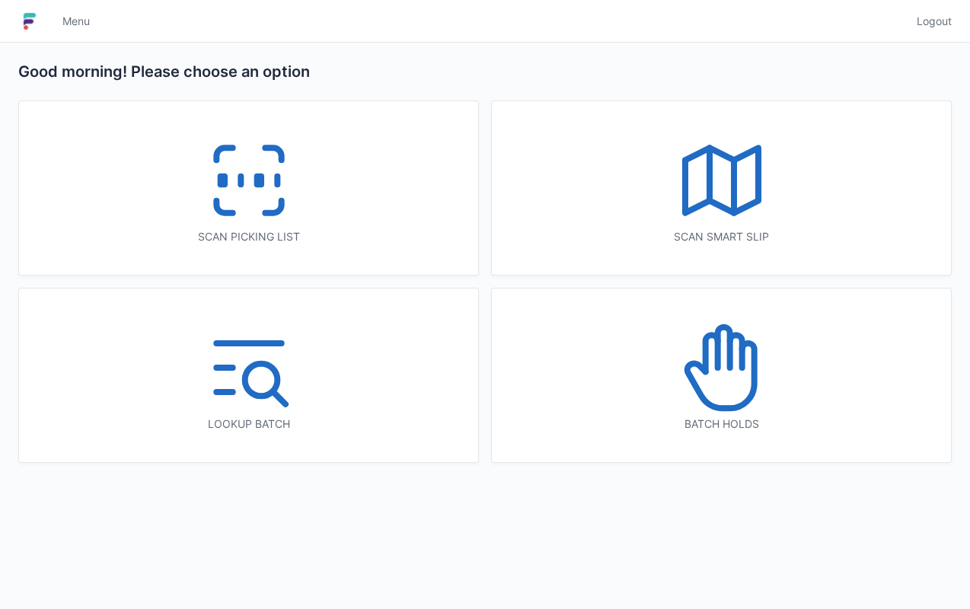
click at [345, 218] on div "Scan picking list" at bounding box center [248, 188] width 459 height 174
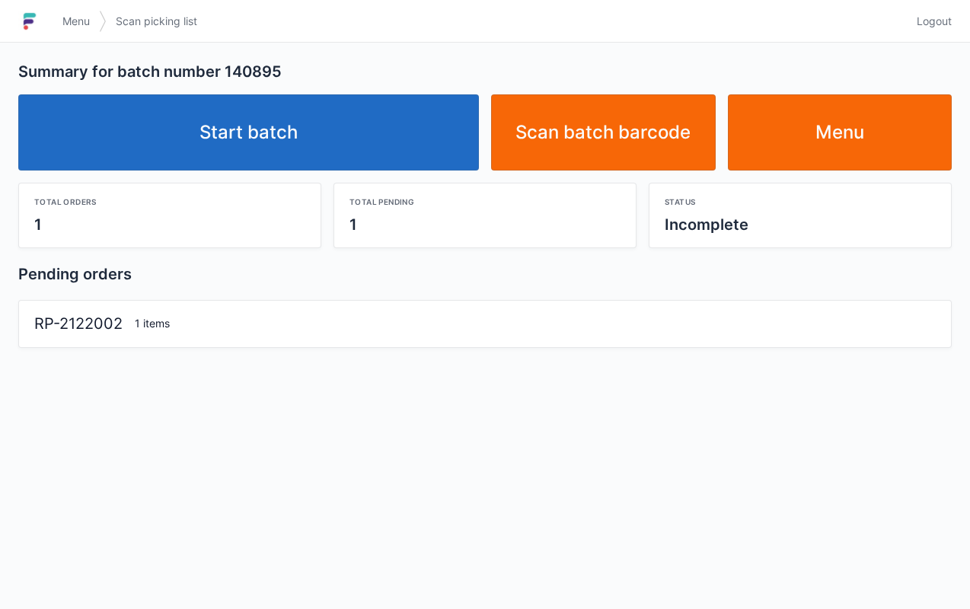
click at [330, 120] on link "Start batch" at bounding box center [248, 132] width 460 height 76
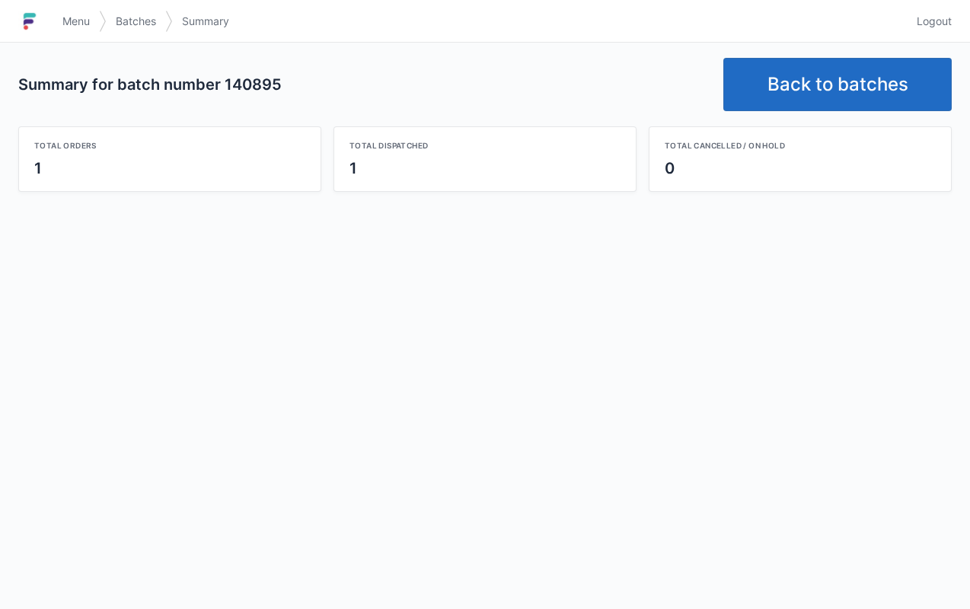
click at [61, 22] on link "Menu" at bounding box center [76, 21] width 46 height 27
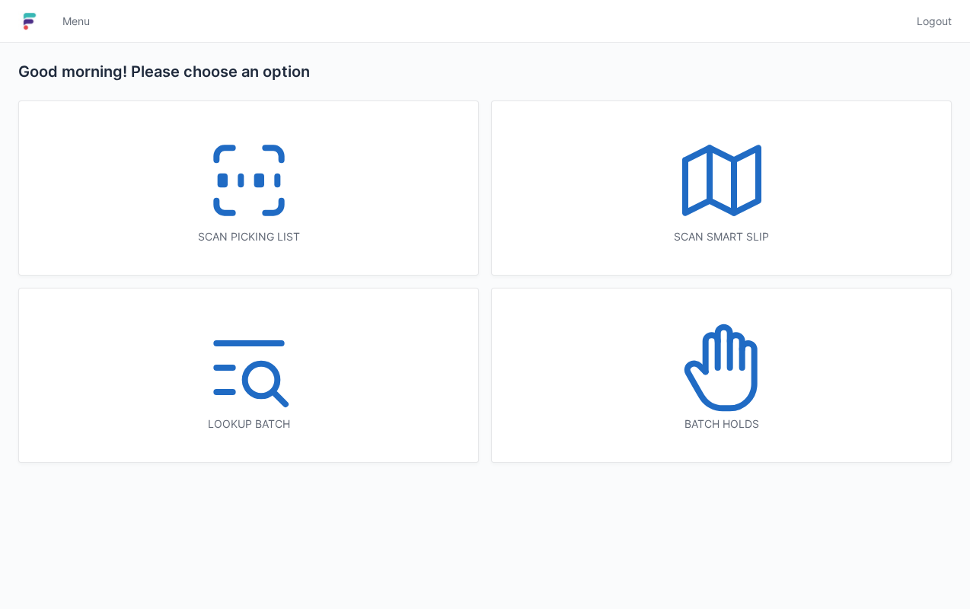
click at [256, 211] on icon at bounding box center [248, 180] width 97 height 97
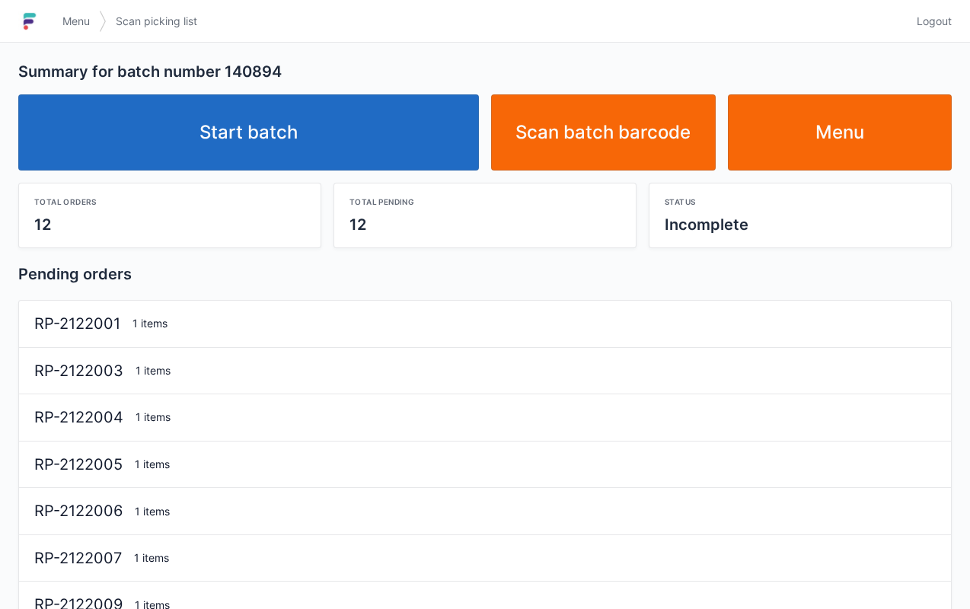
click at [409, 142] on link "Start batch" at bounding box center [248, 132] width 460 height 76
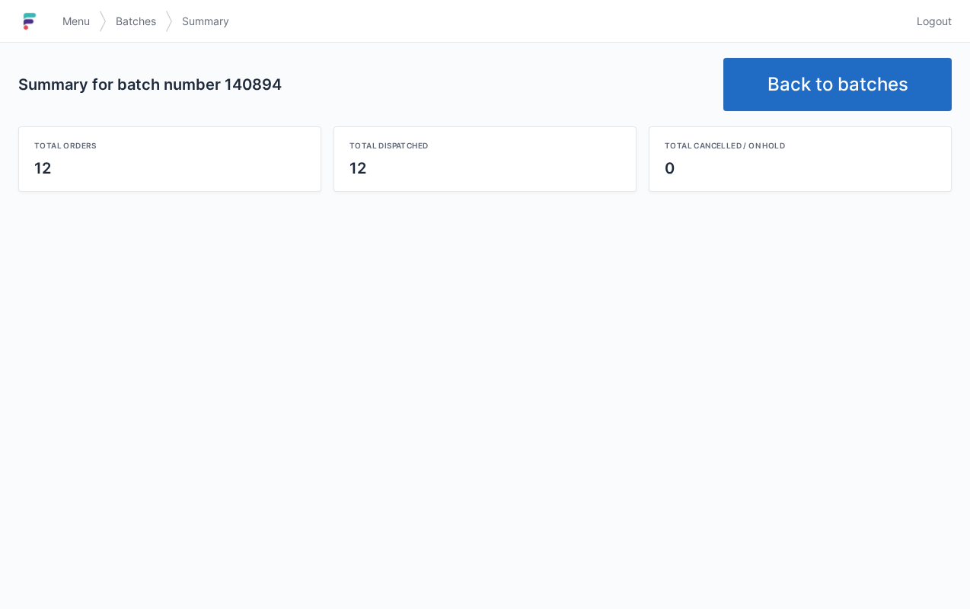
click at [66, 21] on span "Menu" at bounding box center [75, 21] width 27 height 15
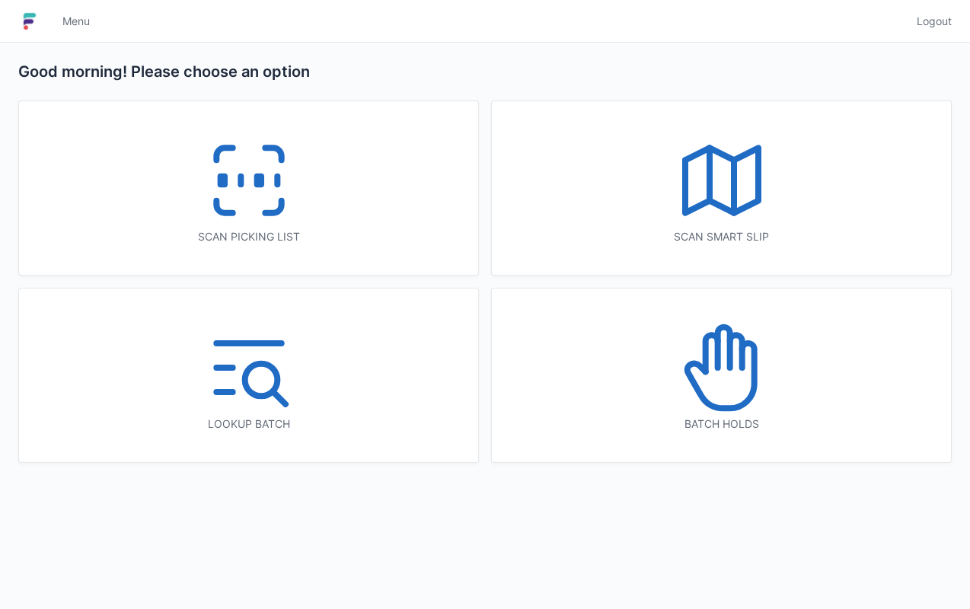
click at [364, 201] on div "Scan picking list" at bounding box center [248, 188] width 459 height 174
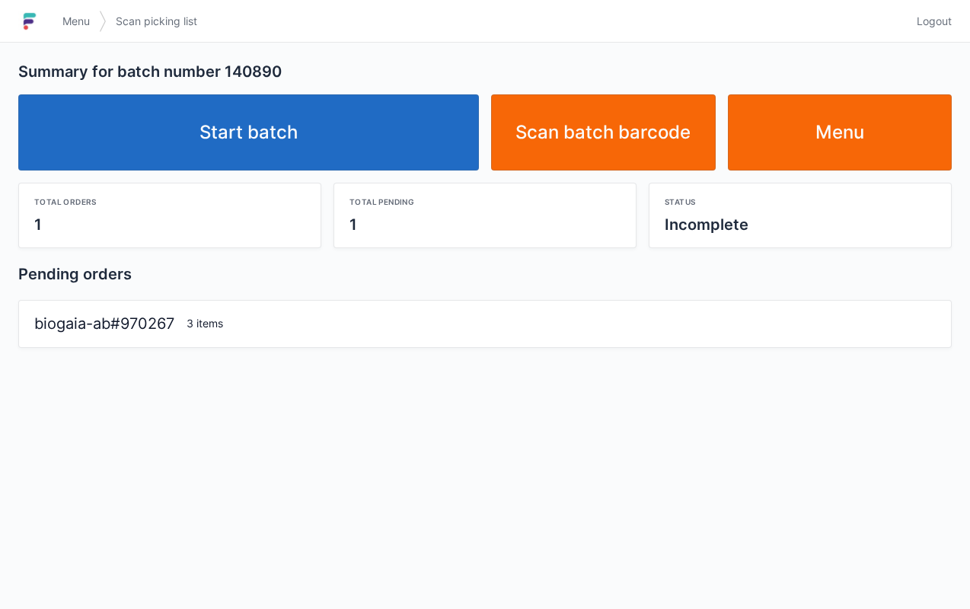
click at [384, 131] on link "Start batch" at bounding box center [248, 132] width 460 height 76
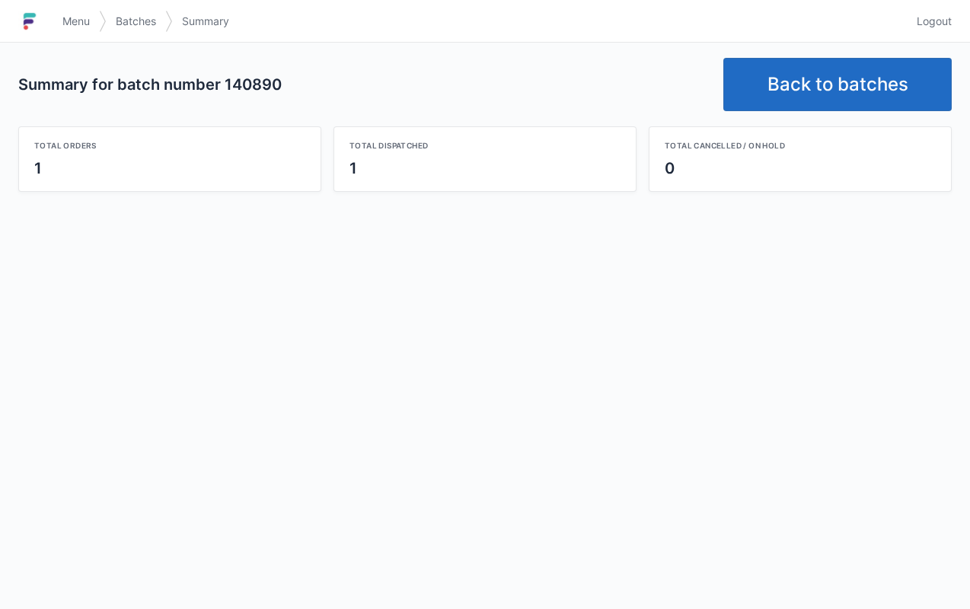
click at [65, 26] on span "Menu" at bounding box center [75, 21] width 27 height 15
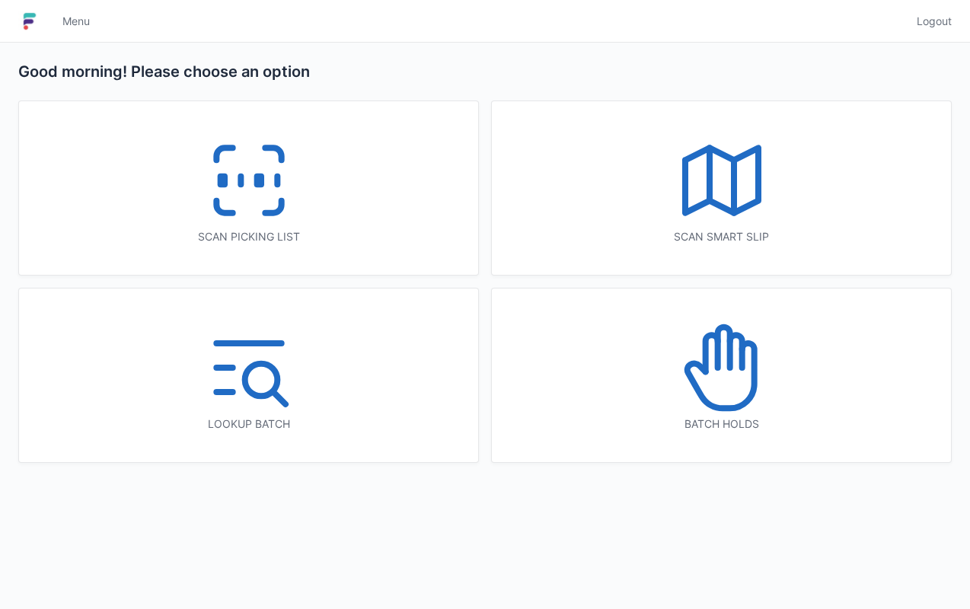
click at [349, 210] on div "Scan picking list" at bounding box center [248, 188] width 459 height 174
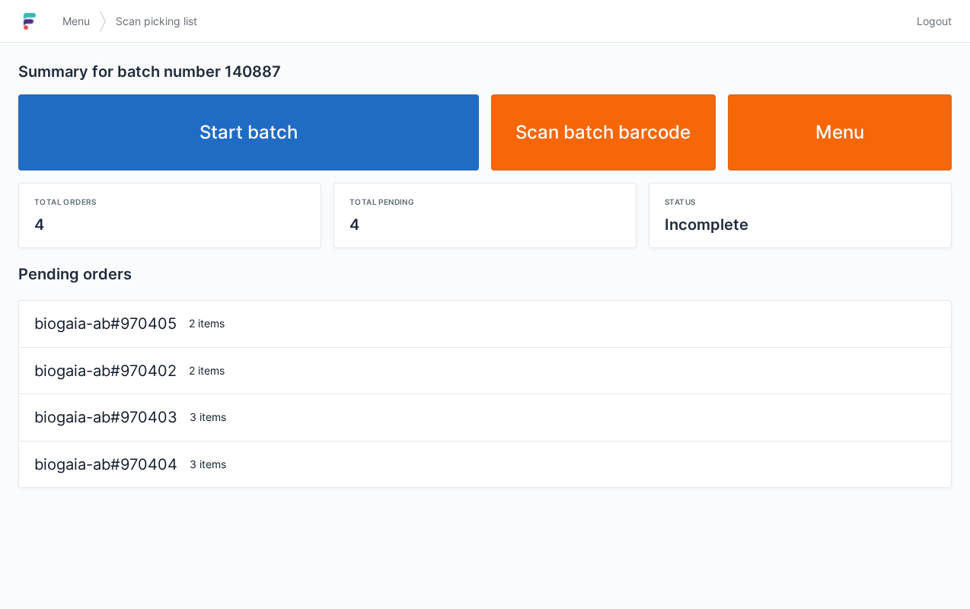
click at [392, 143] on link "Start batch" at bounding box center [248, 132] width 460 height 76
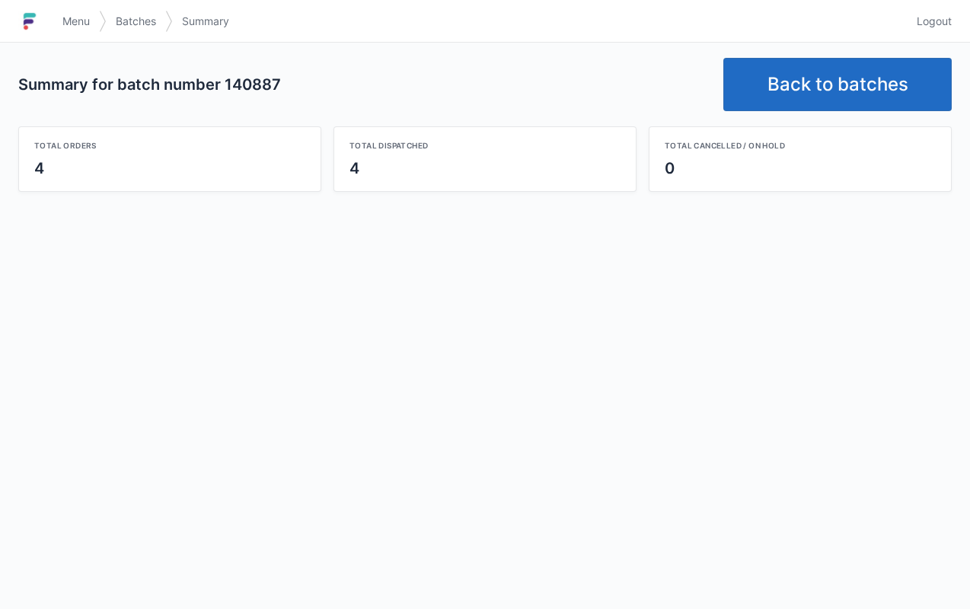
click at [76, 18] on span "Menu" at bounding box center [75, 21] width 27 height 15
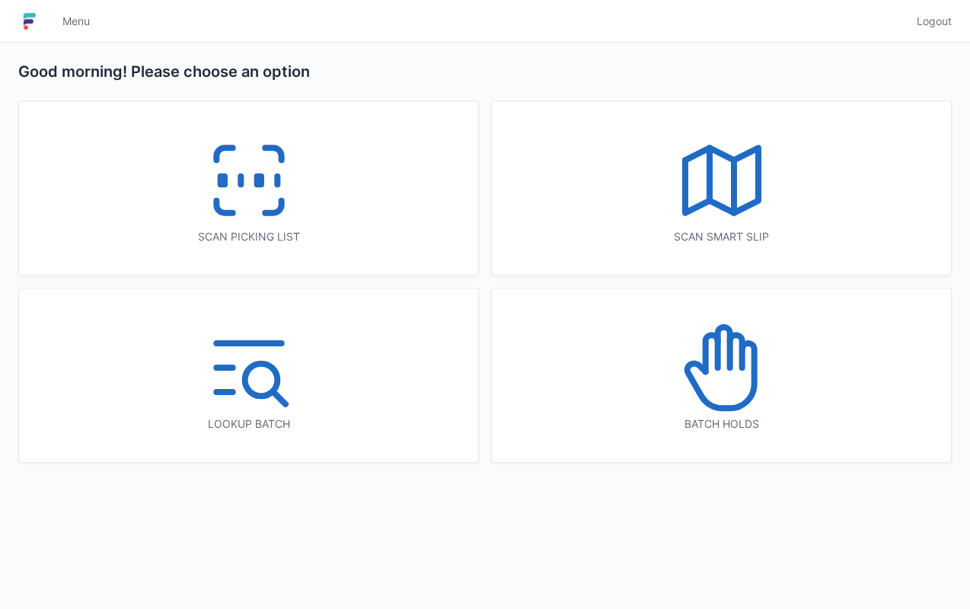
click at [275, 188] on icon at bounding box center [248, 180] width 97 height 97
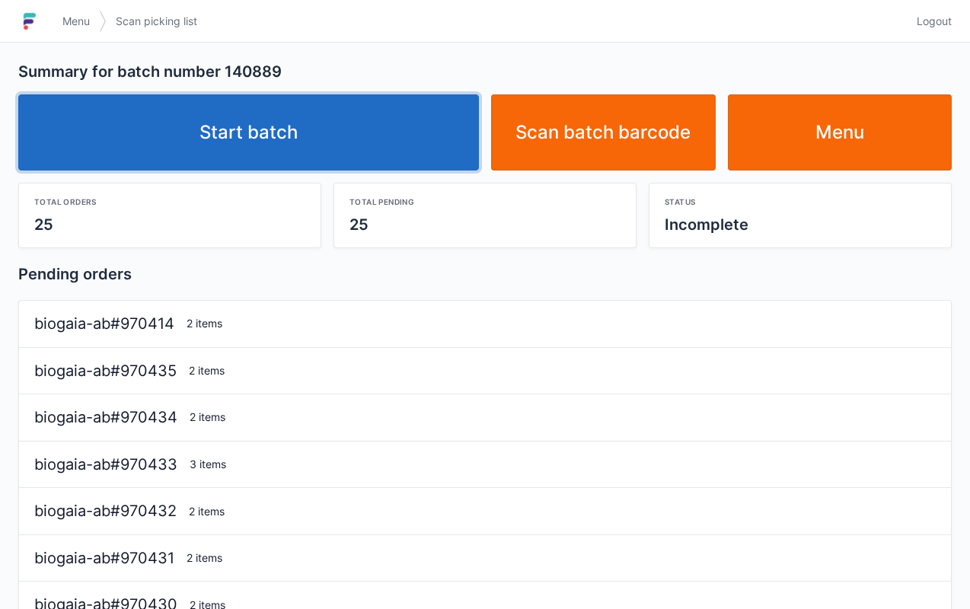
click at [422, 132] on link "Start batch" at bounding box center [248, 132] width 460 height 76
